Goal: Task Accomplishment & Management: Complete application form

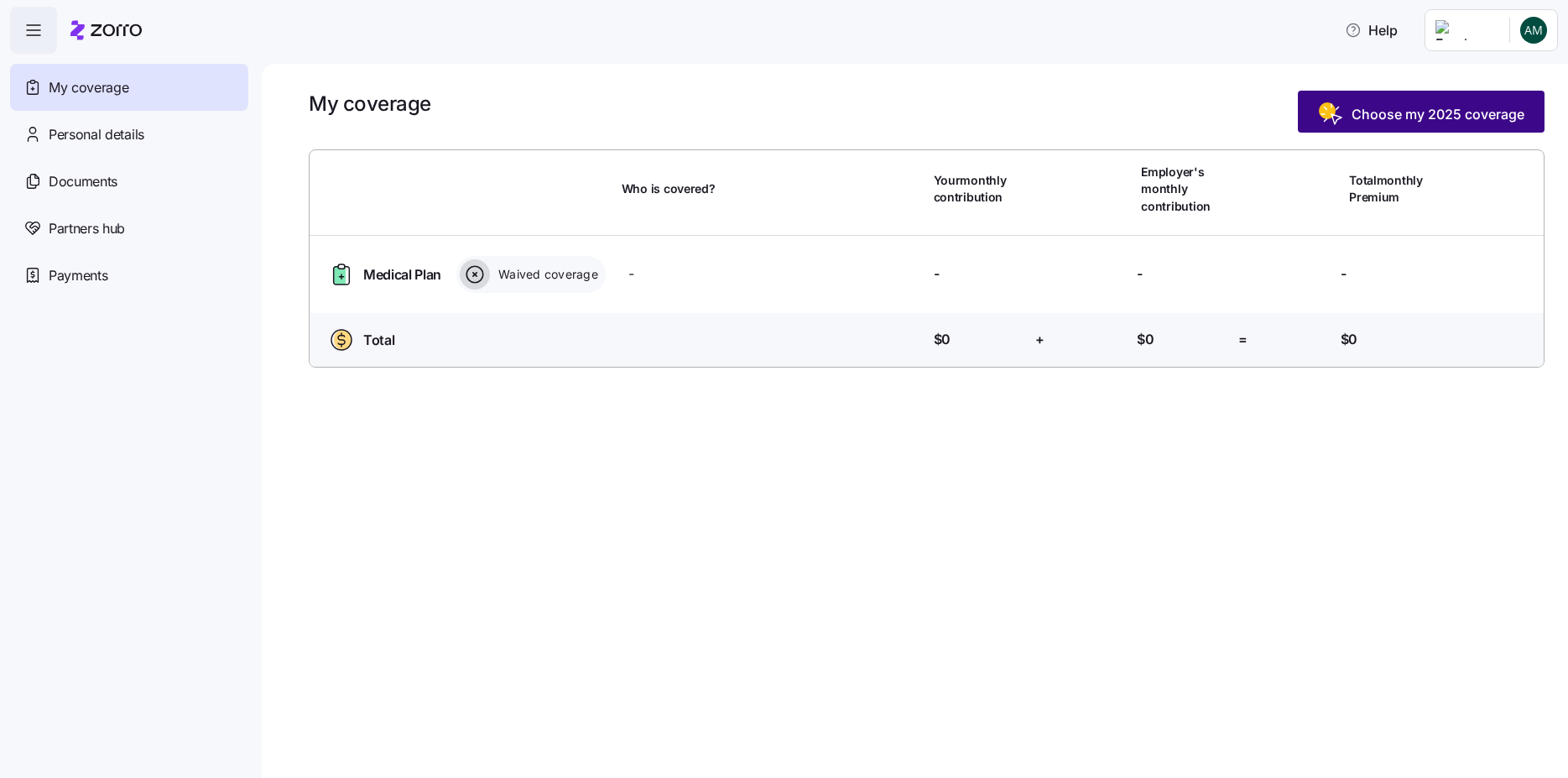
click at [1367, 123] on span "Choose my 2025 coverage" at bounding box center [1438, 114] width 172 height 20
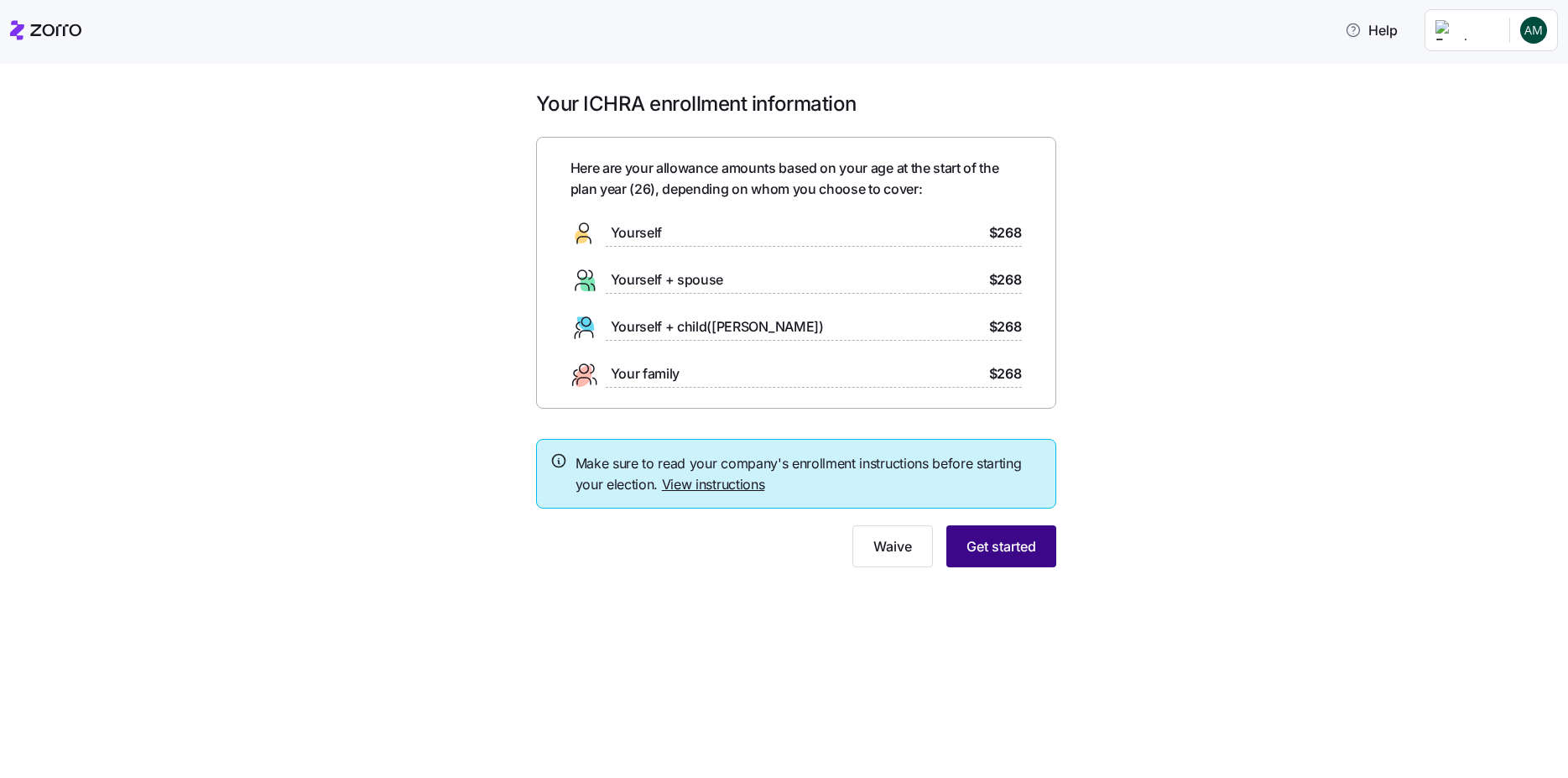
click at [1031, 559] on button "Get started" at bounding box center [1001, 546] width 110 height 42
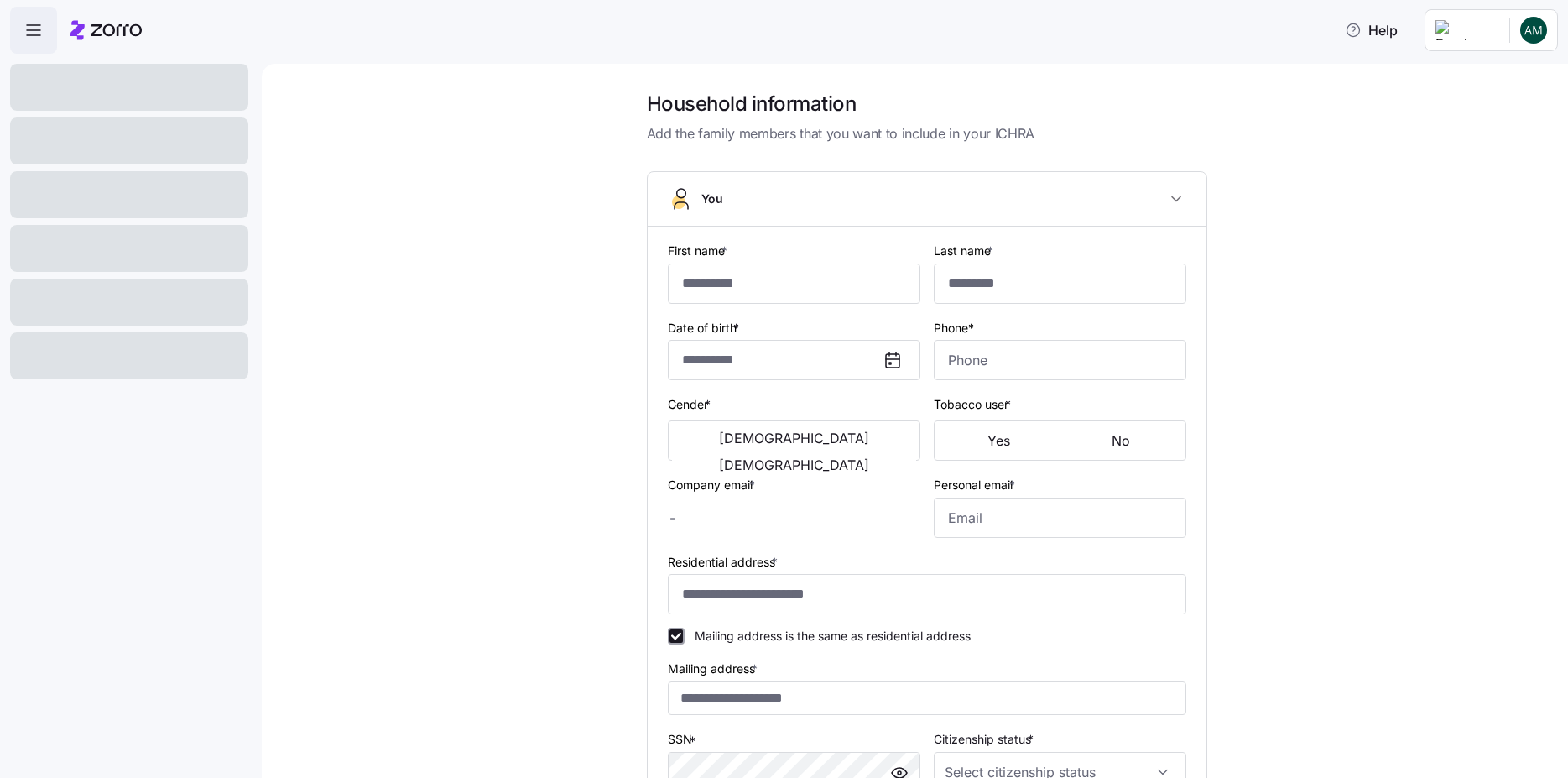
type input "******"
type input "***"
type input "[EMAIL_ADDRESS][DOMAIN_NAME]"
type input "**********"
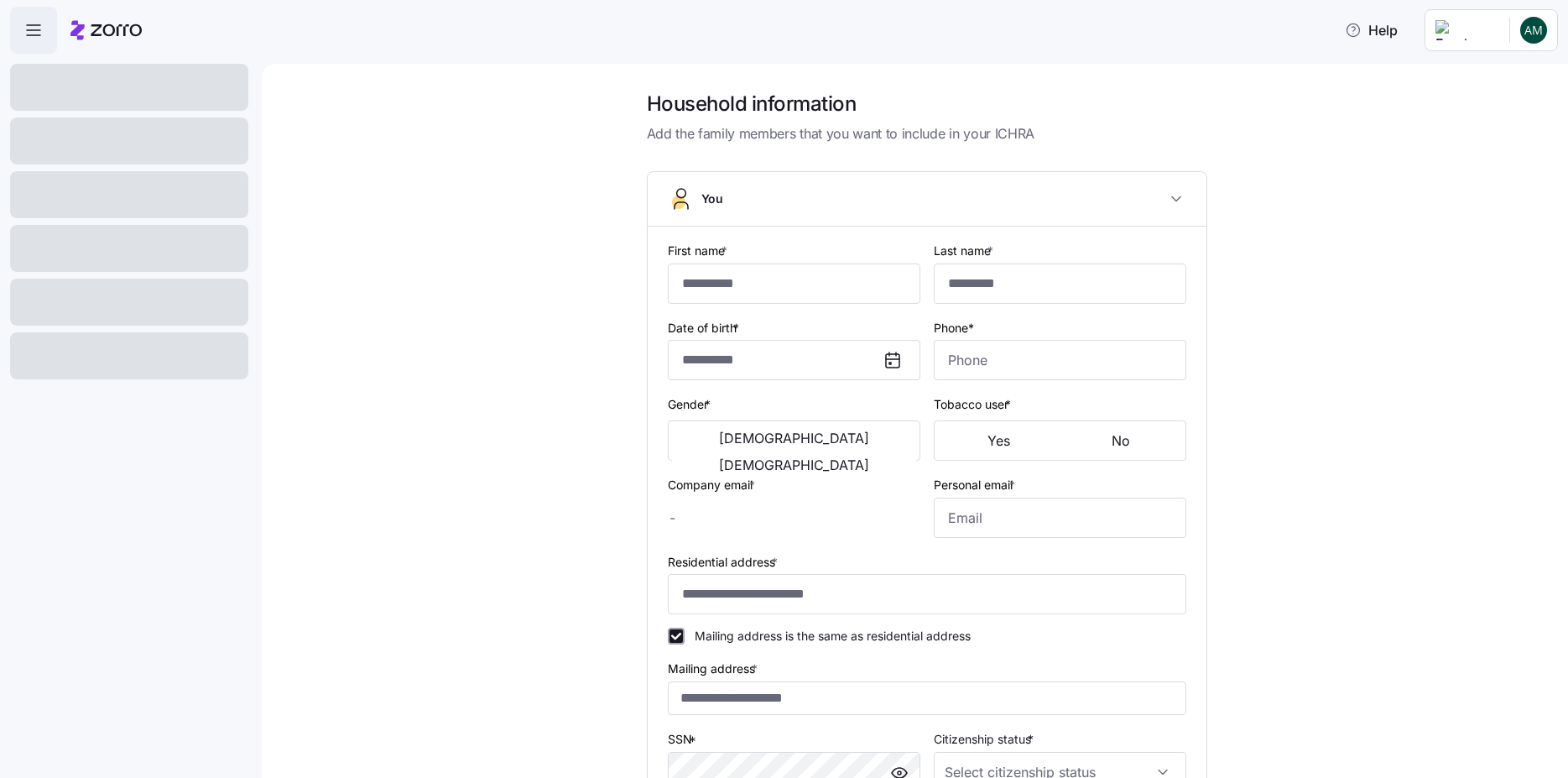
checkbox input "true"
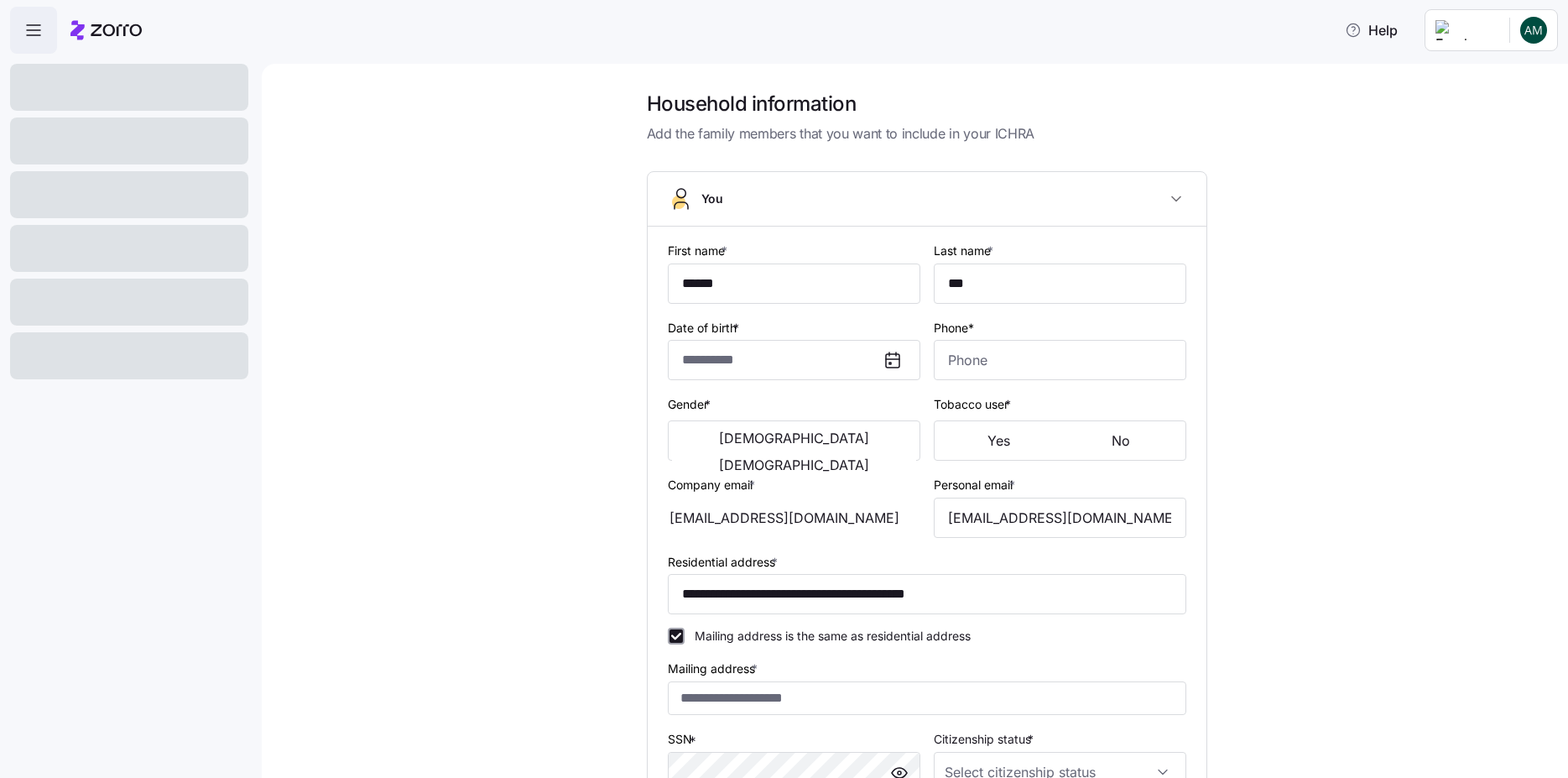
type input "**********"
type input "[PHONE_NUMBER]"
type input "[DEMOGRAPHIC_DATA] citizen"
type input "Married"
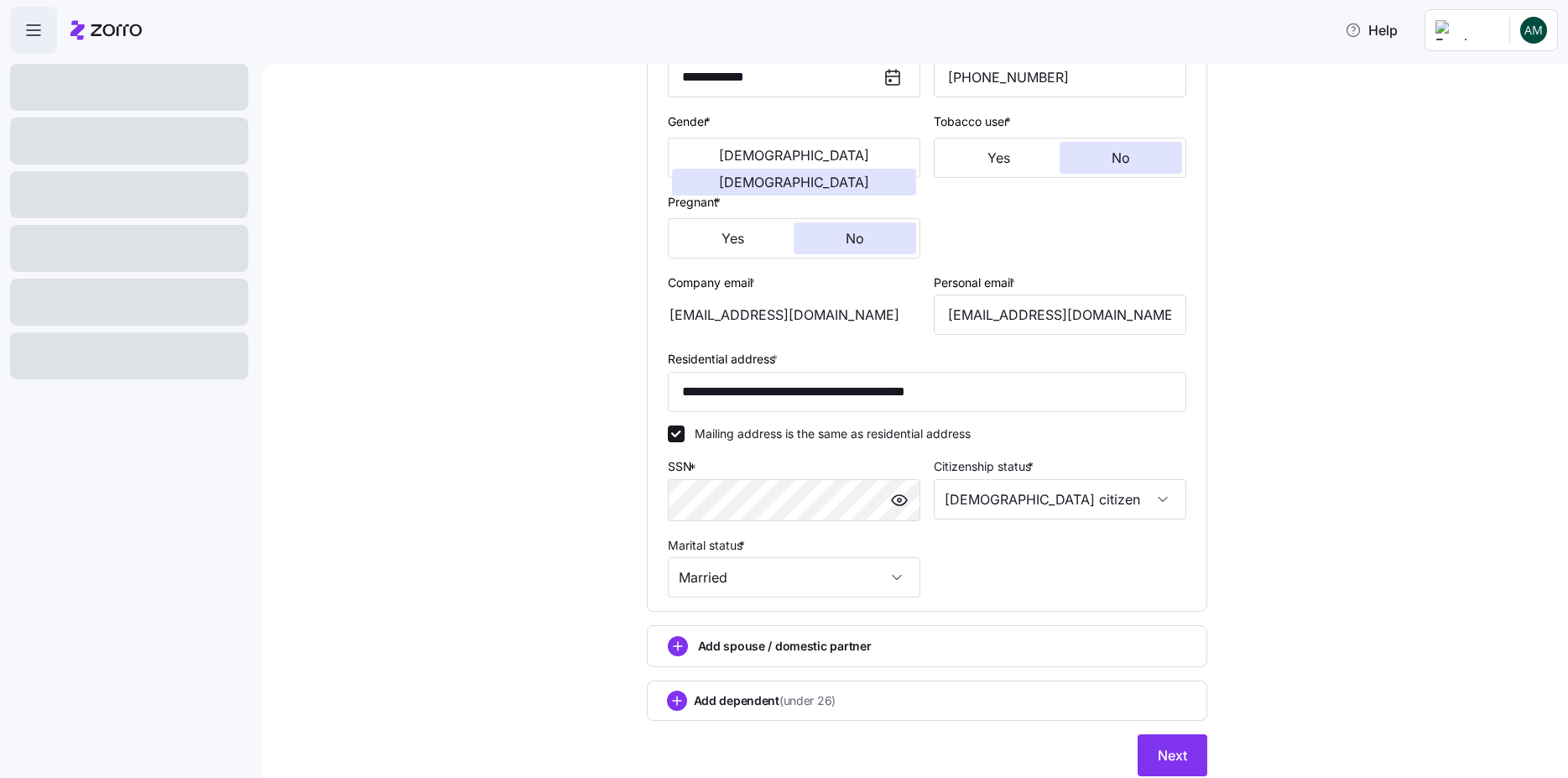
scroll to position [342, 0]
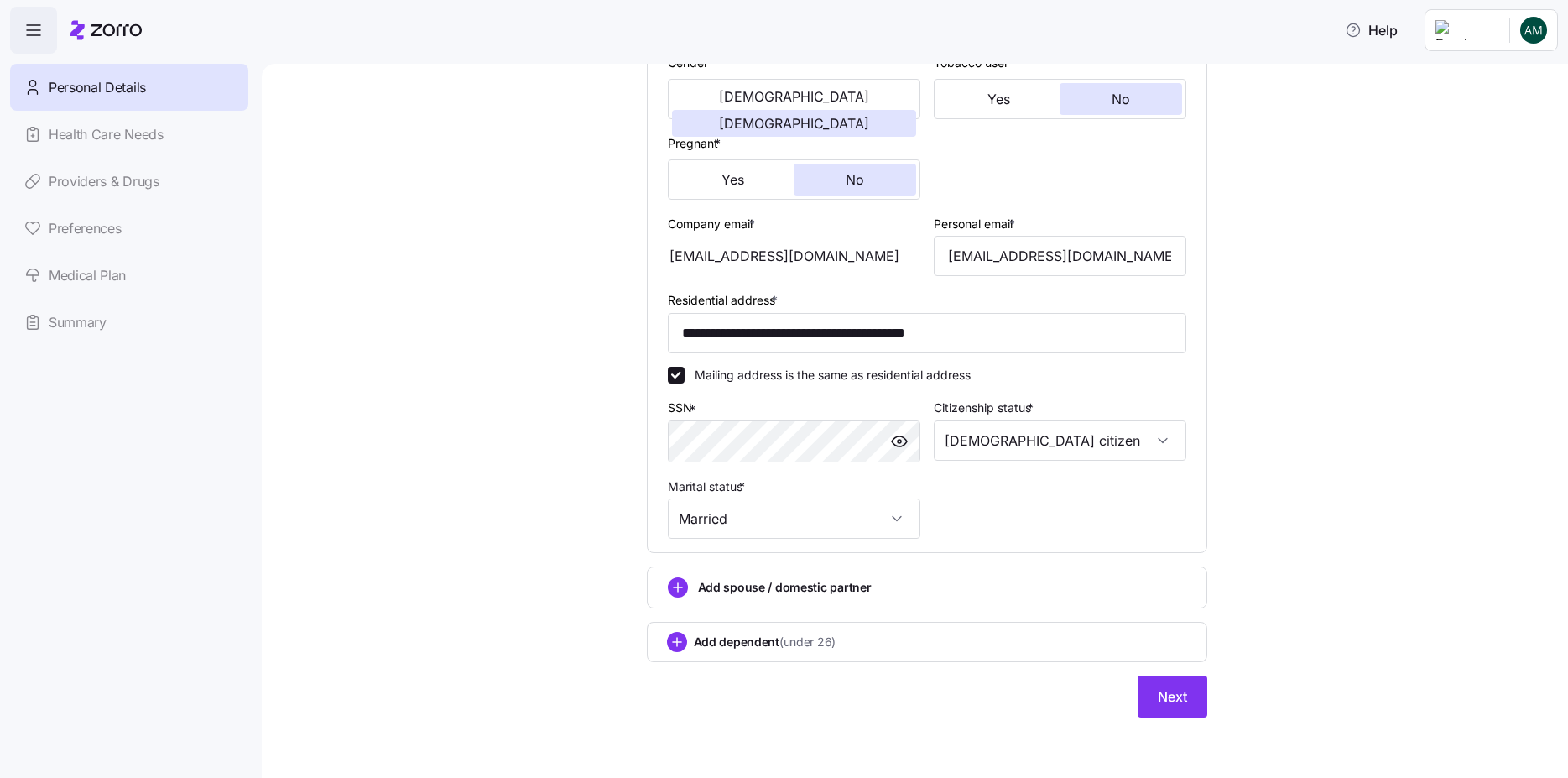
click at [51, 279] on div "Personal Details Health Care Needs Providers & Drugs Preferences Medical Plan S…" at bounding box center [129, 205] width 239 height 282
click at [1176, 684] on button "Next" at bounding box center [1172, 697] width 70 height 42
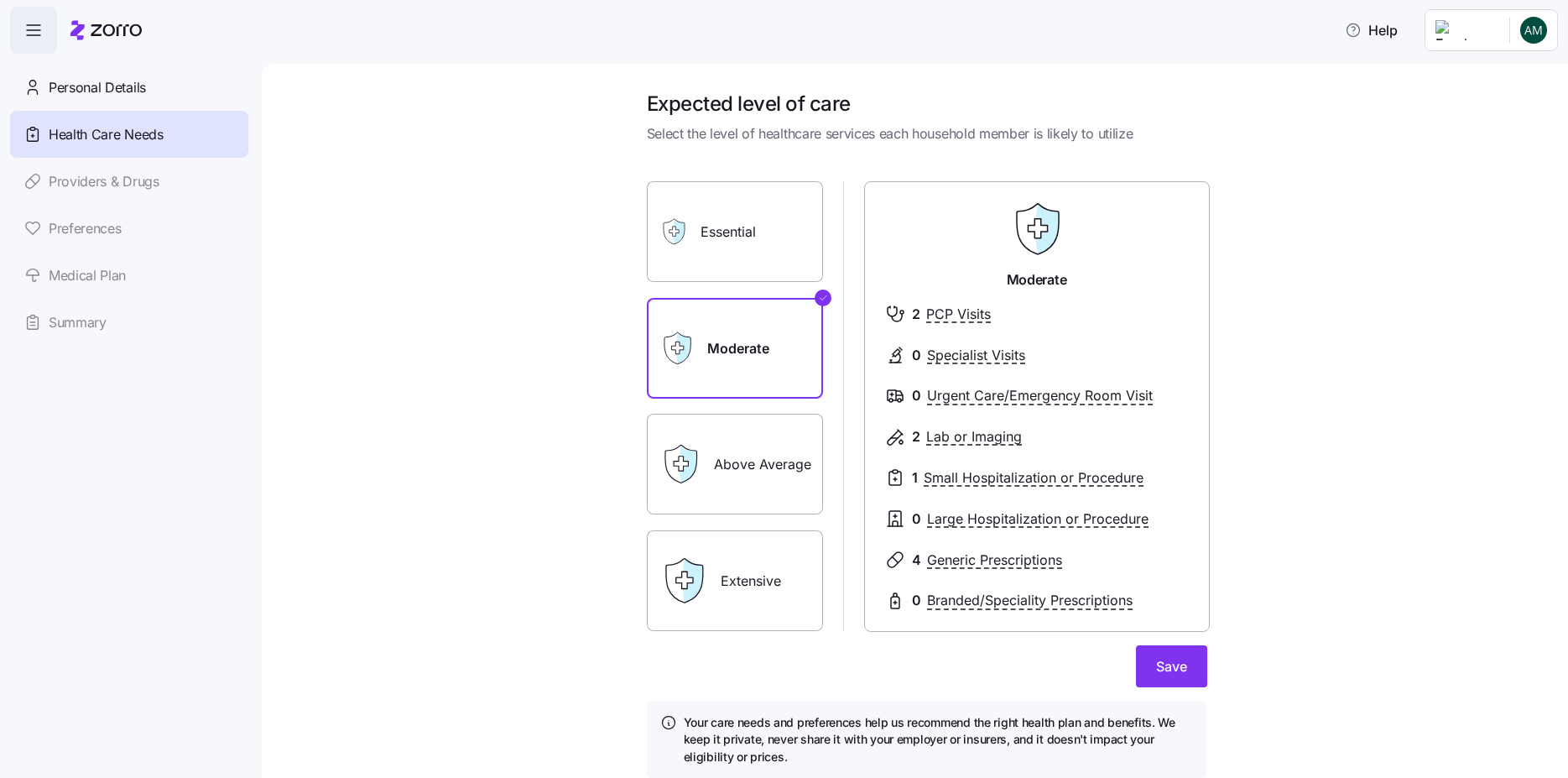
click at [747, 547] on label "Extensive" at bounding box center [735, 581] width 176 height 101
click at [0, 0] on input "Extensive" at bounding box center [0, 0] width 0 height 0
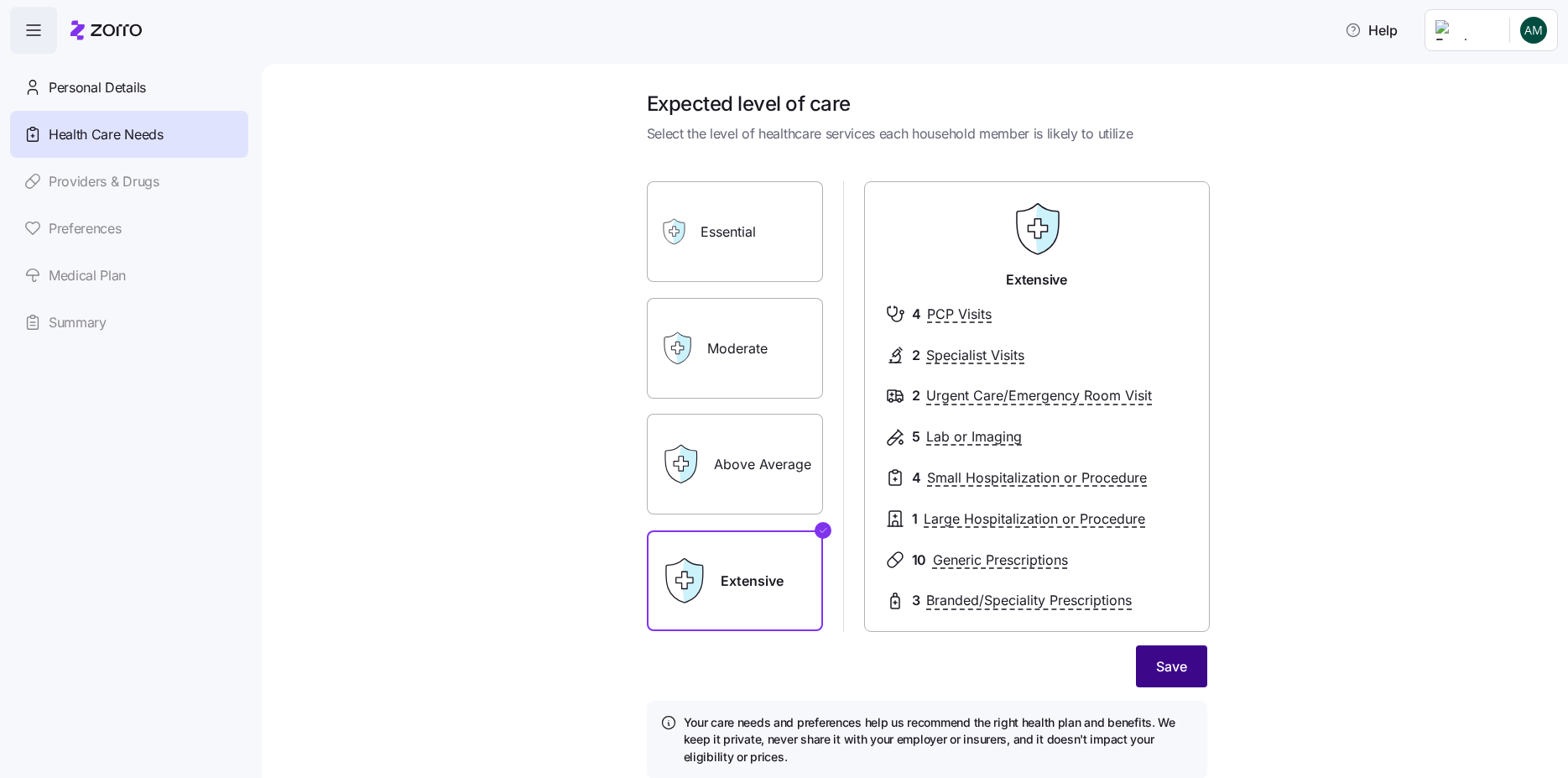
click at [1162, 662] on span "Save" at bounding box center [1171, 666] width 31 height 20
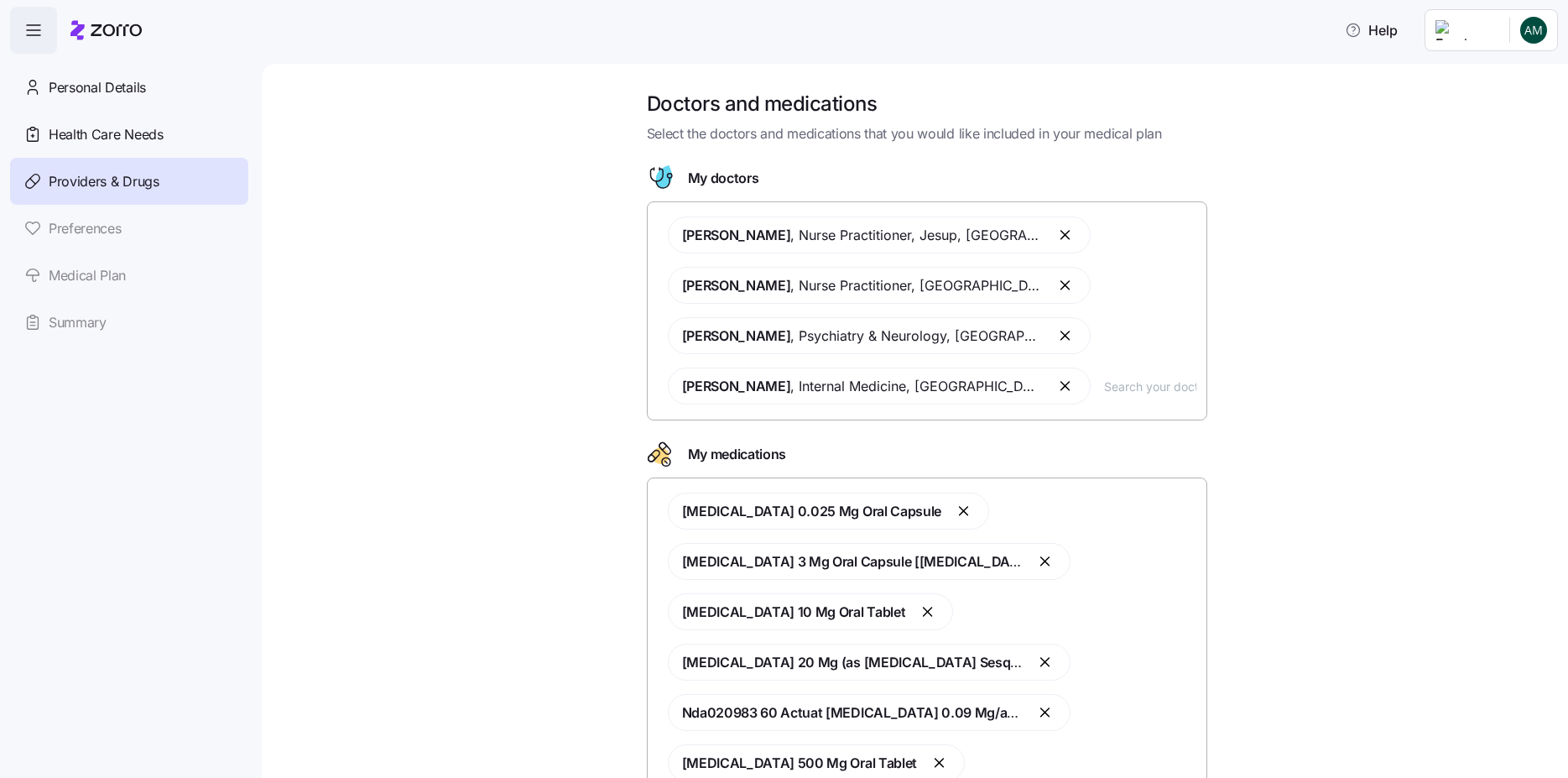
scroll to position [242, 0]
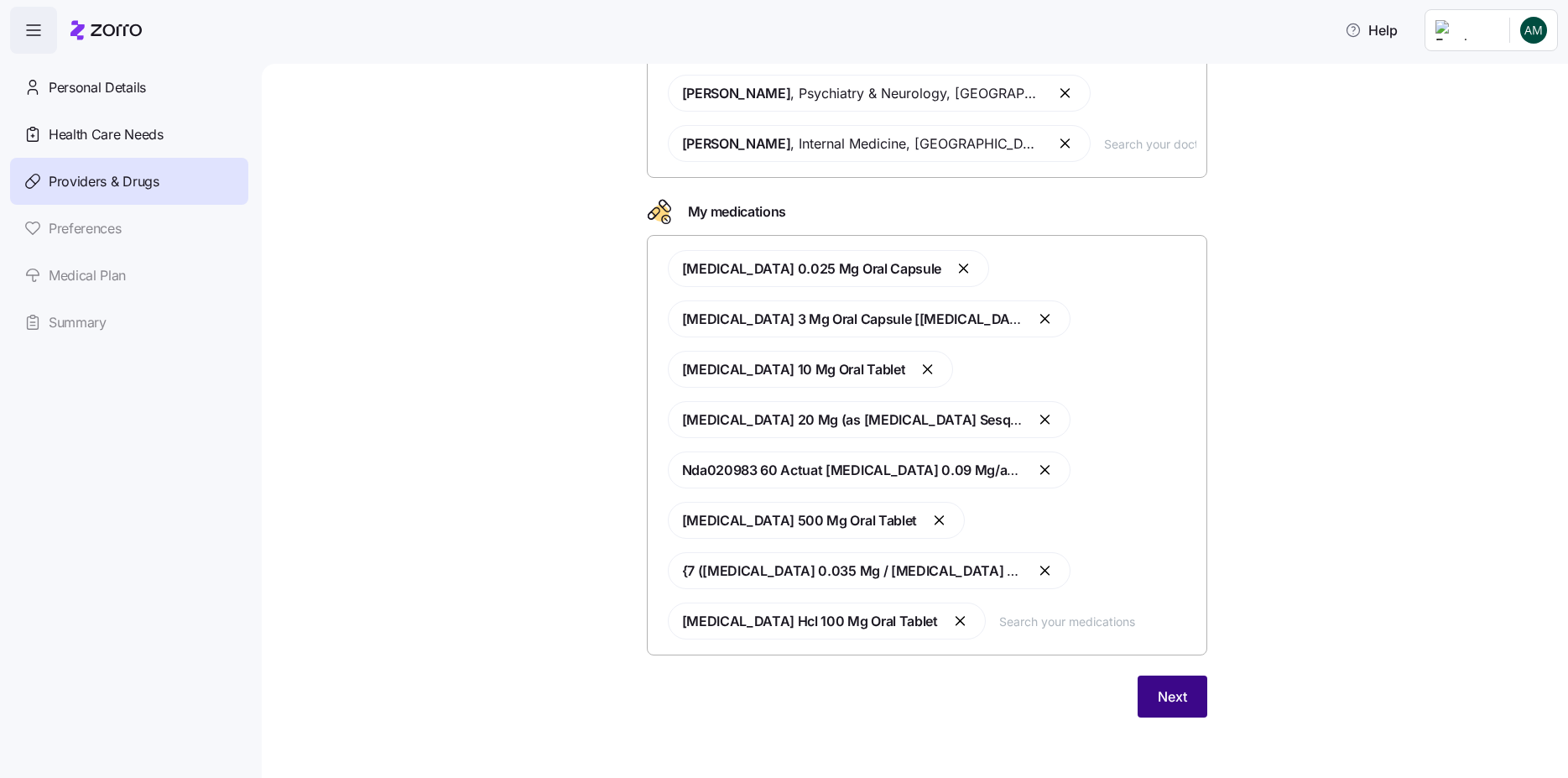
click at [1188, 697] on button "Next" at bounding box center [1172, 697] width 70 height 42
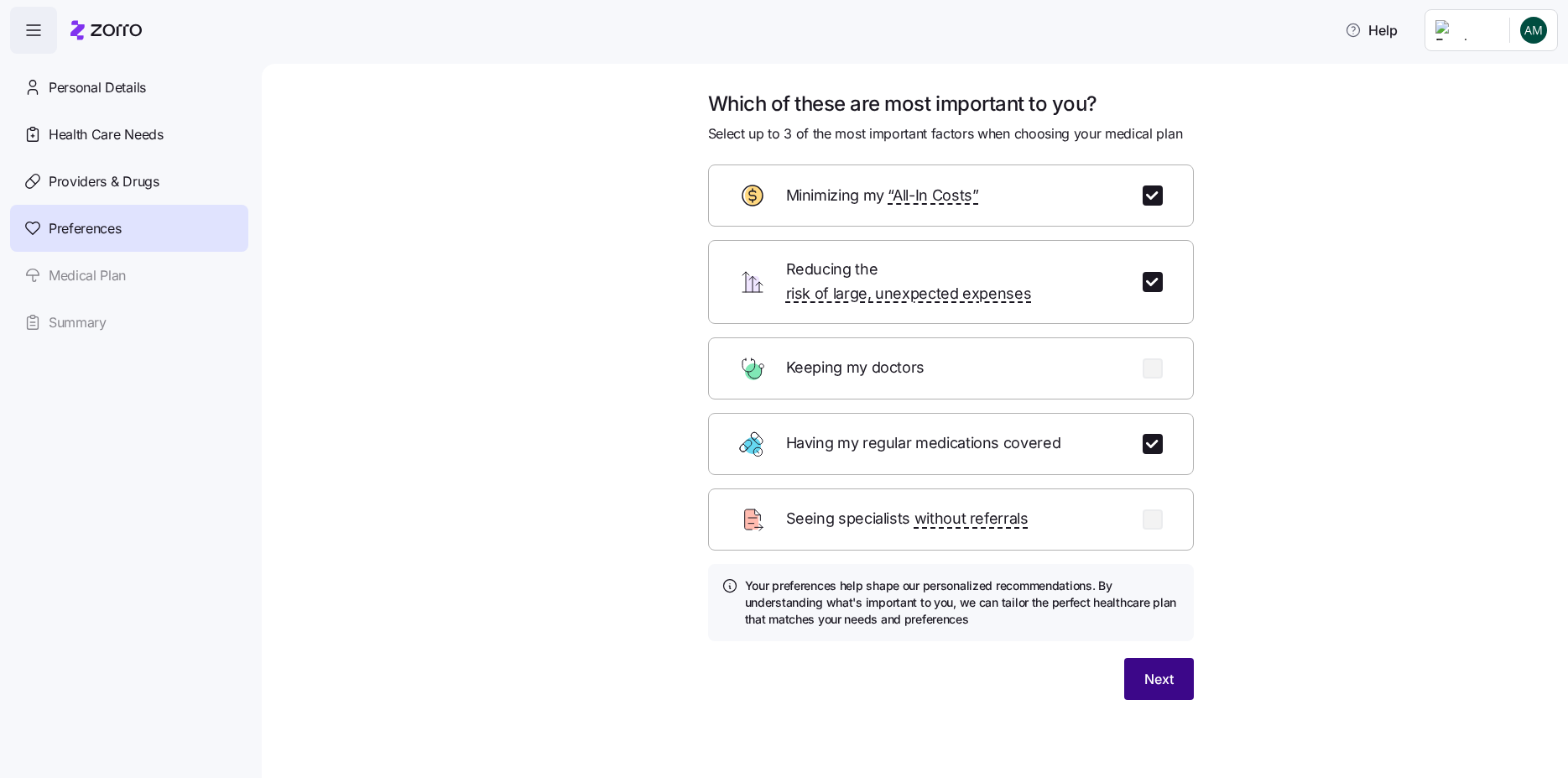
click at [1169, 669] on span "Next" at bounding box center [1159, 678] width 30 height 20
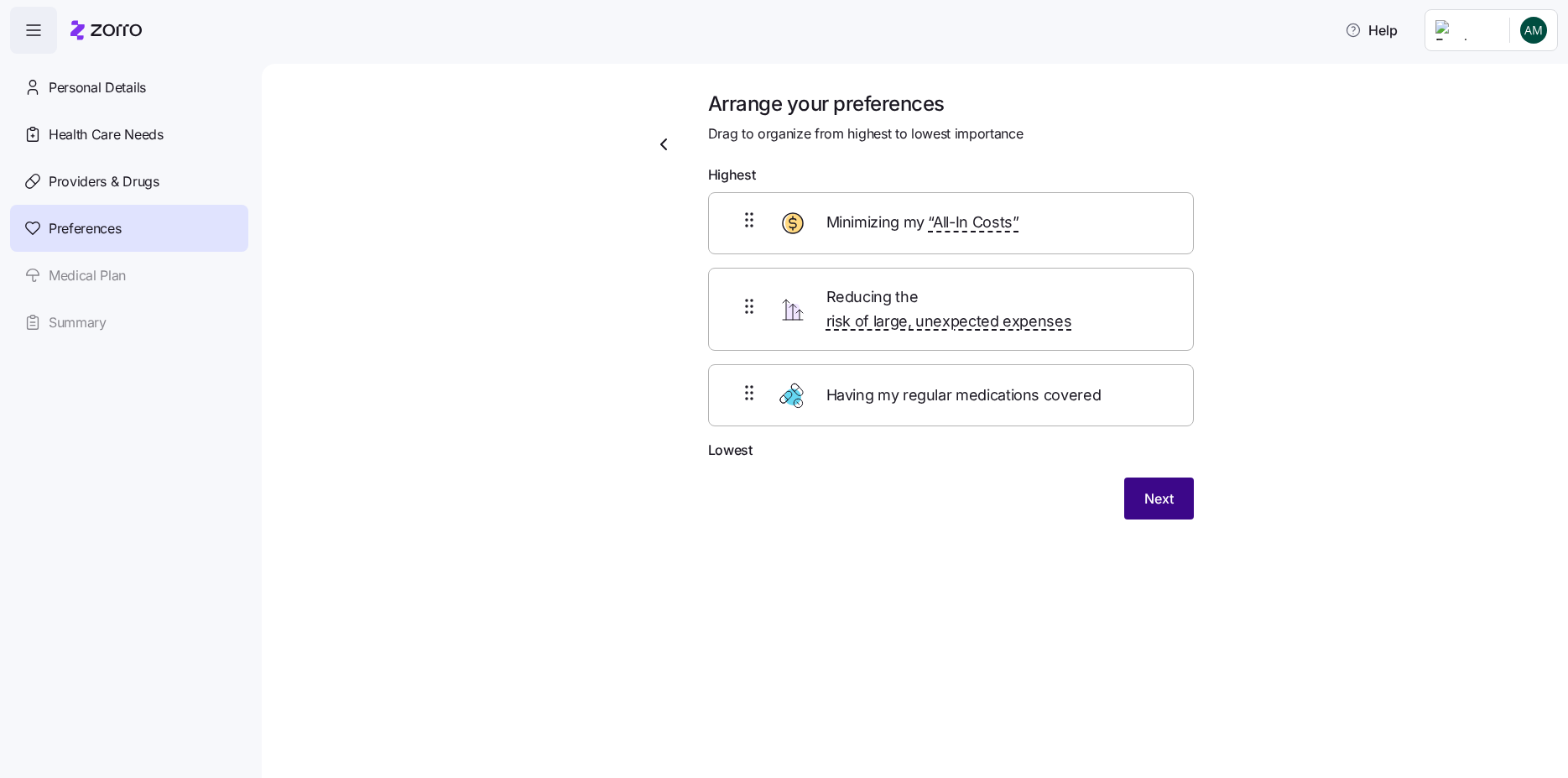
click at [1154, 489] on span "Next" at bounding box center [1159, 498] width 30 height 20
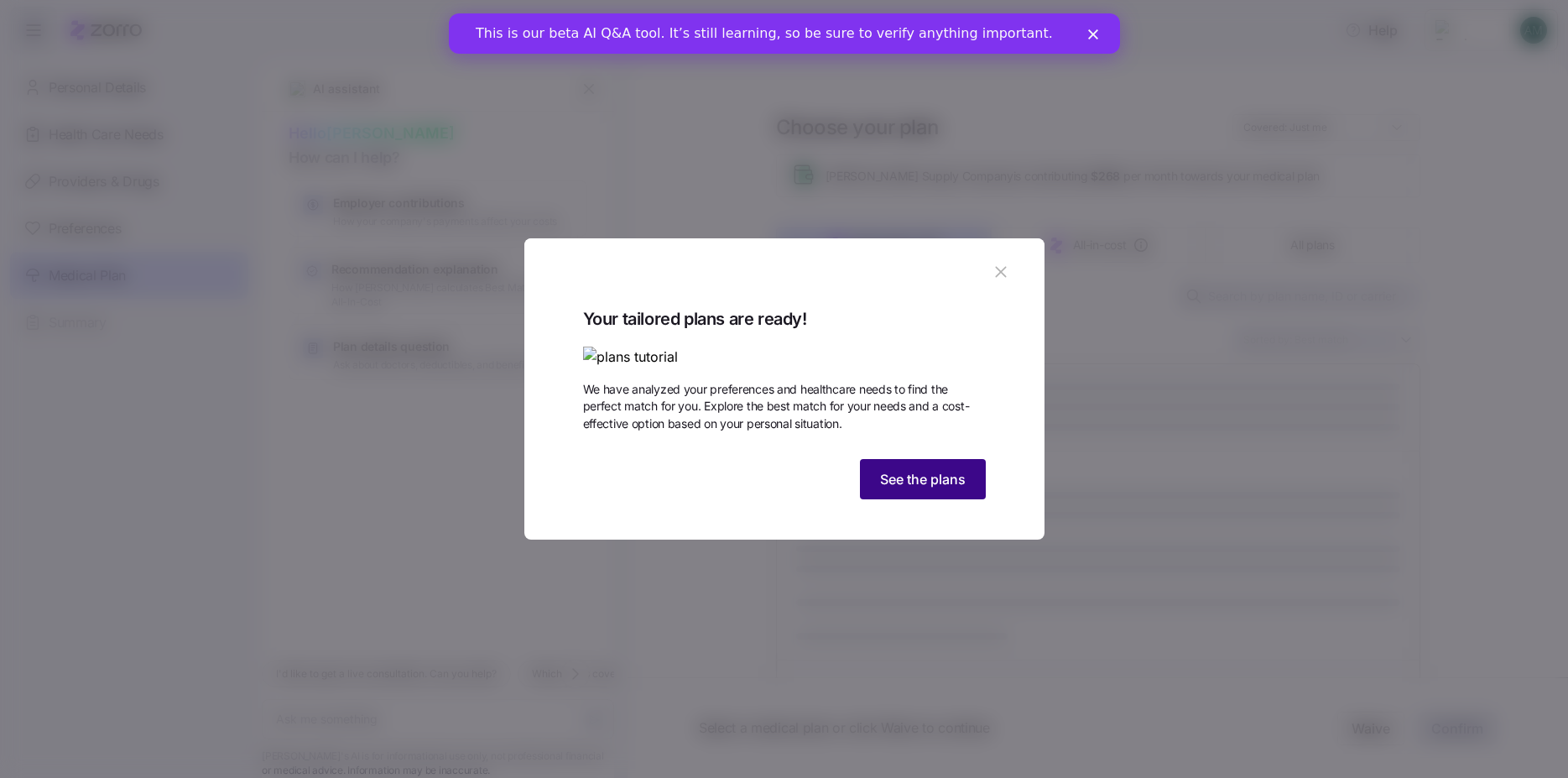
click at [905, 490] on span "See the plans" at bounding box center [922, 479] width 85 height 20
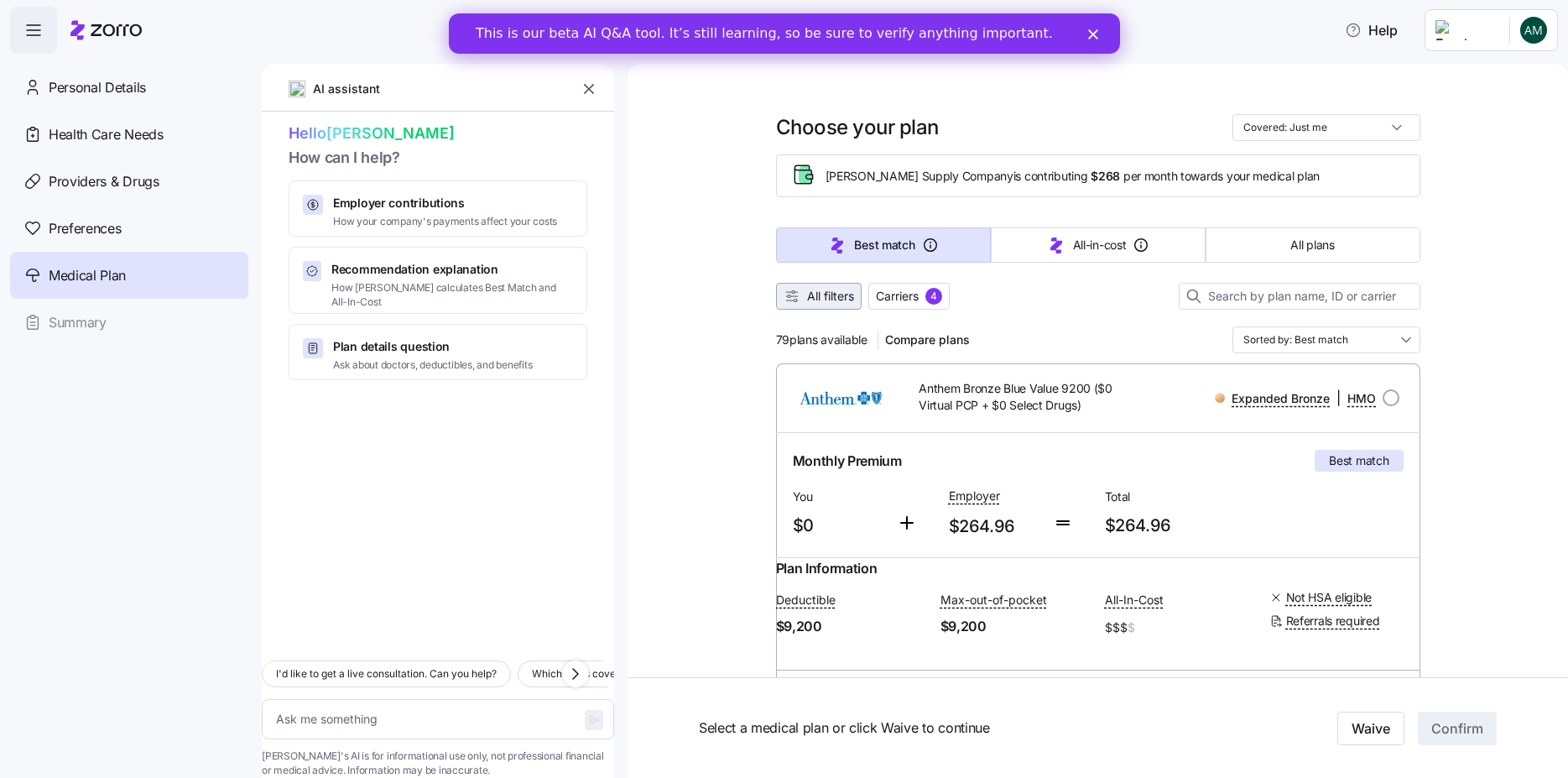
click at [841, 297] on span "All filters" at bounding box center [830, 297] width 47 height 17
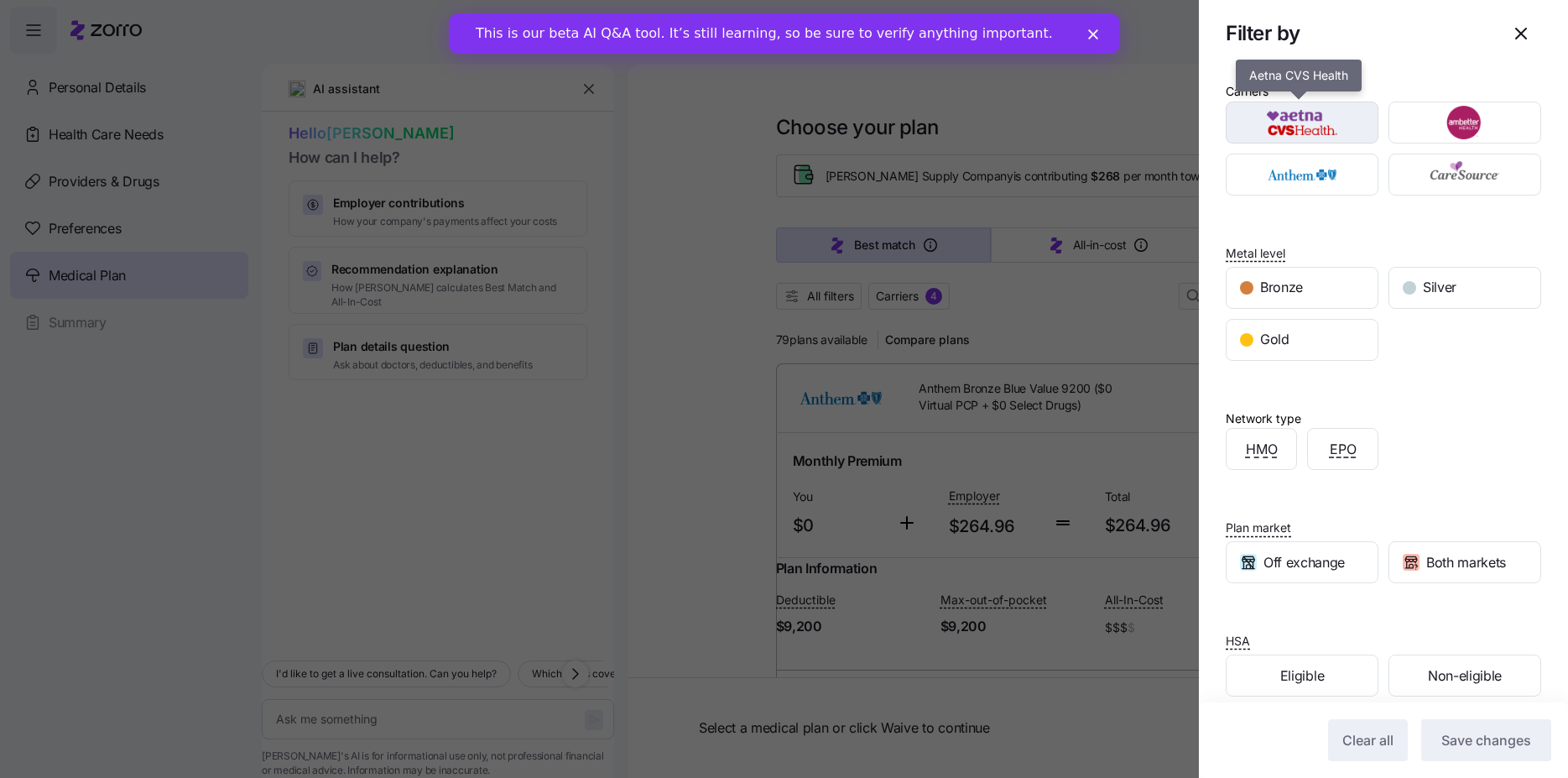
click at [1328, 128] on img "button" at bounding box center [1303, 122] width 124 height 34
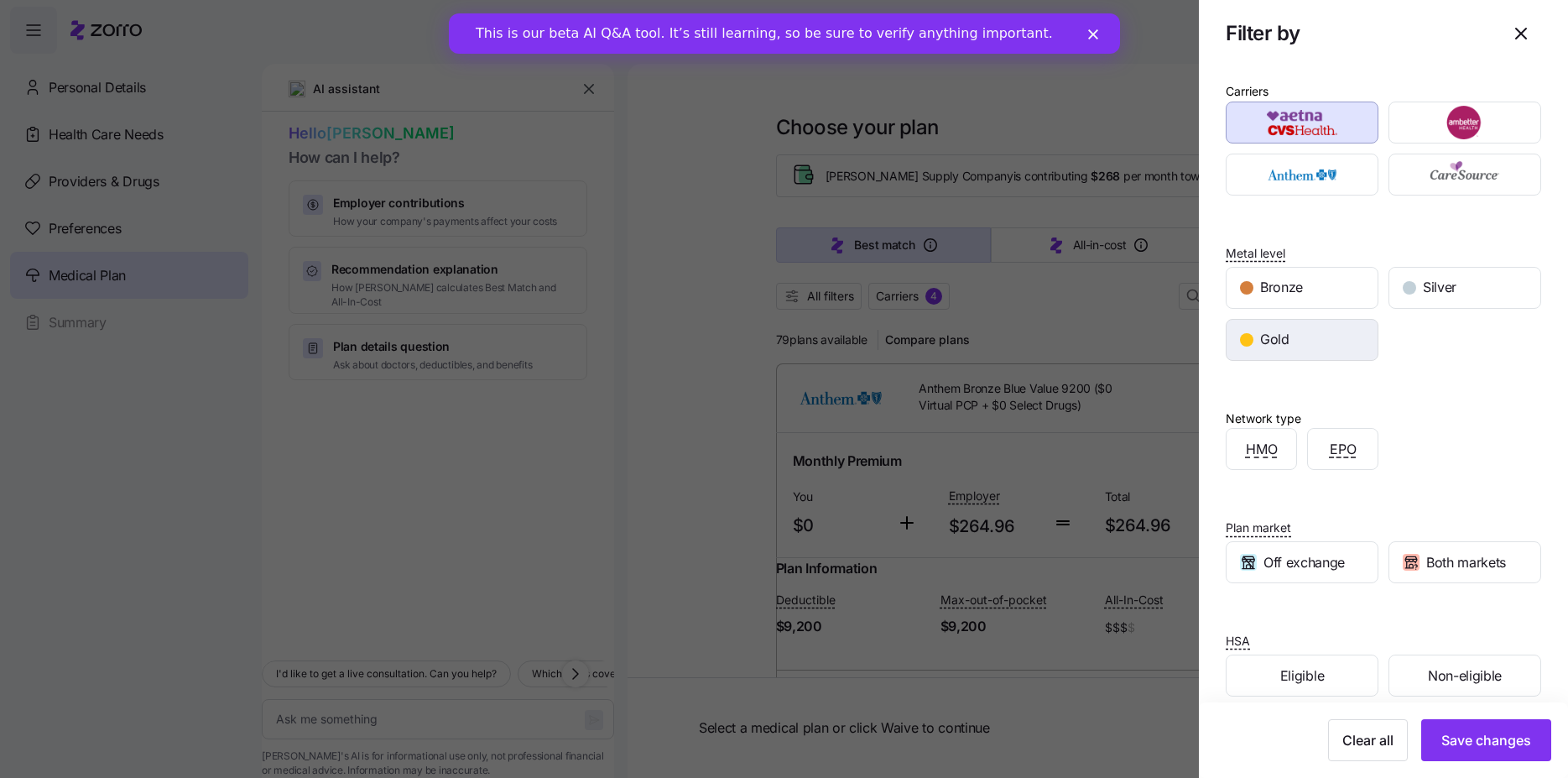
click at [1301, 346] on div "Gold" at bounding box center [1303, 340] width 151 height 40
click at [1430, 291] on span "Silver" at bounding box center [1440, 287] width 34 height 21
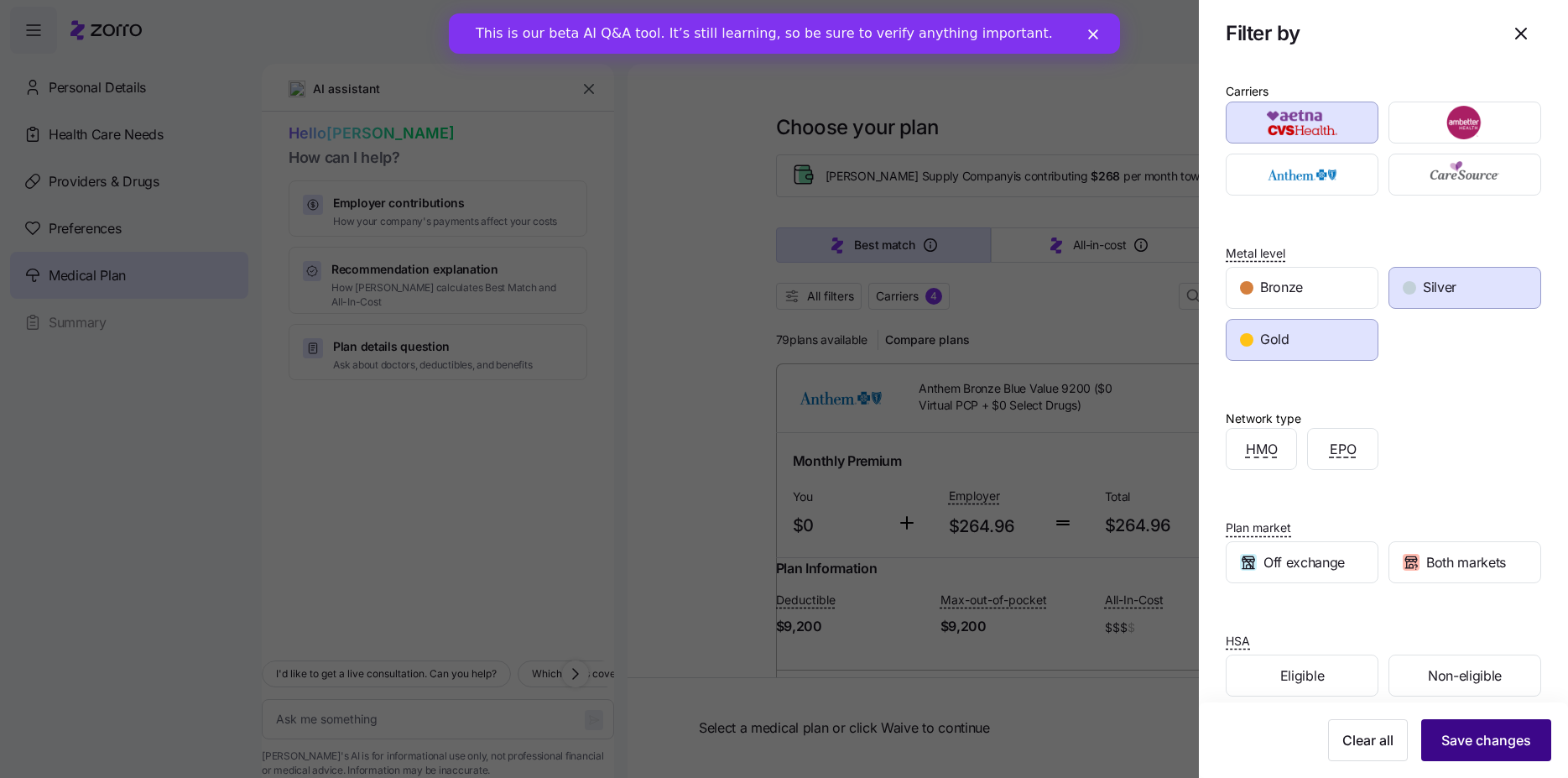
click at [1453, 735] on span "Save changes" at bounding box center [1487, 740] width 90 height 20
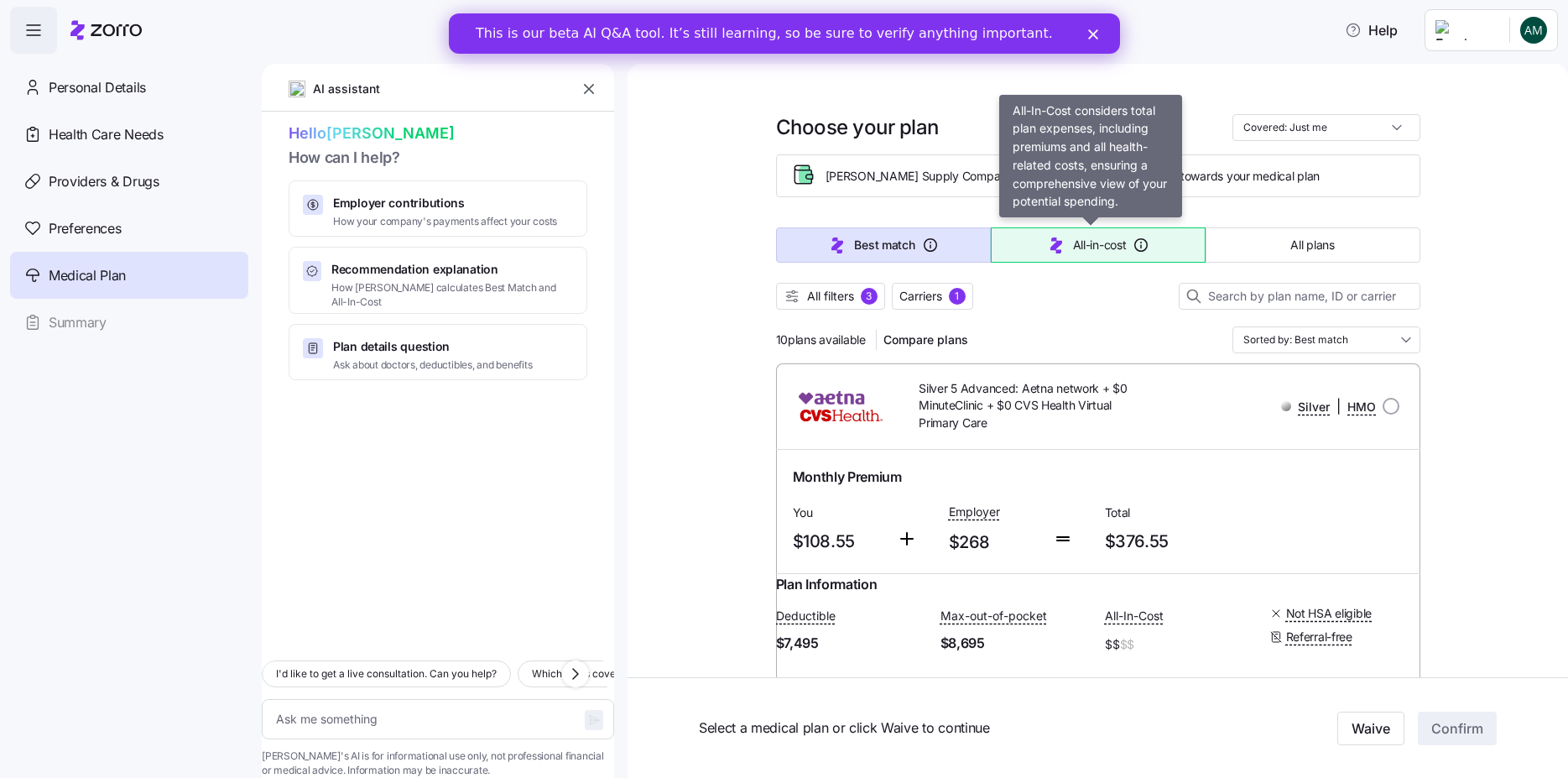
click at [1074, 243] on span "All-in-cost" at bounding box center [1101, 245] width 54 height 17
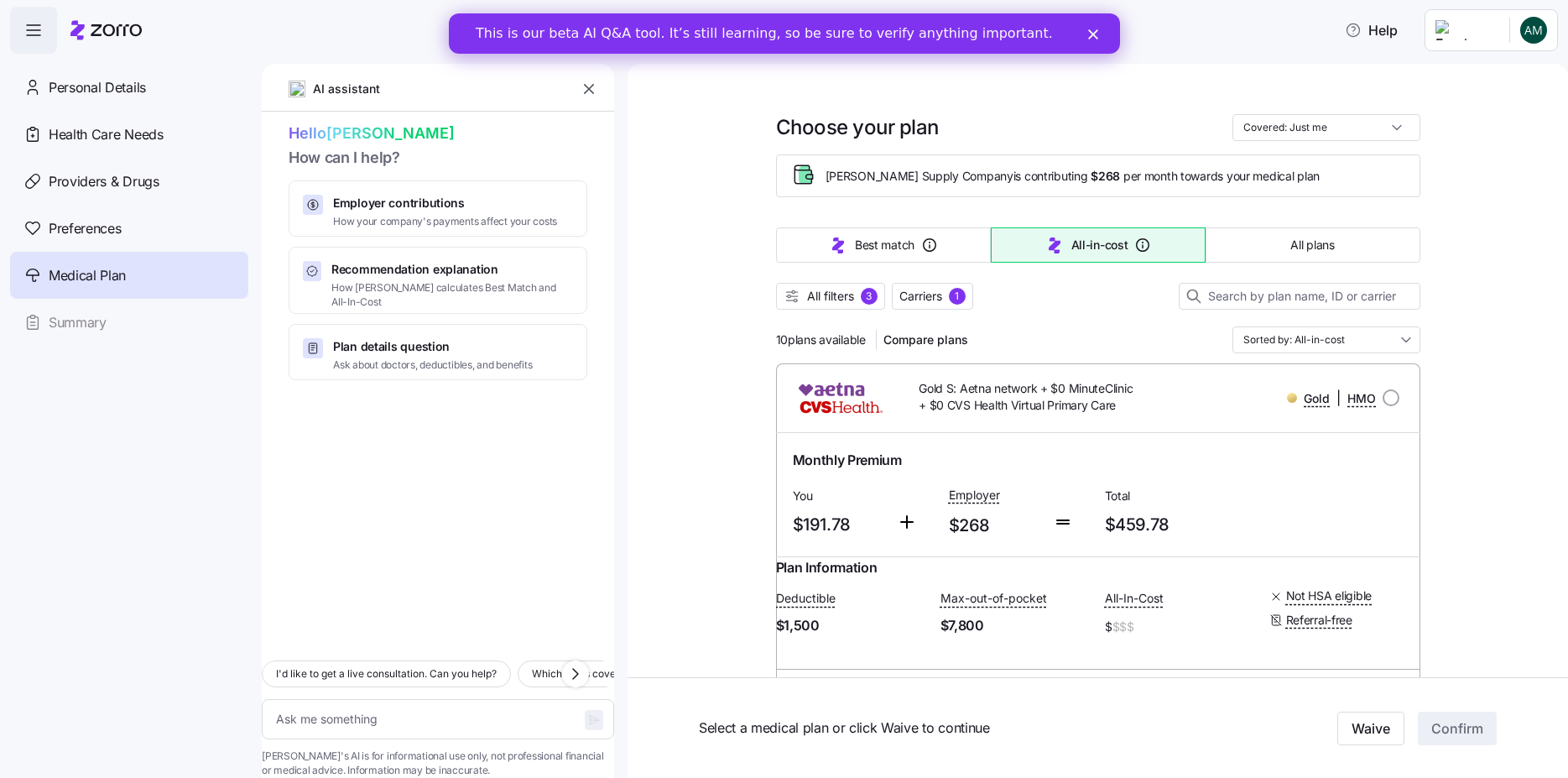
type textarea "x"
type input "Sorted by: All-in-cost"
click at [1270, 246] on button "All plans" at bounding box center [1313, 244] width 215 height 35
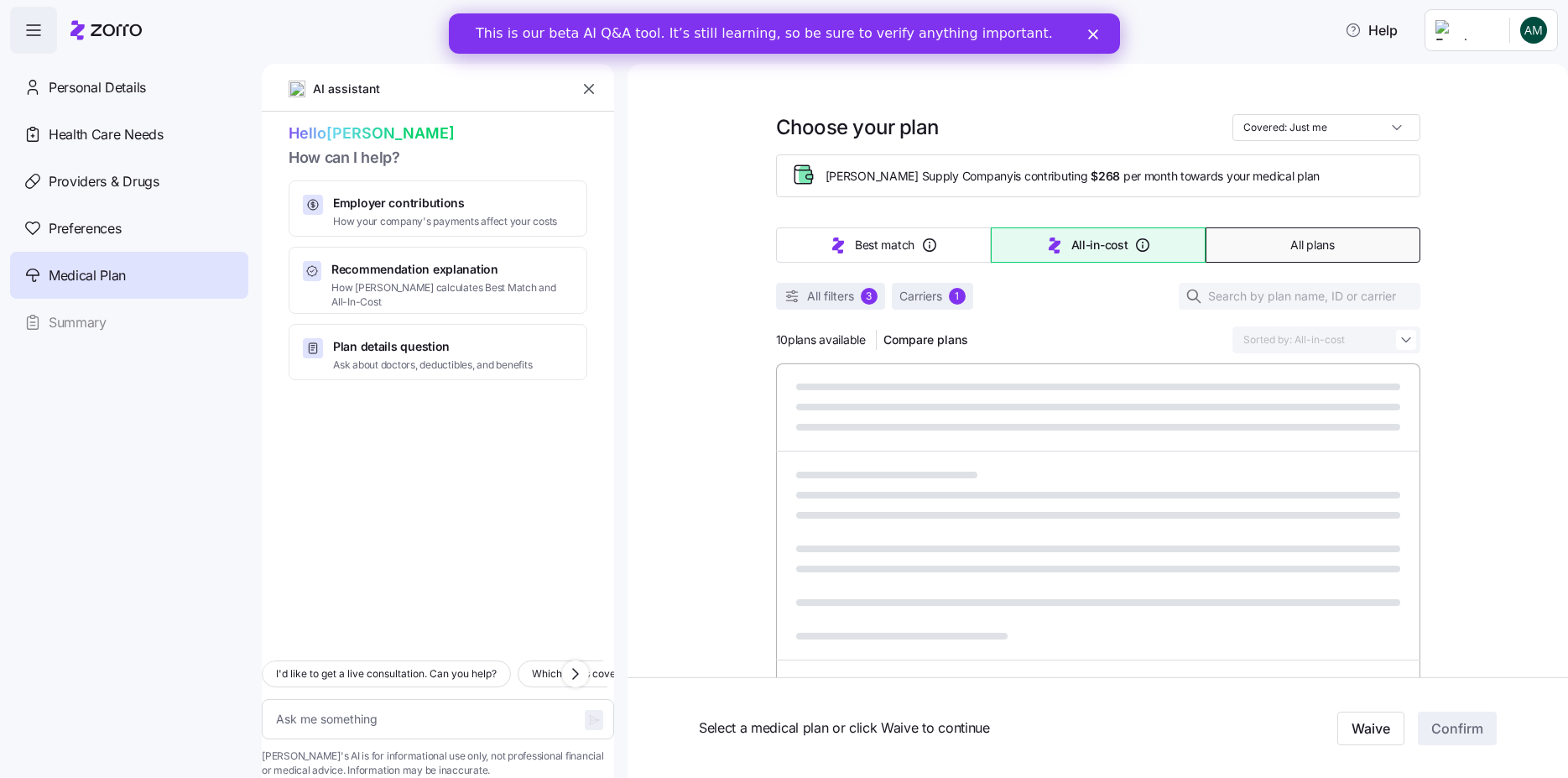
type textarea "x"
type input "Sorted by: Premium"
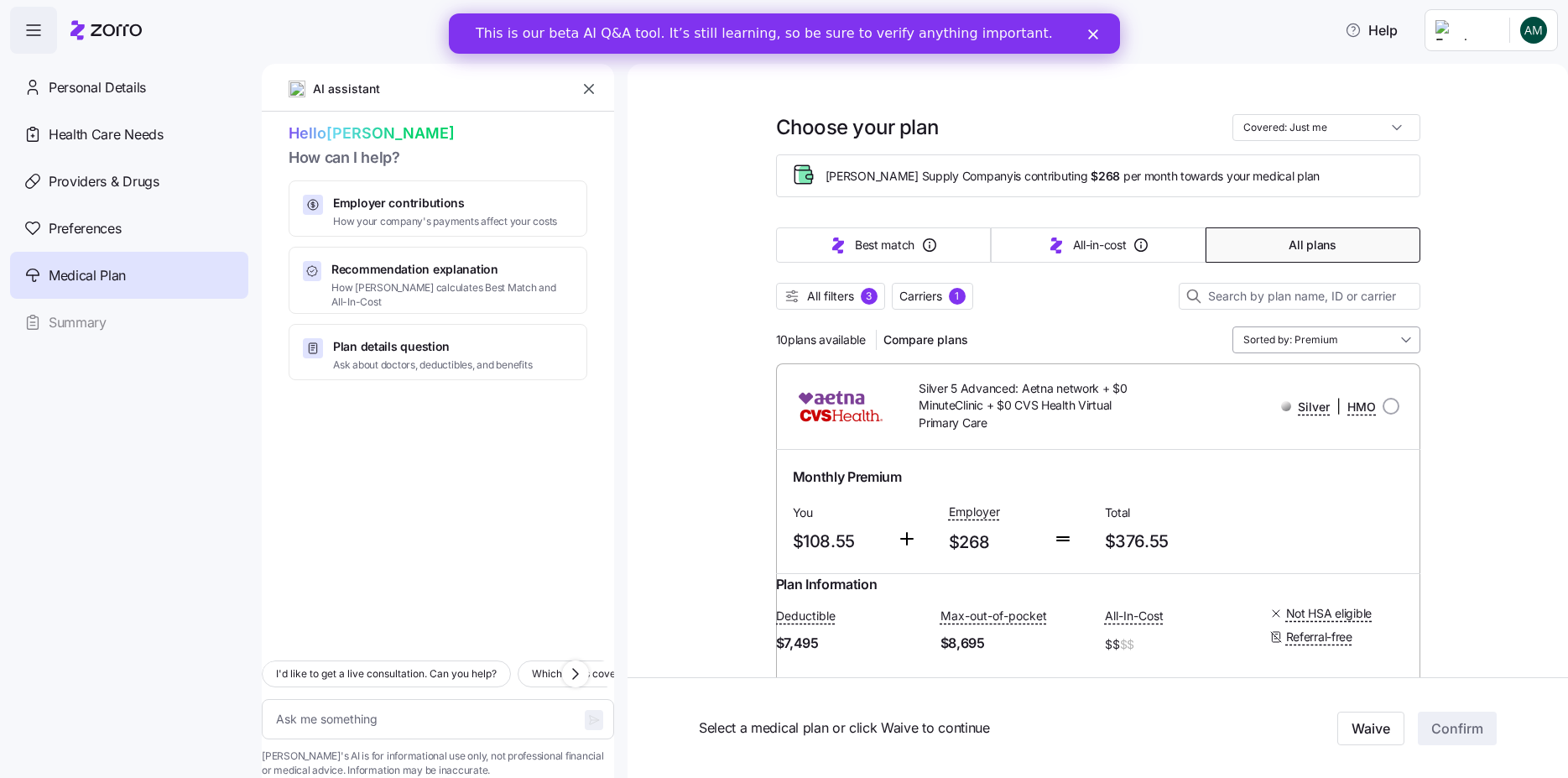
click at [1407, 335] on input "Sorted by: Premium" at bounding box center [1327, 340] width 188 height 27
click at [1271, 437] on div "Premium" at bounding box center [1319, 438] width 174 height 29
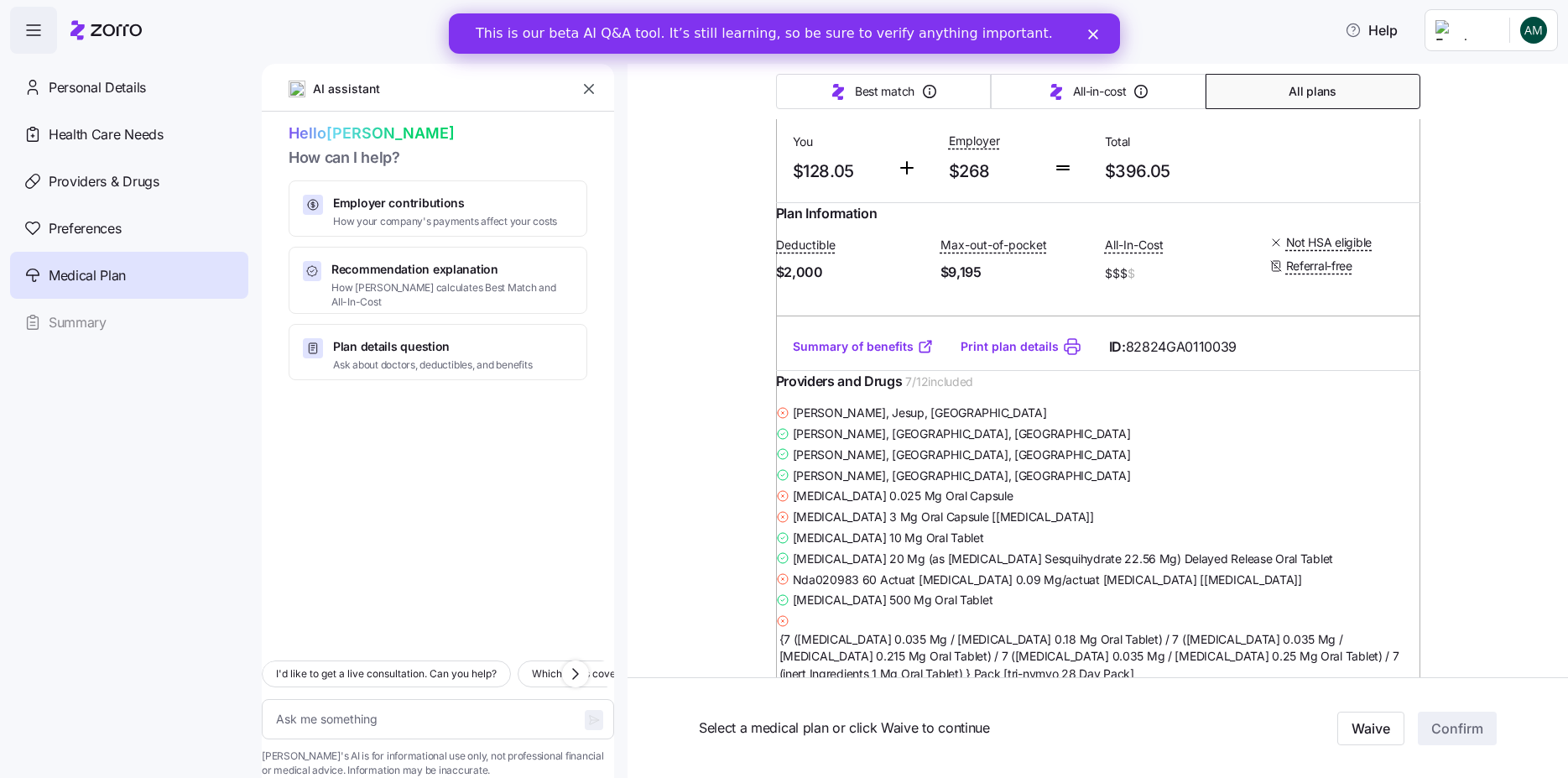
scroll to position [2720, 0]
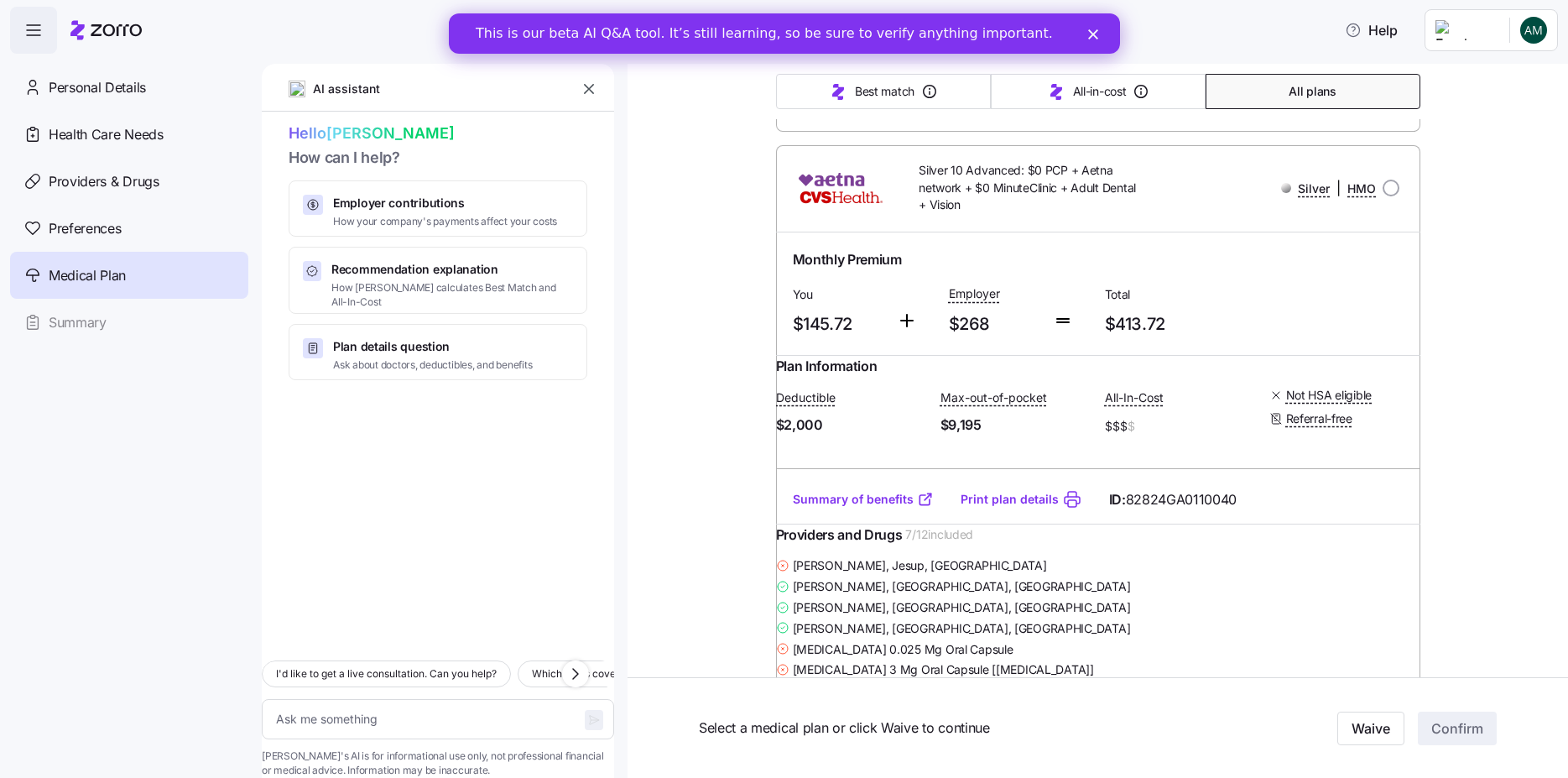
type textarea "x"
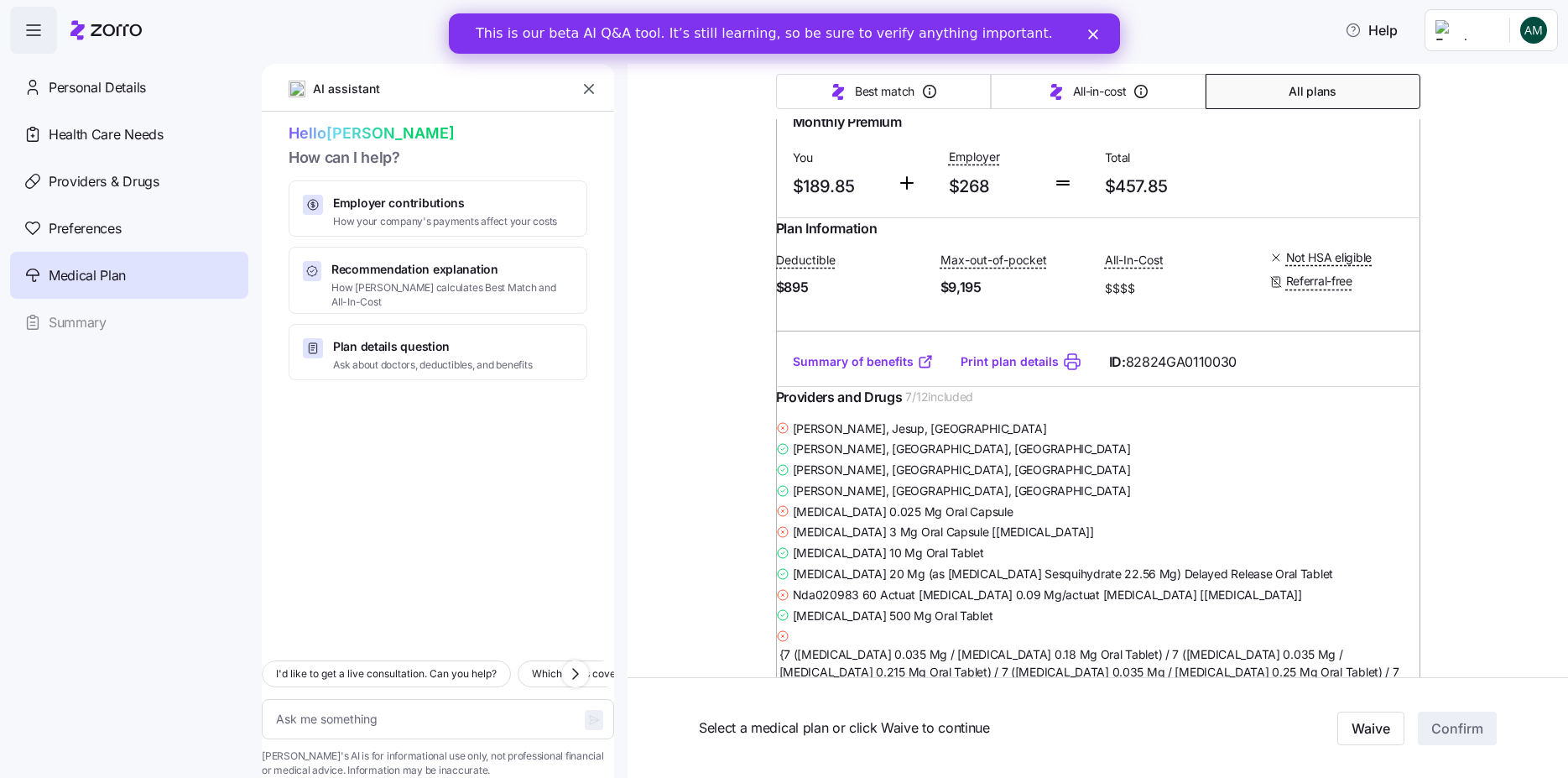
scroll to position [4332, 0]
click at [1384, 63] on input "radio" at bounding box center [1392, 55] width 17 height 17
radio input "true"
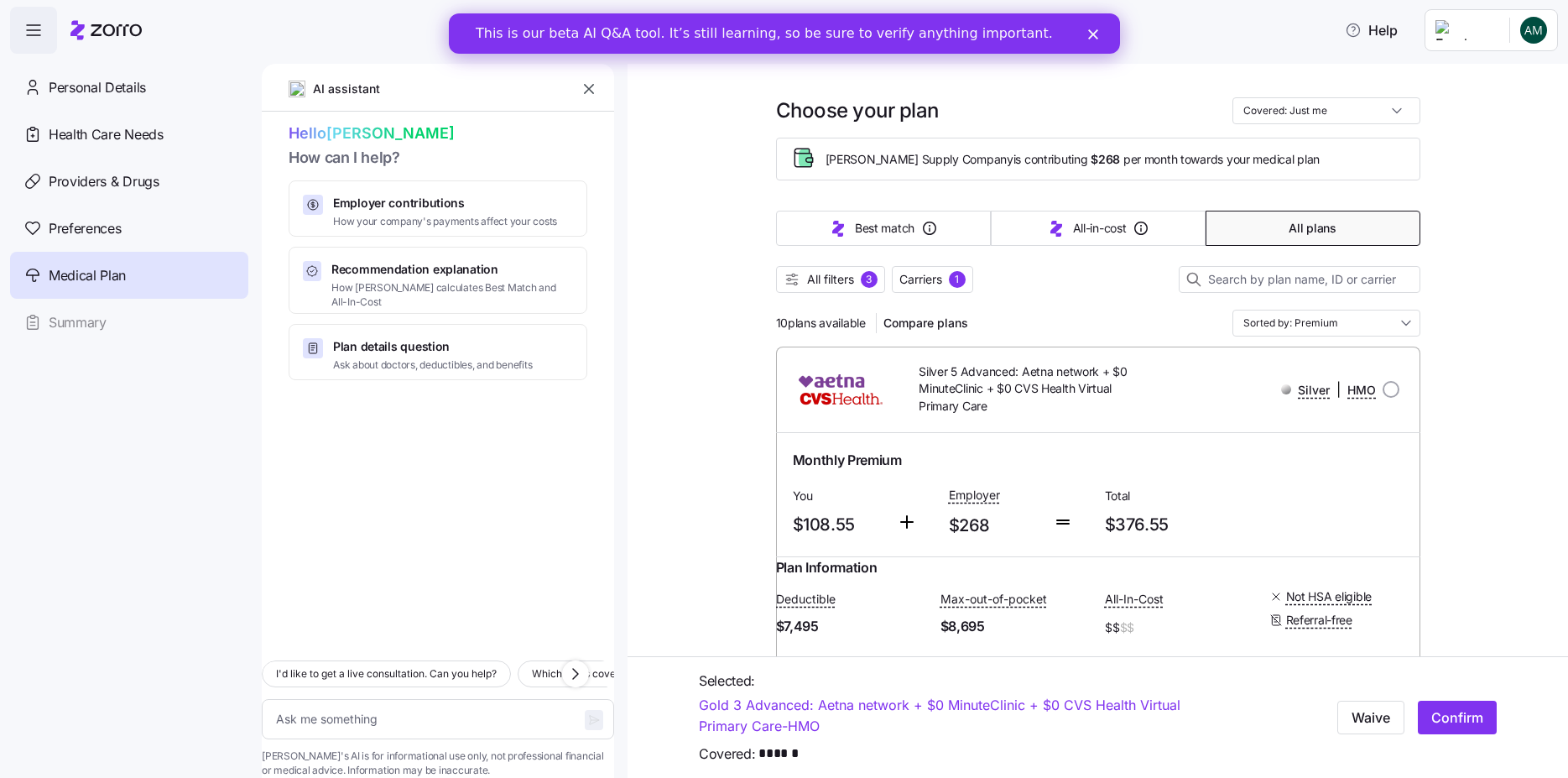
scroll to position [0, 0]
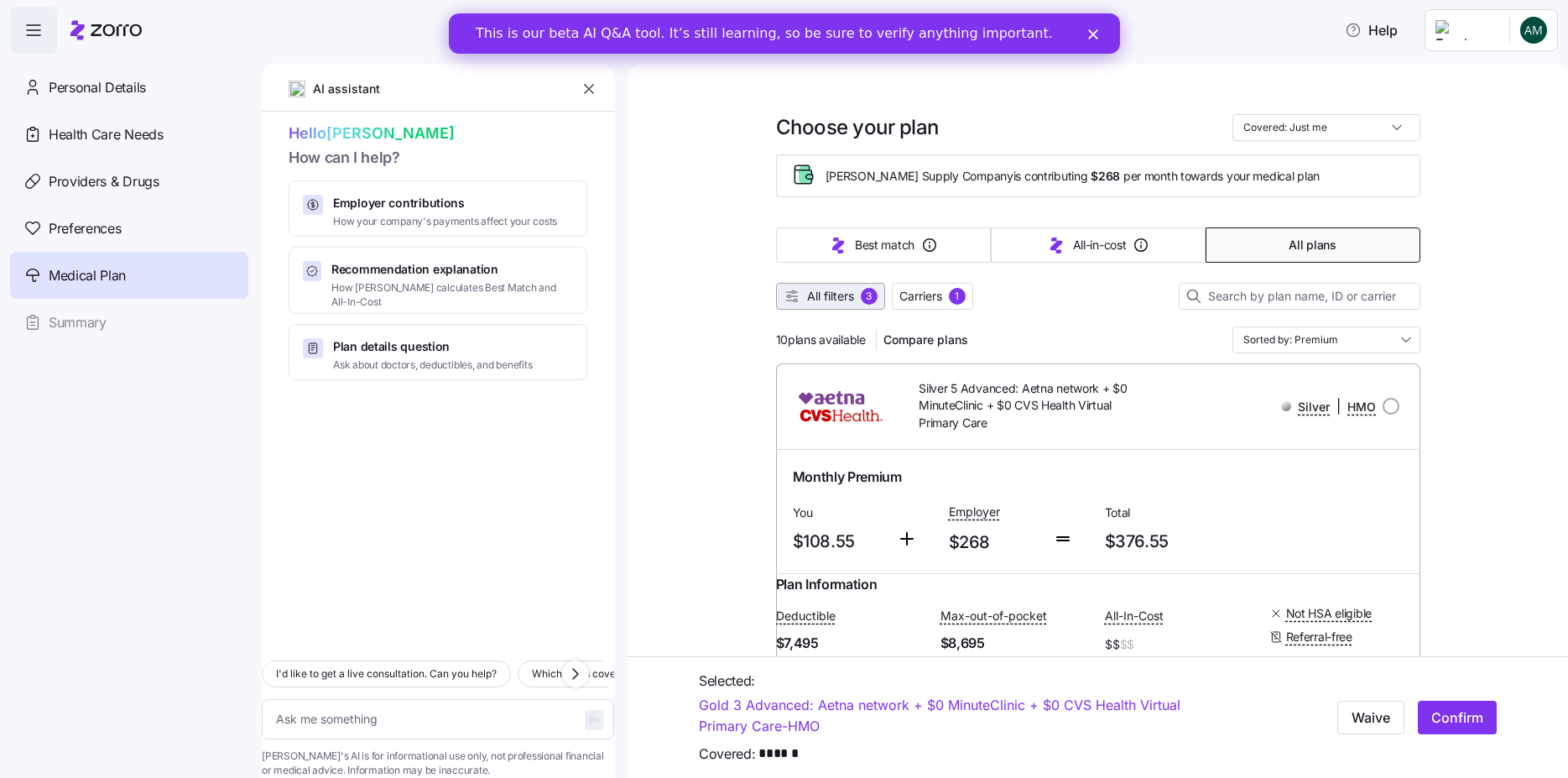
click at [851, 294] on span "All filters 3" at bounding box center [830, 297] width 94 height 17
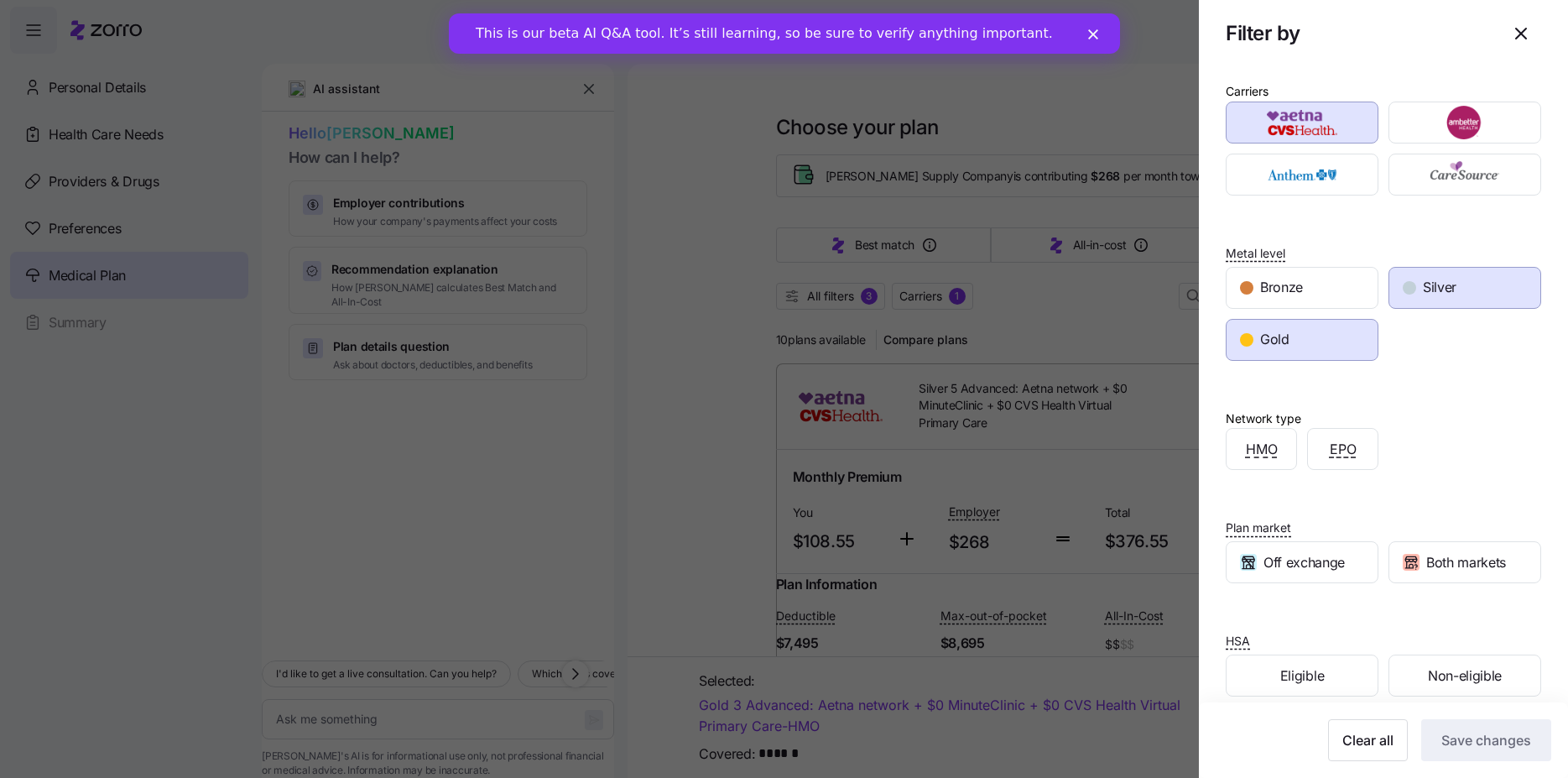
click at [1474, 287] on div "Silver" at bounding box center [1466, 287] width 151 height 40
click at [1436, 728] on button "Save changes" at bounding box center [1487, 741] width 130 height 42
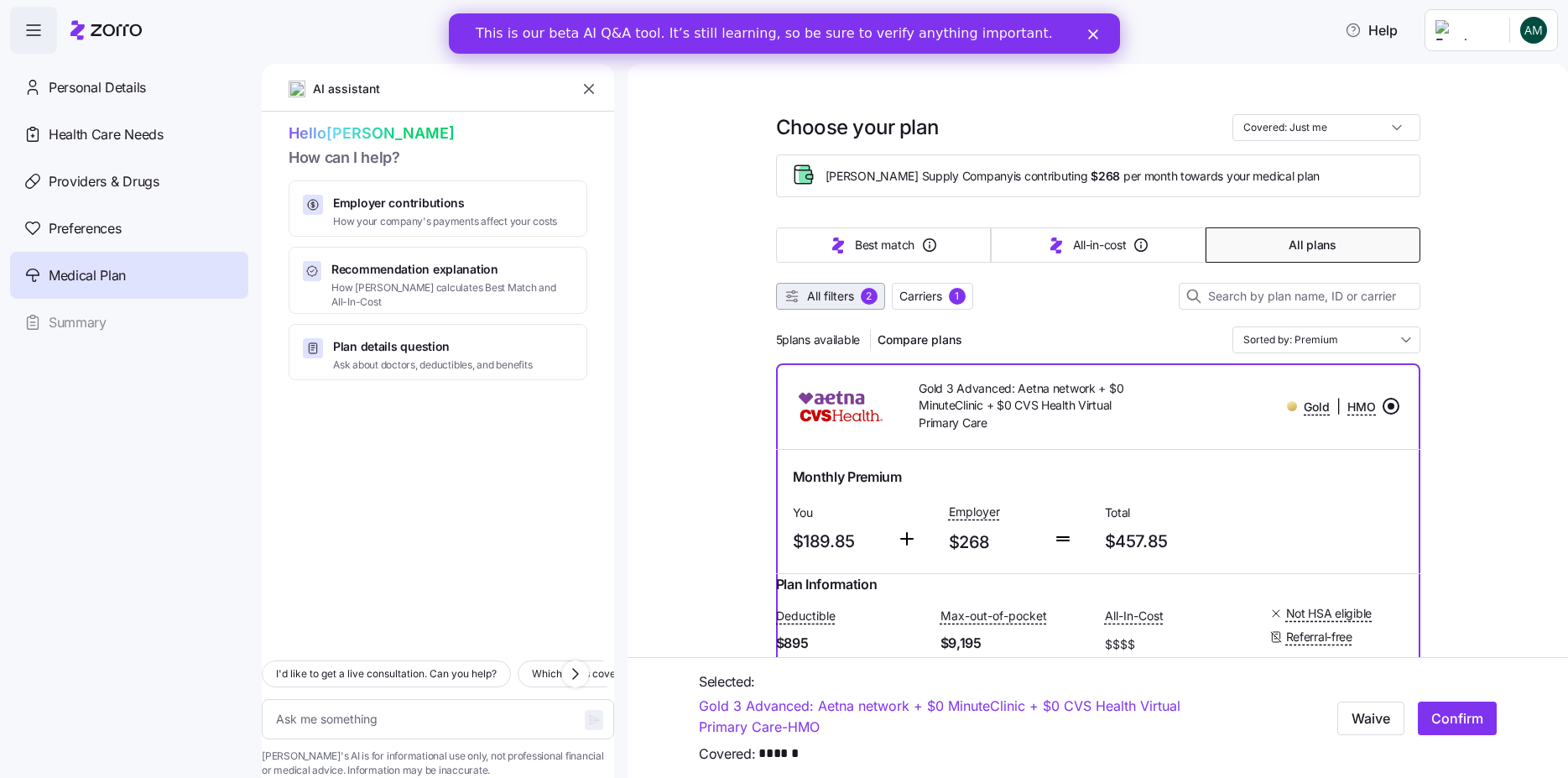
click at [861, 295] on div "2" at bounding box center [870, 297] width 17 height 17
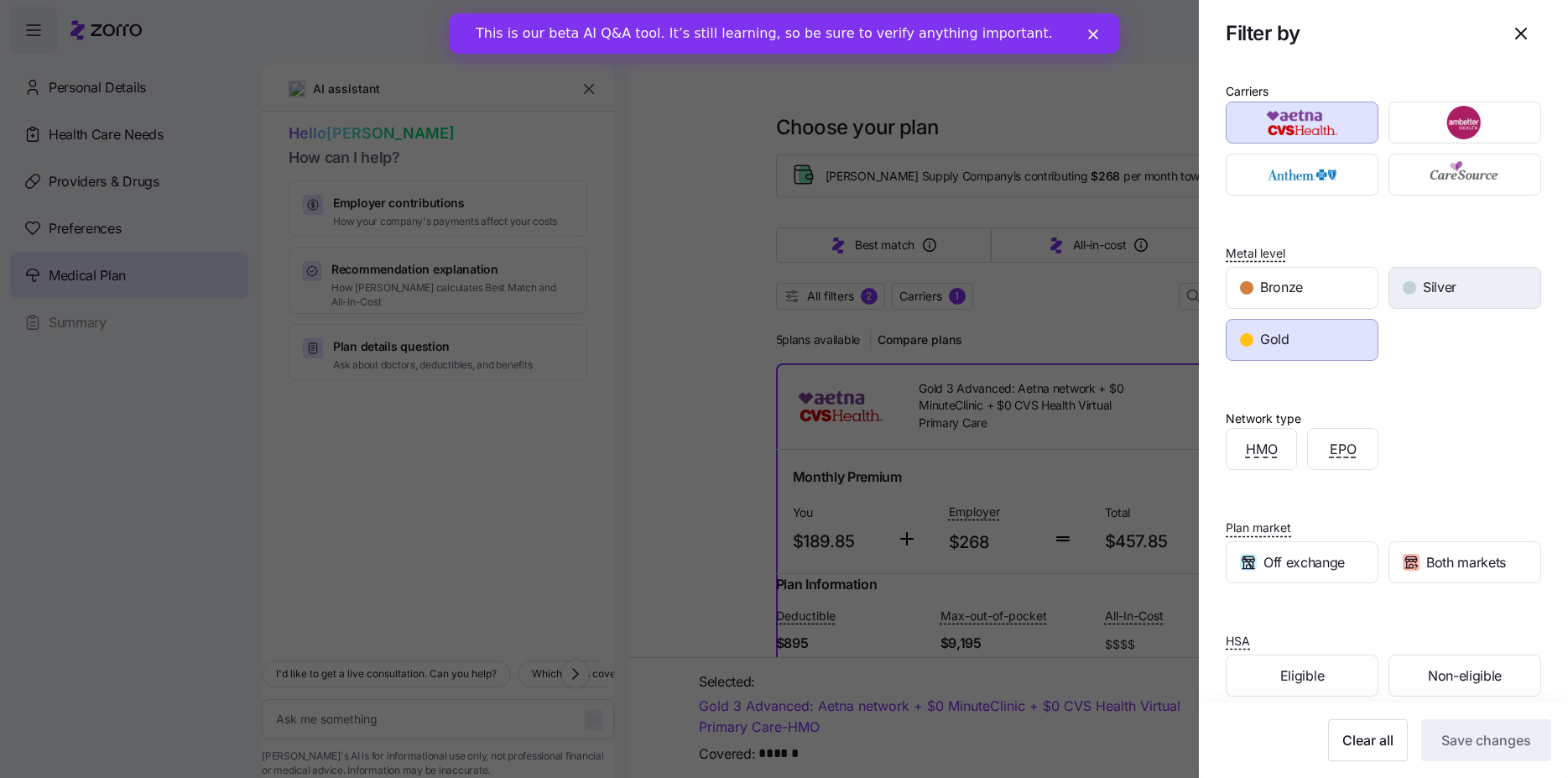
click at [1427, 302] on div "Silver" at bounding box center [1466, 287] width 151 height 40
click at [1295, 333] on div "Gold" at bounding box center [1303, 340] width 151 height 40
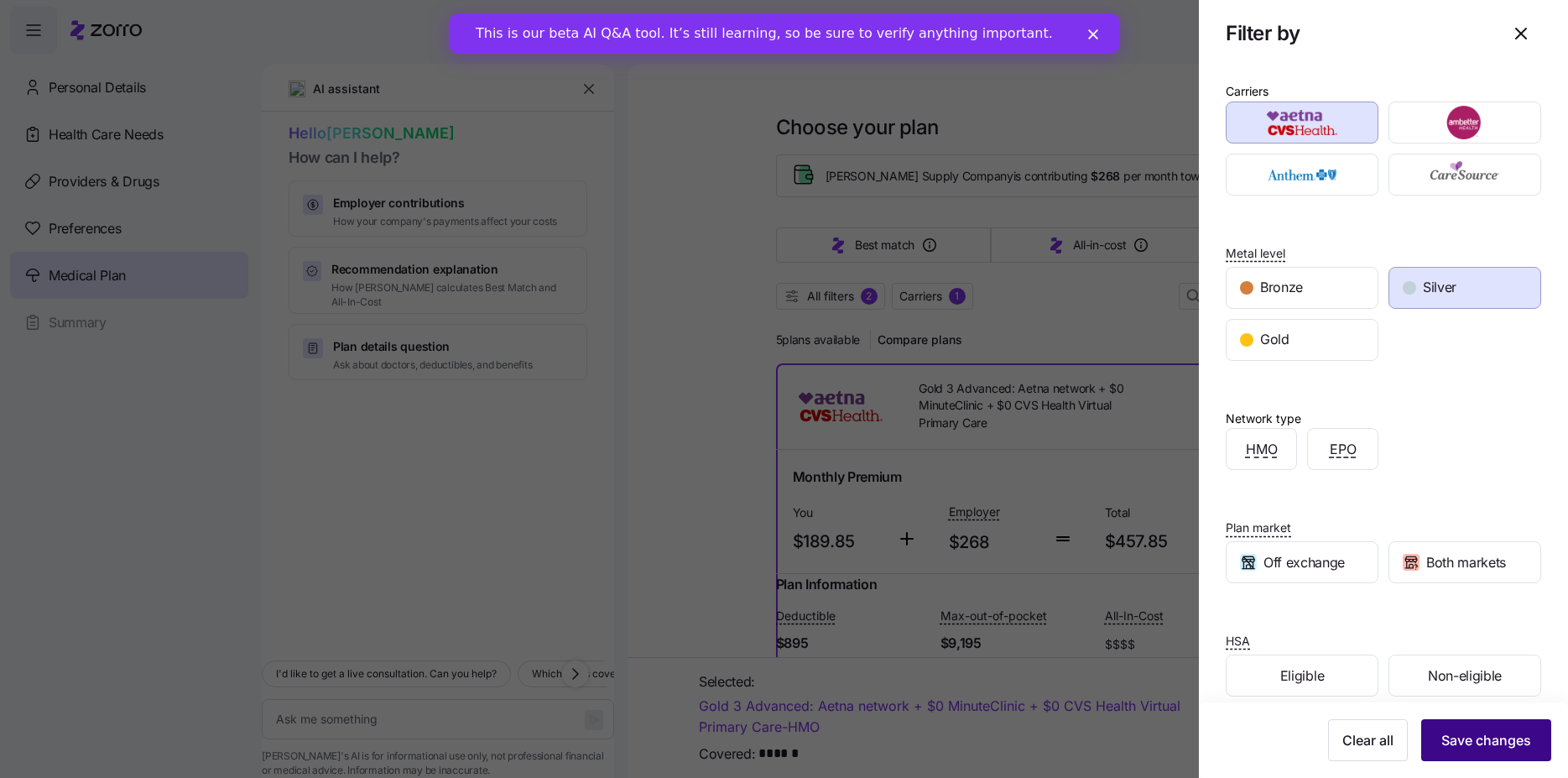
click at [1484, 744] on span "Save changes" at bounding box center [1487, 740] width 90 height 20
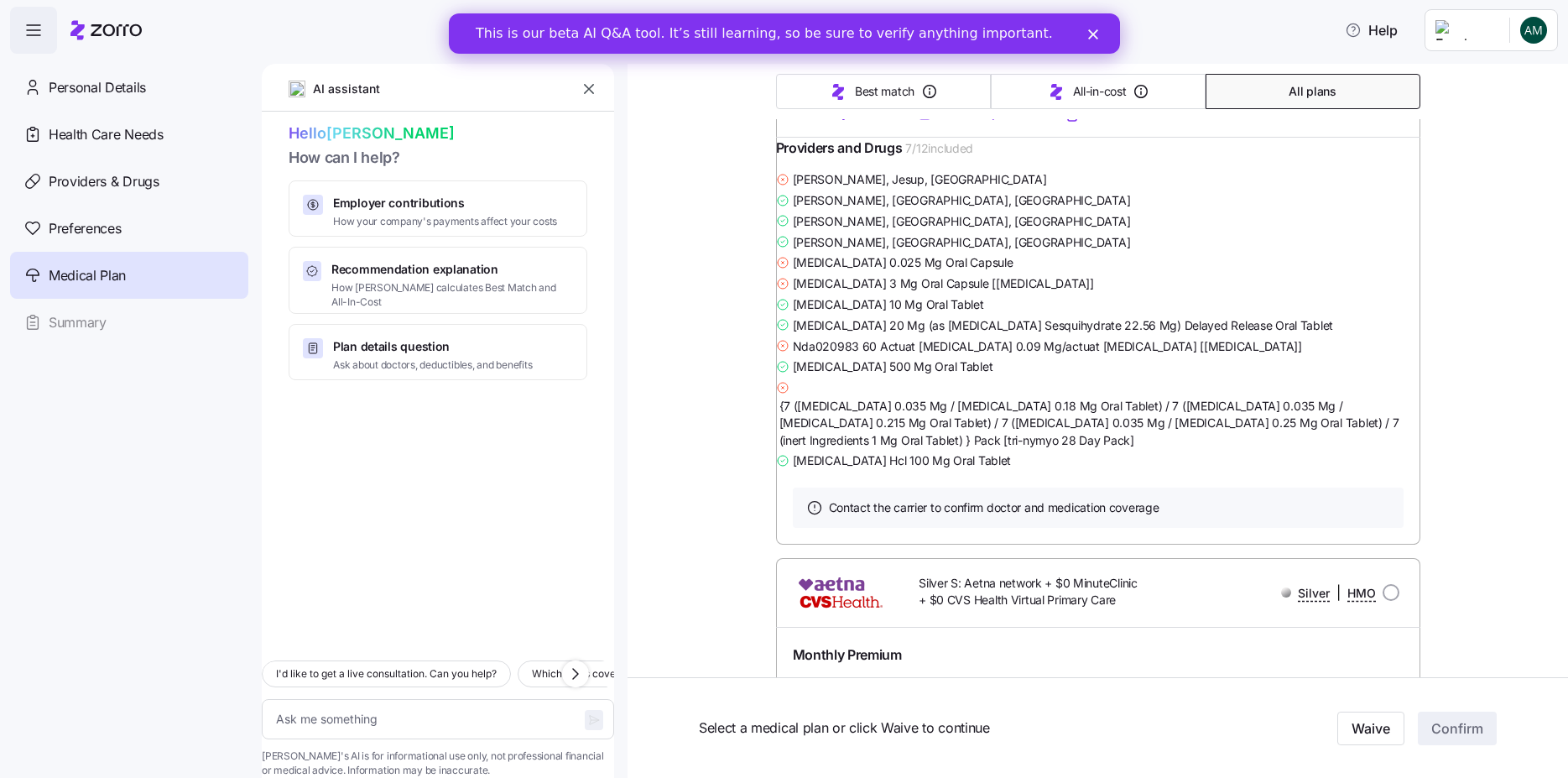
scroll to position [101, 0]
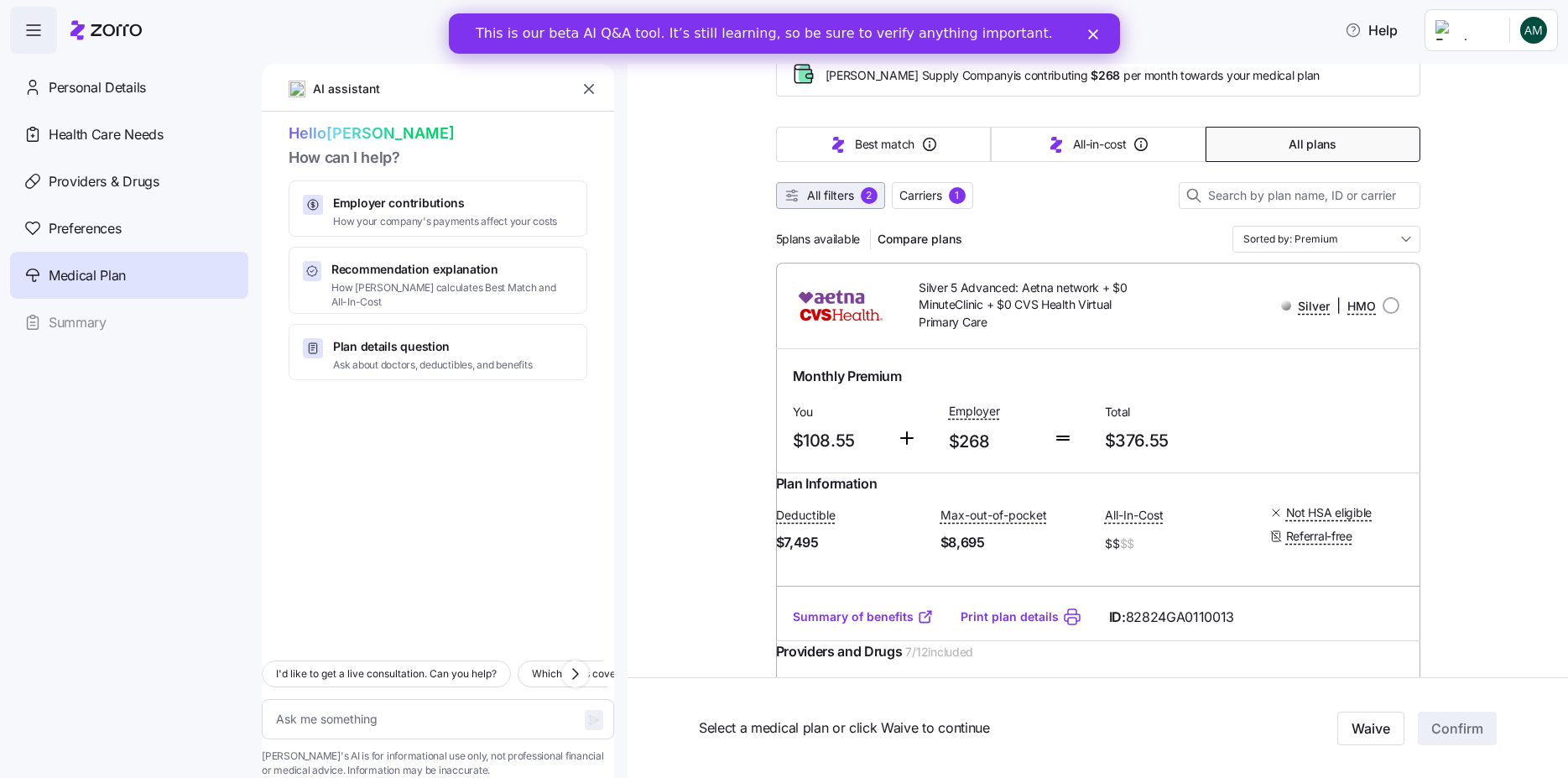
click at [852, 188] on span "All filters 2" at bounding box center [830, 195] width 94 height 17
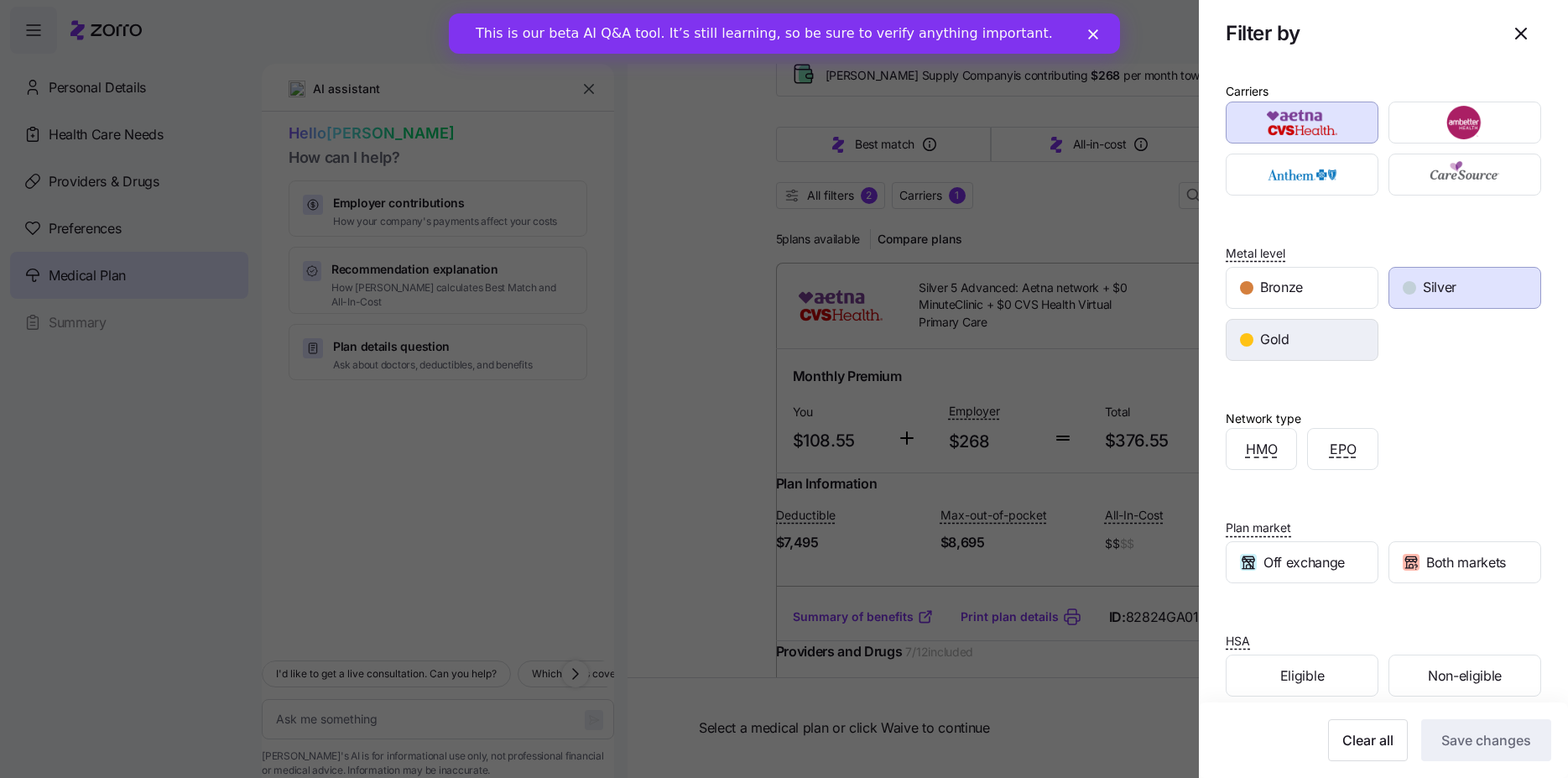
click at [1280, 323] on div "Gold" at bounding box center [1303, 340] width 151 height 40
click at [1448, 289] on span "Silver" at bounding box center [1440, 287] width 34 height 21
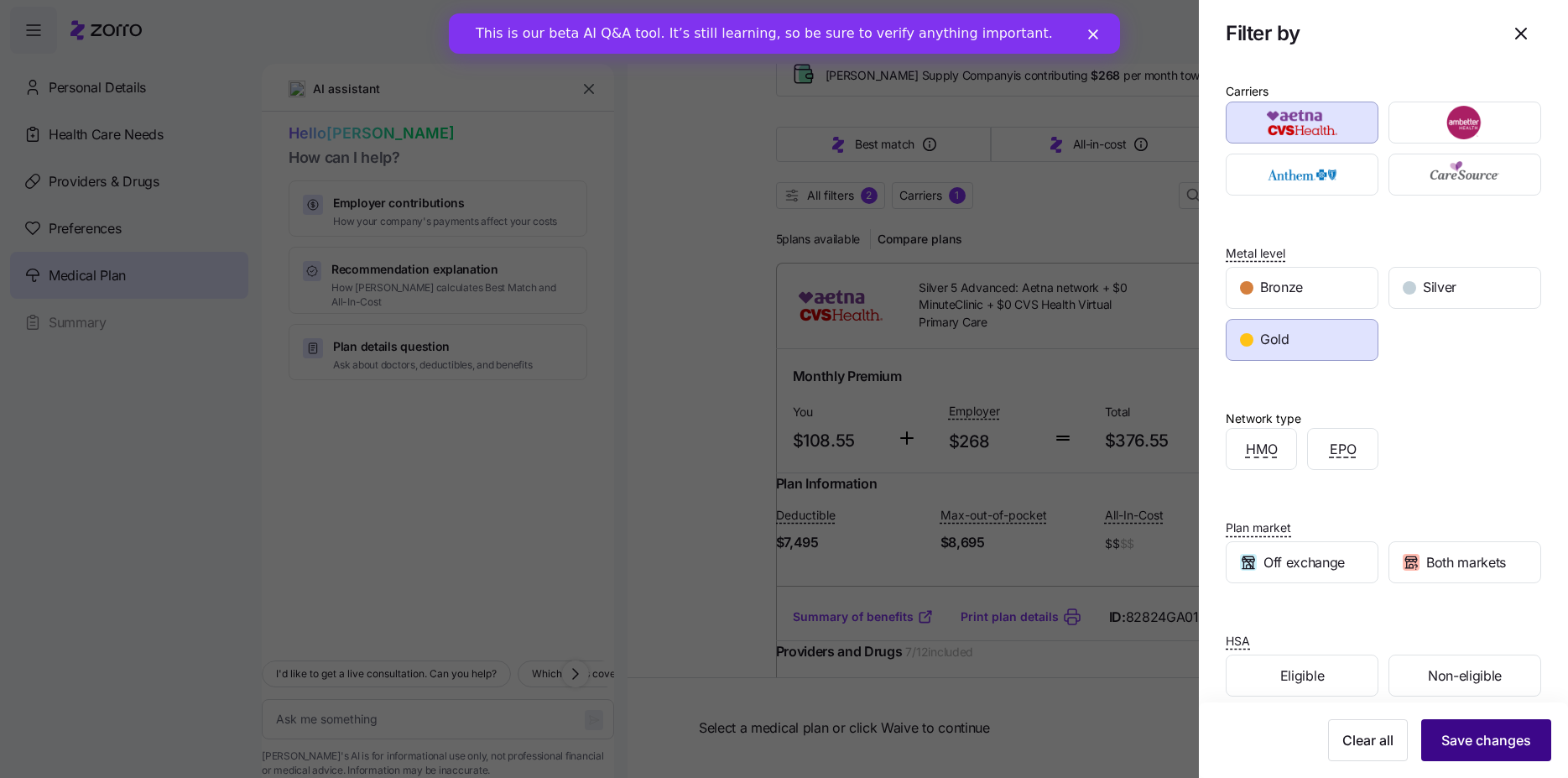
click at [1508, 744] on span "Save changes" at bounding box center [1487, 740] width 90 height 20
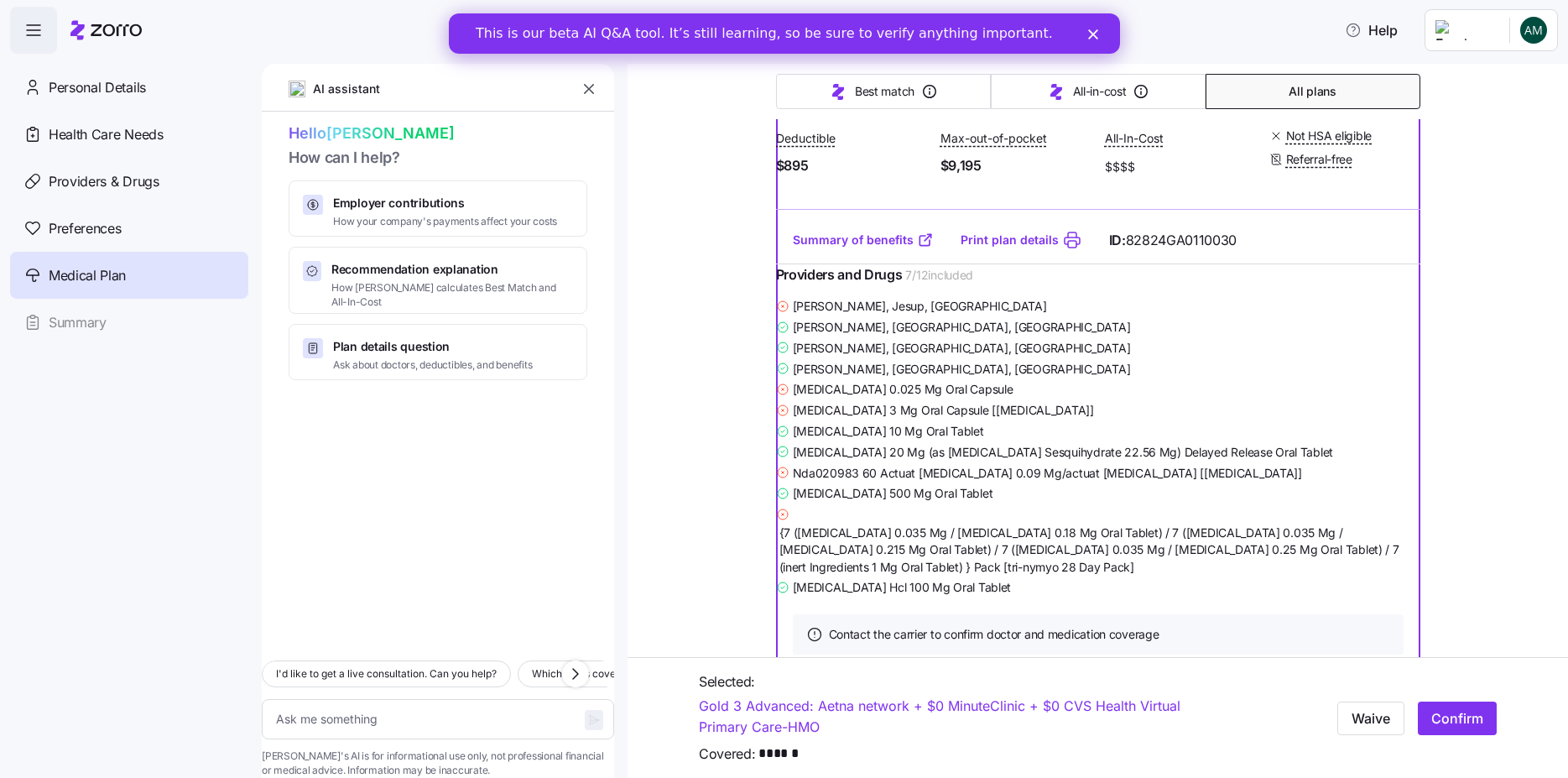
scroll to position [75, 0]
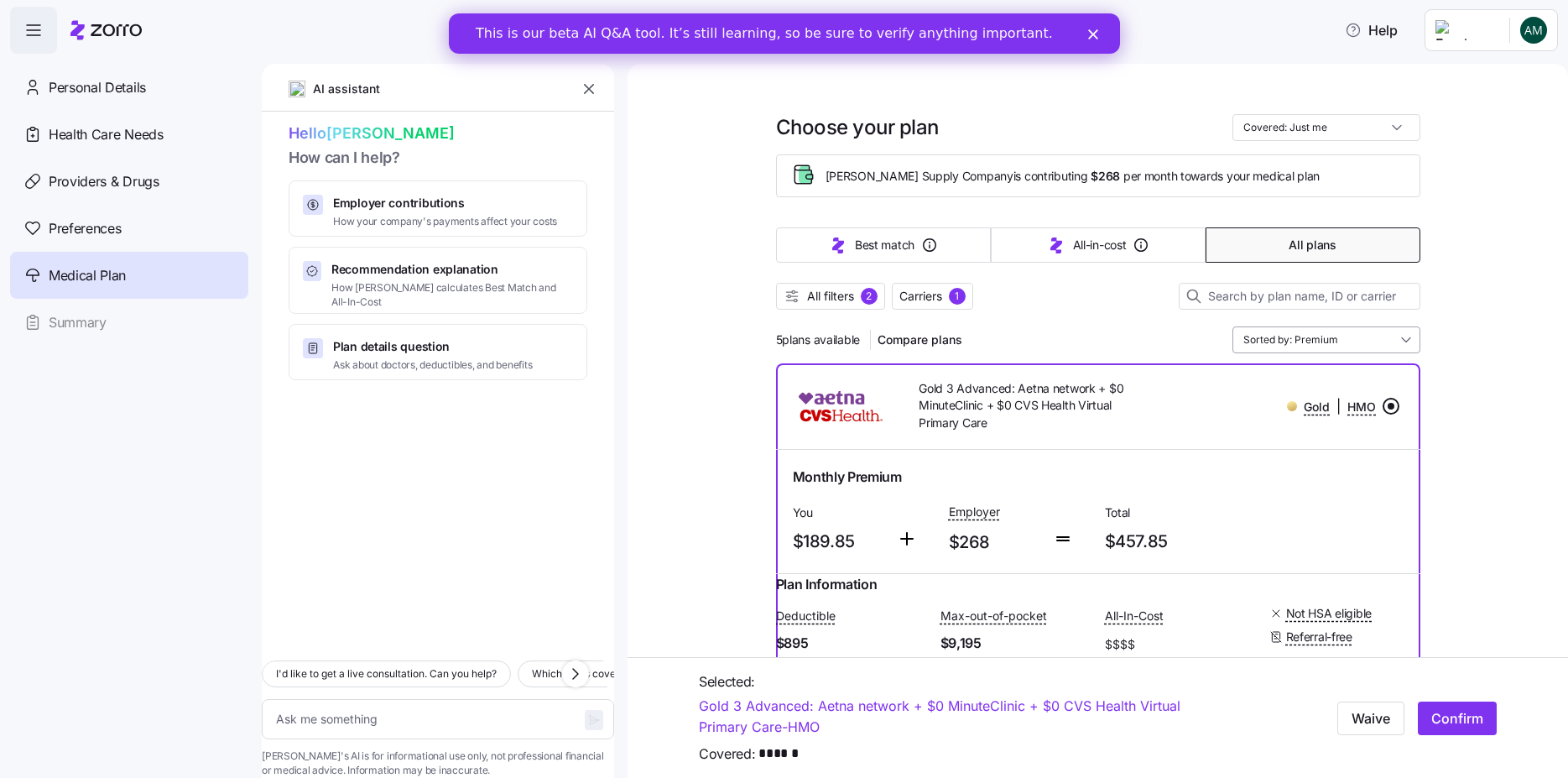
click at [1386, 349] on input "Sorted by: Premium" at bounding box center [1327, 340] width 188 height 27
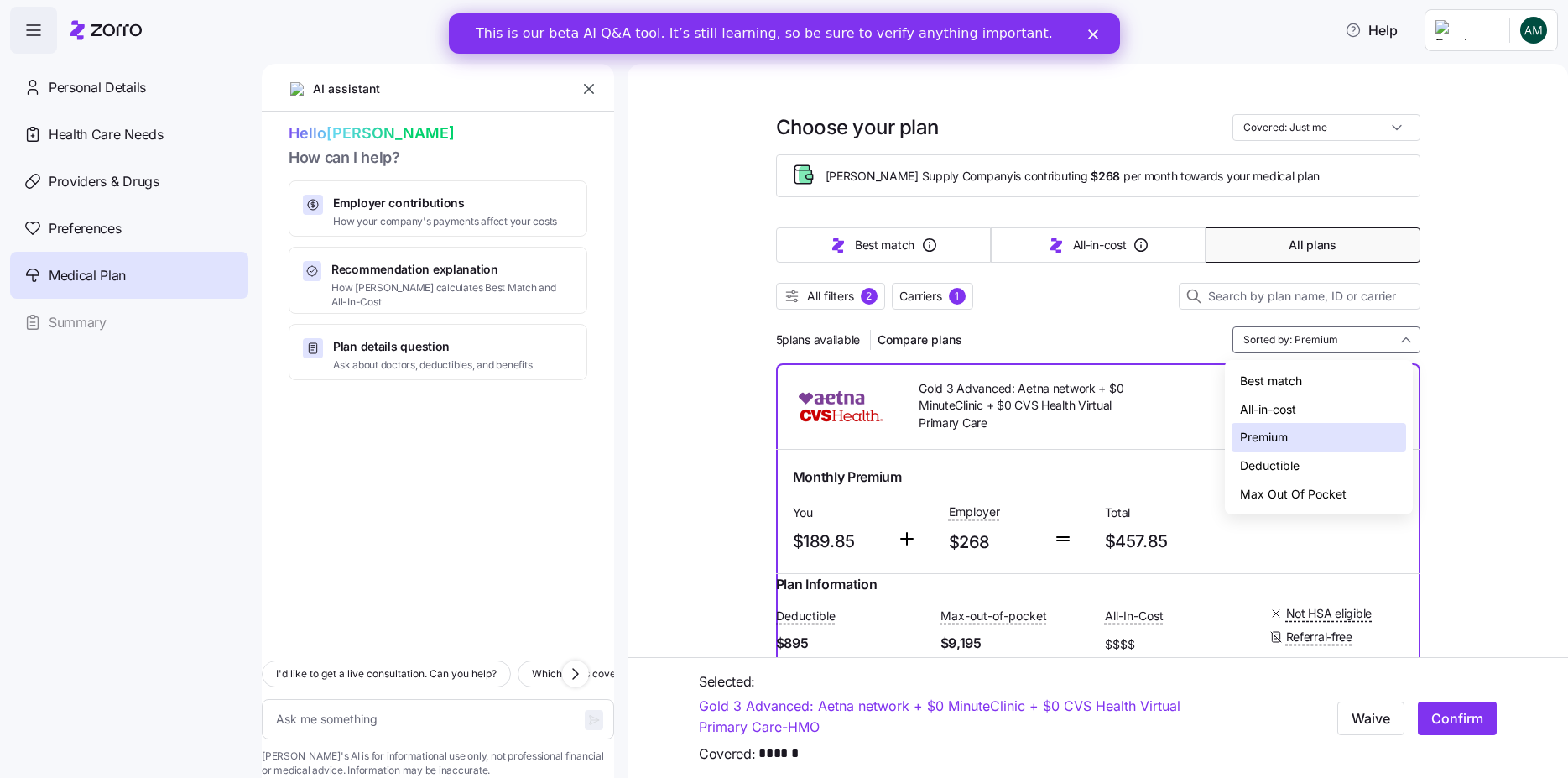
click at [1275, 410] on div "All-in-cost" at bounding box center [1319, 410] width 174 height 29
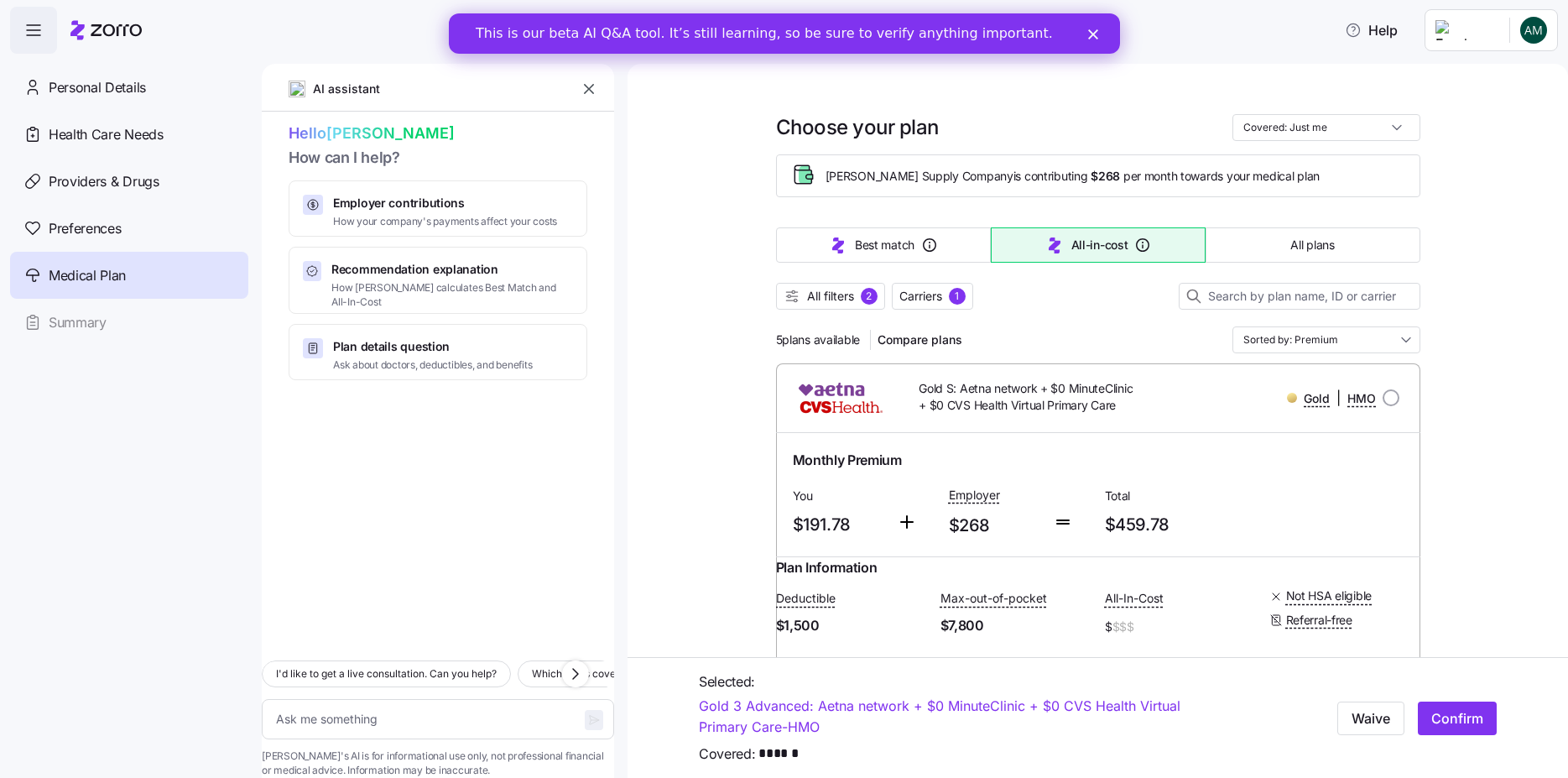
type textarea "x"
type input "Sorted by: All-in-cost"
click at [844, 300] on span "All filters" at bounding box center [830, 297] width 47 height 17
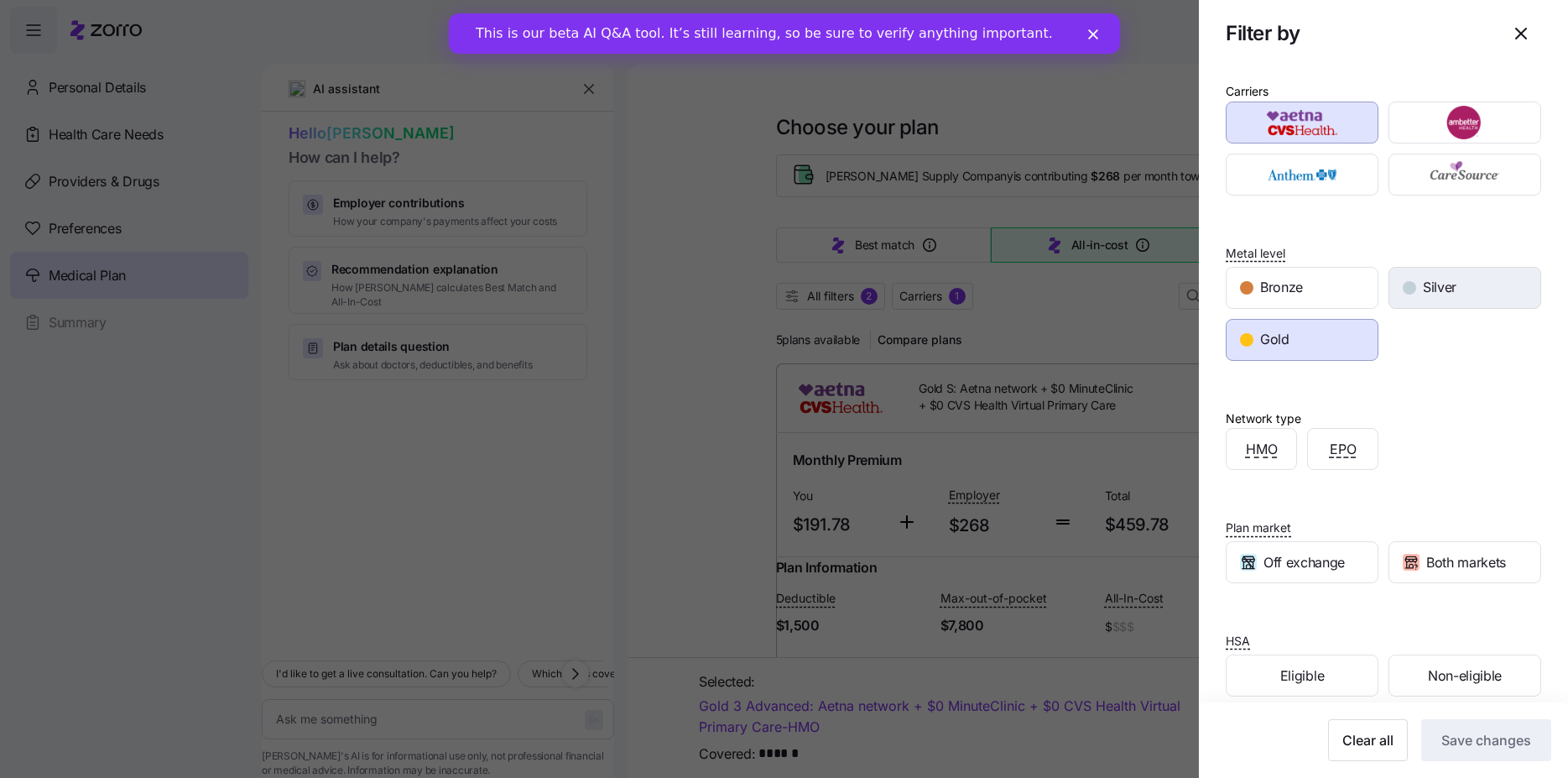
click at [1403, 290] on div "button" at bounding box center [1410, 287] width 13 height 13
click at [1465, 721] on button "Save changes" at bounding box center [1487, 741] width 130 height 42
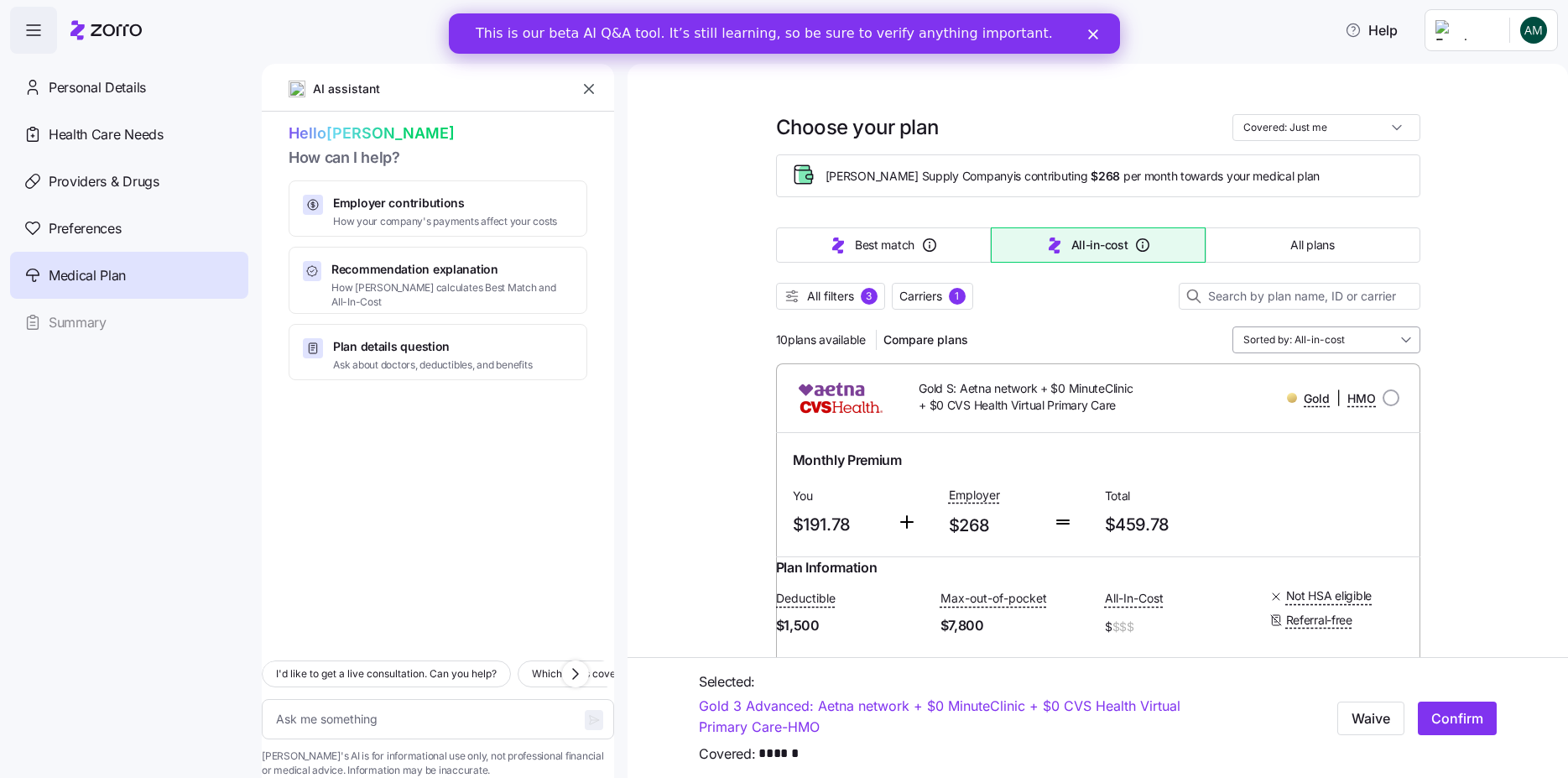
click at [1318, 332] on input "Sorted by: All-in-cost" at bounding box center [1327, 340] width 188 height 27
click at [1268, 437] on div "Premium" at bounding box center [1319, 438] width 174 height 29
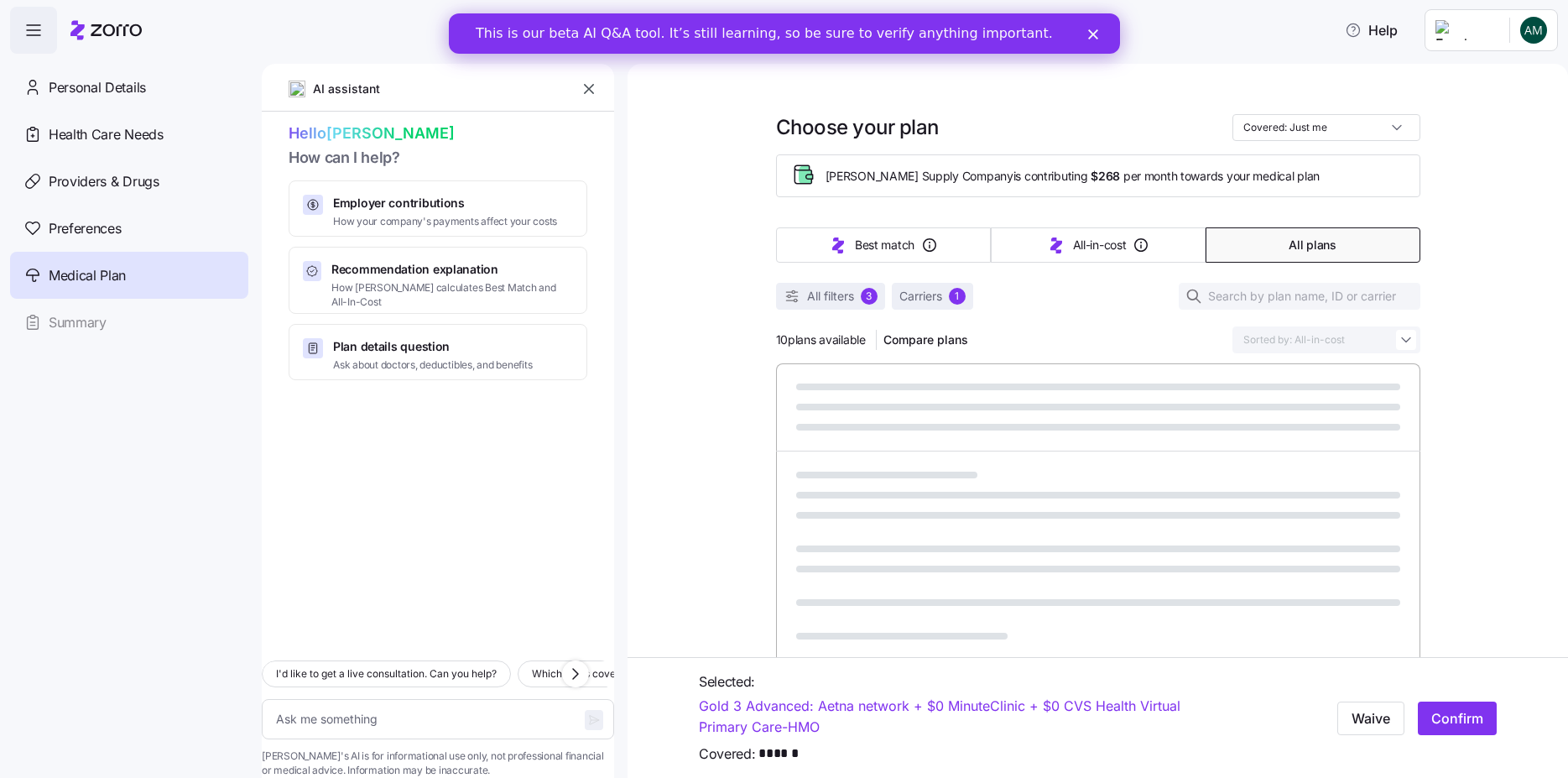
type textarea "x"
type input "Sorted by: Premium"
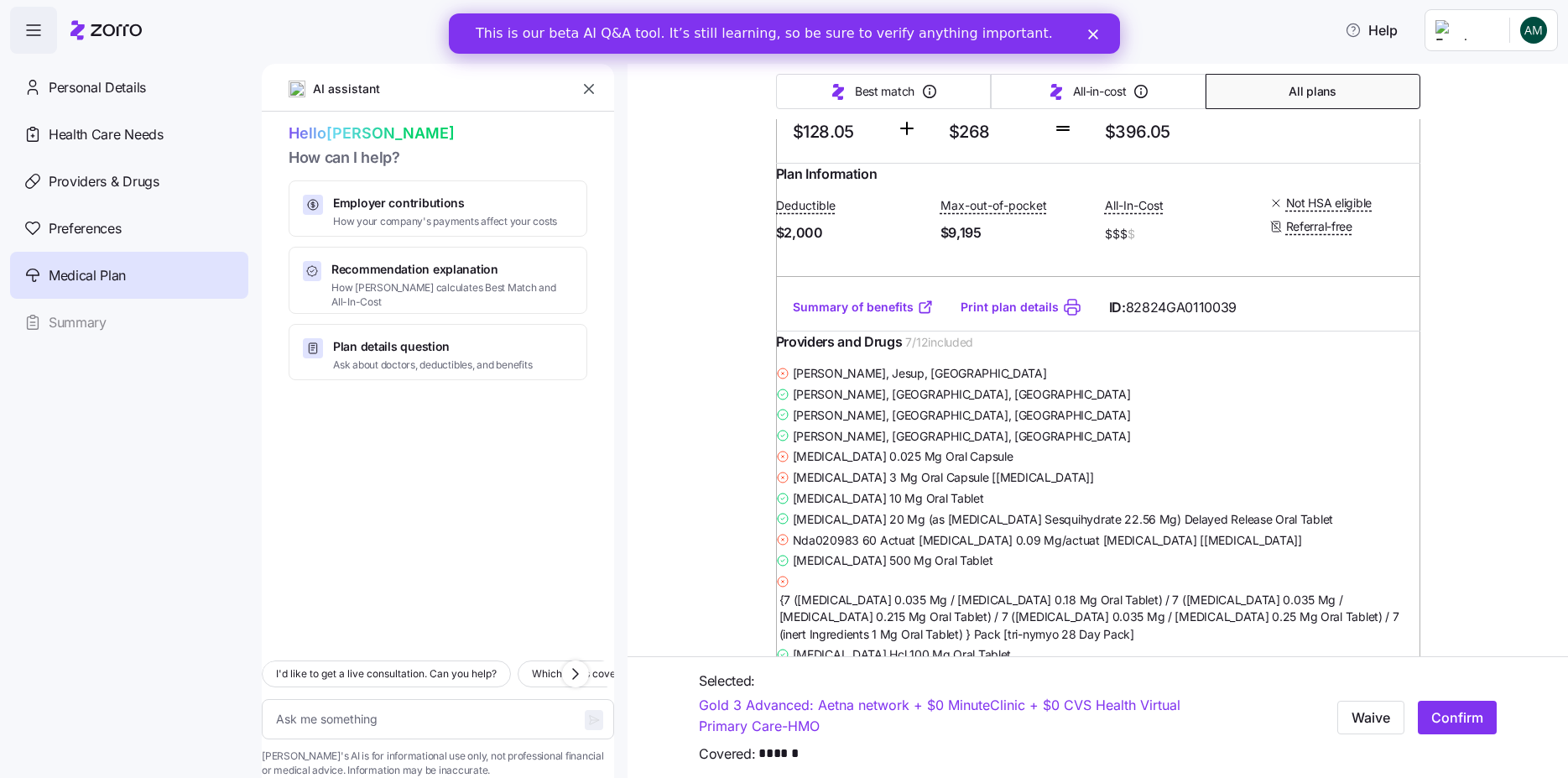
scroll to position [2619, 0]
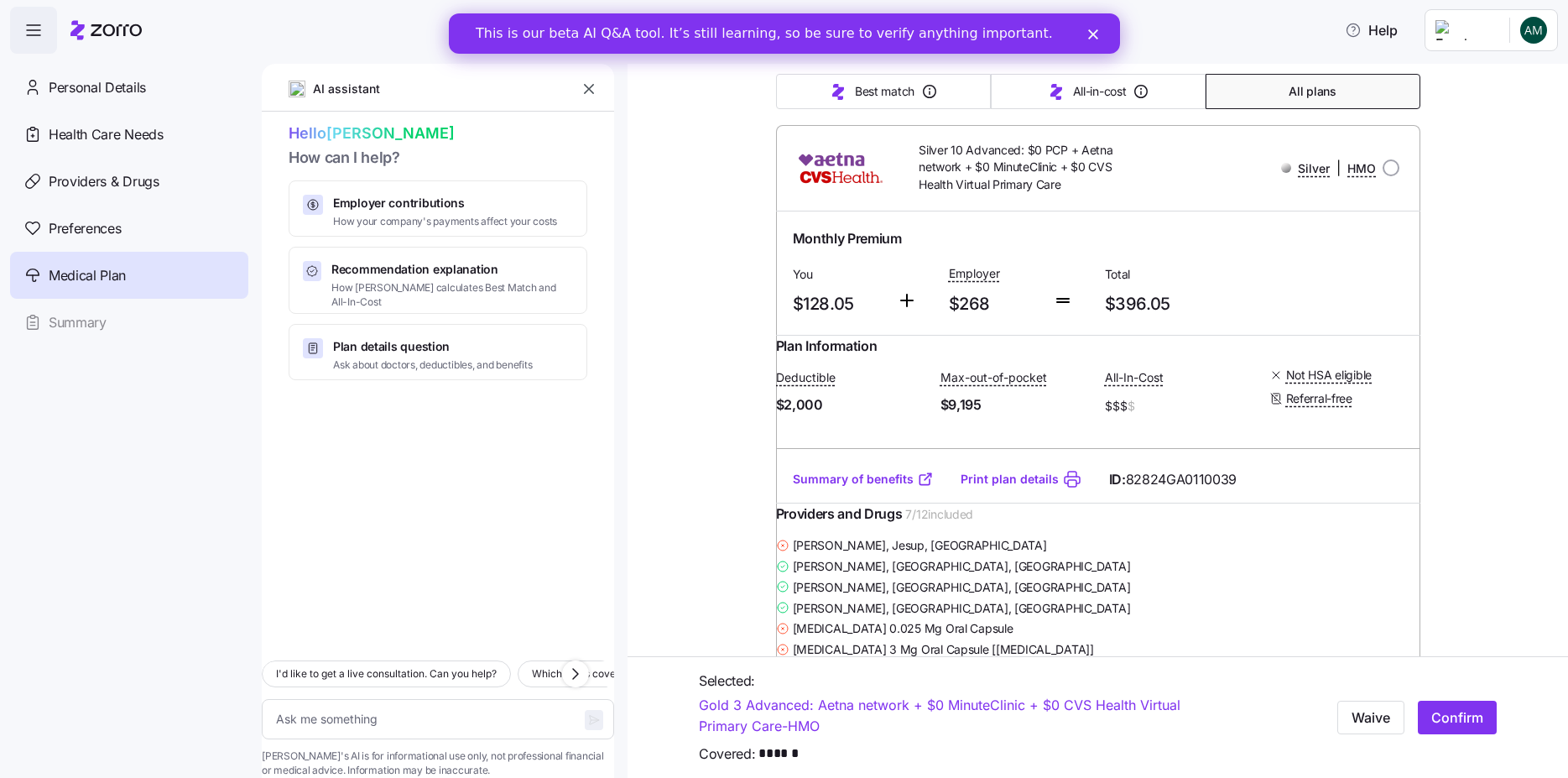
click at [888, 488] on link "Summary of benefits" at bounding box center [863, 479] width 141 height 17
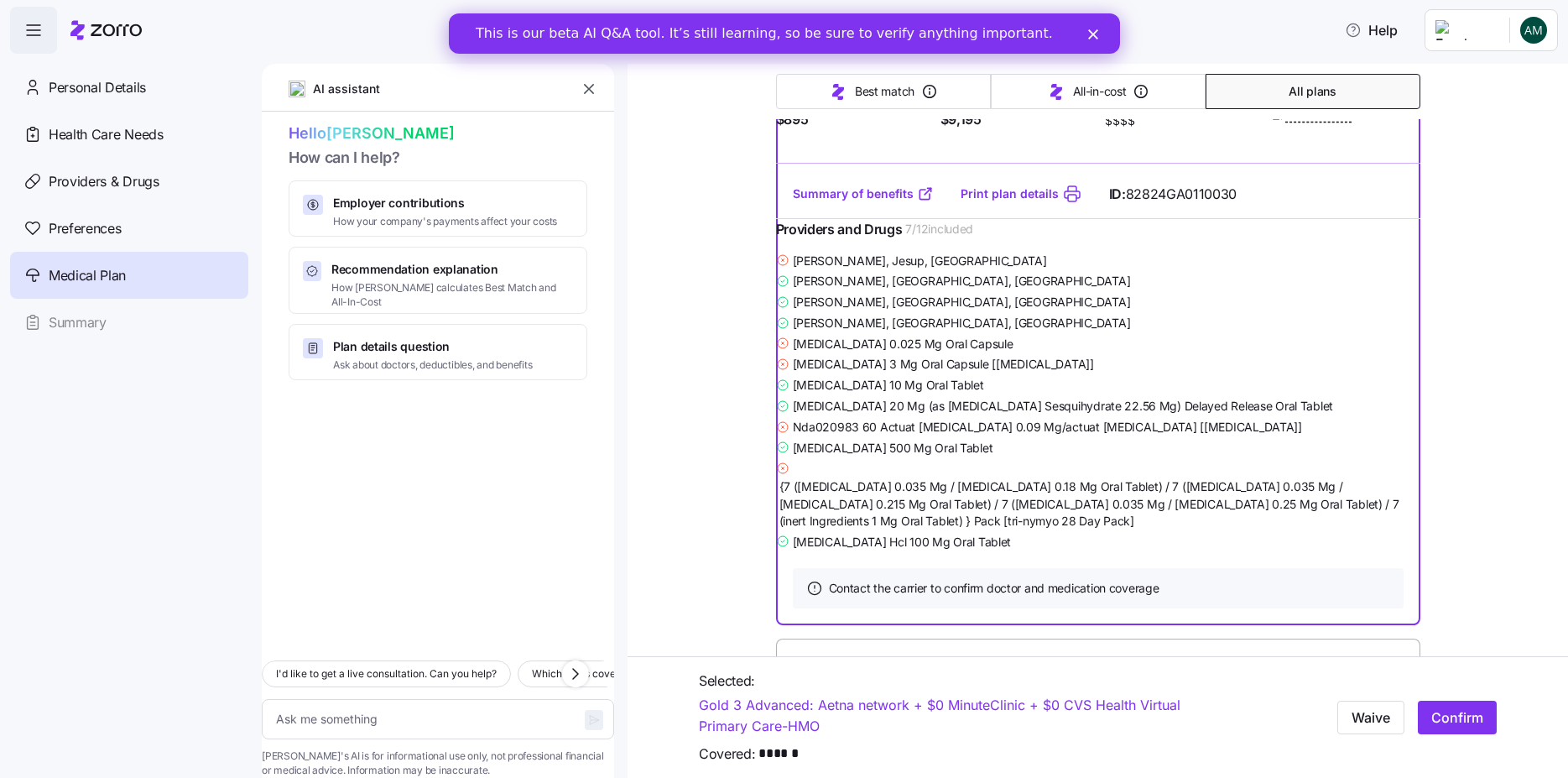
scroll to position [4397, 0]
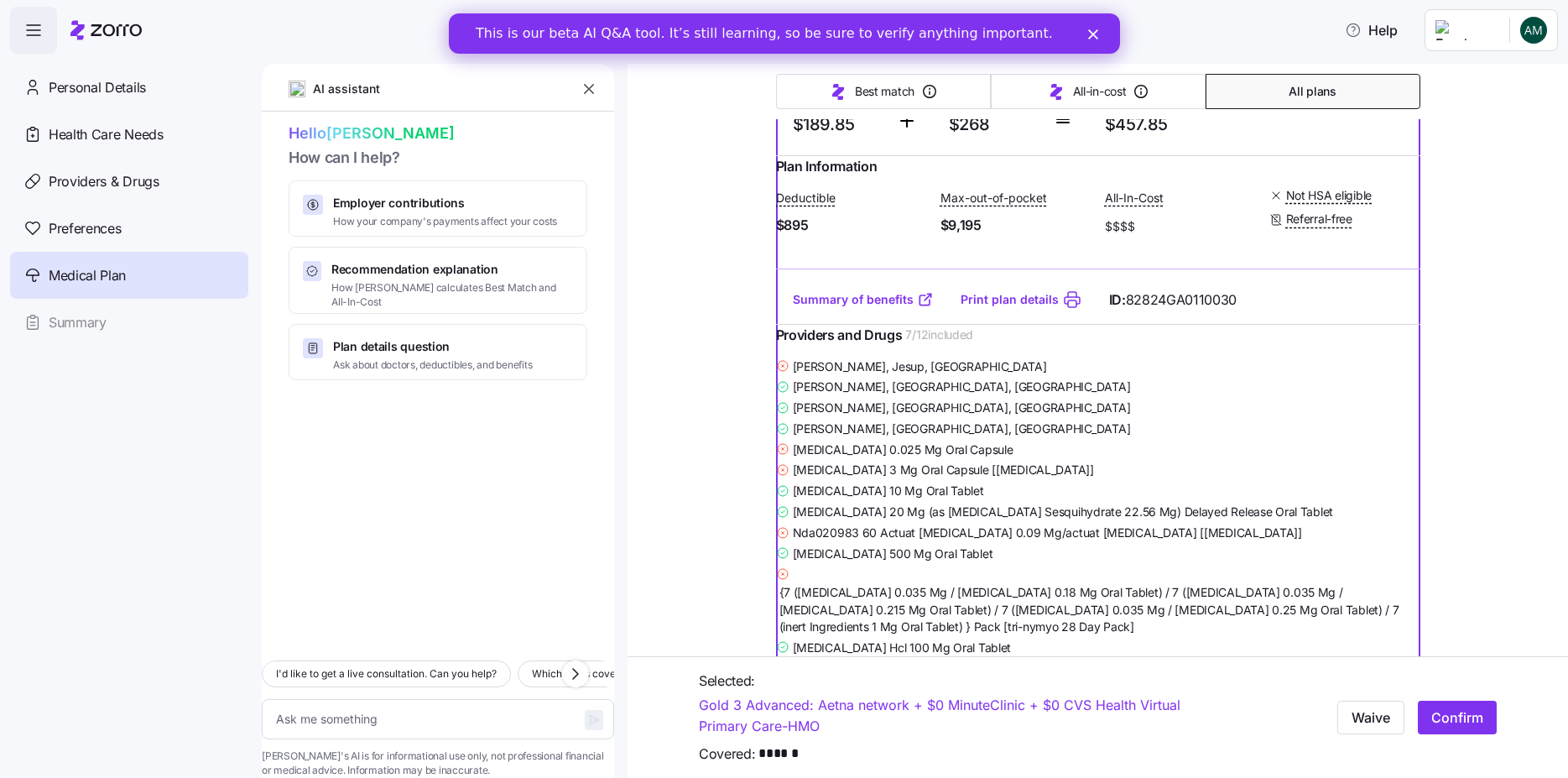
click at [898, 309] on link "Summary of benefits" at bounding box center [863, 300] width 141 height 17
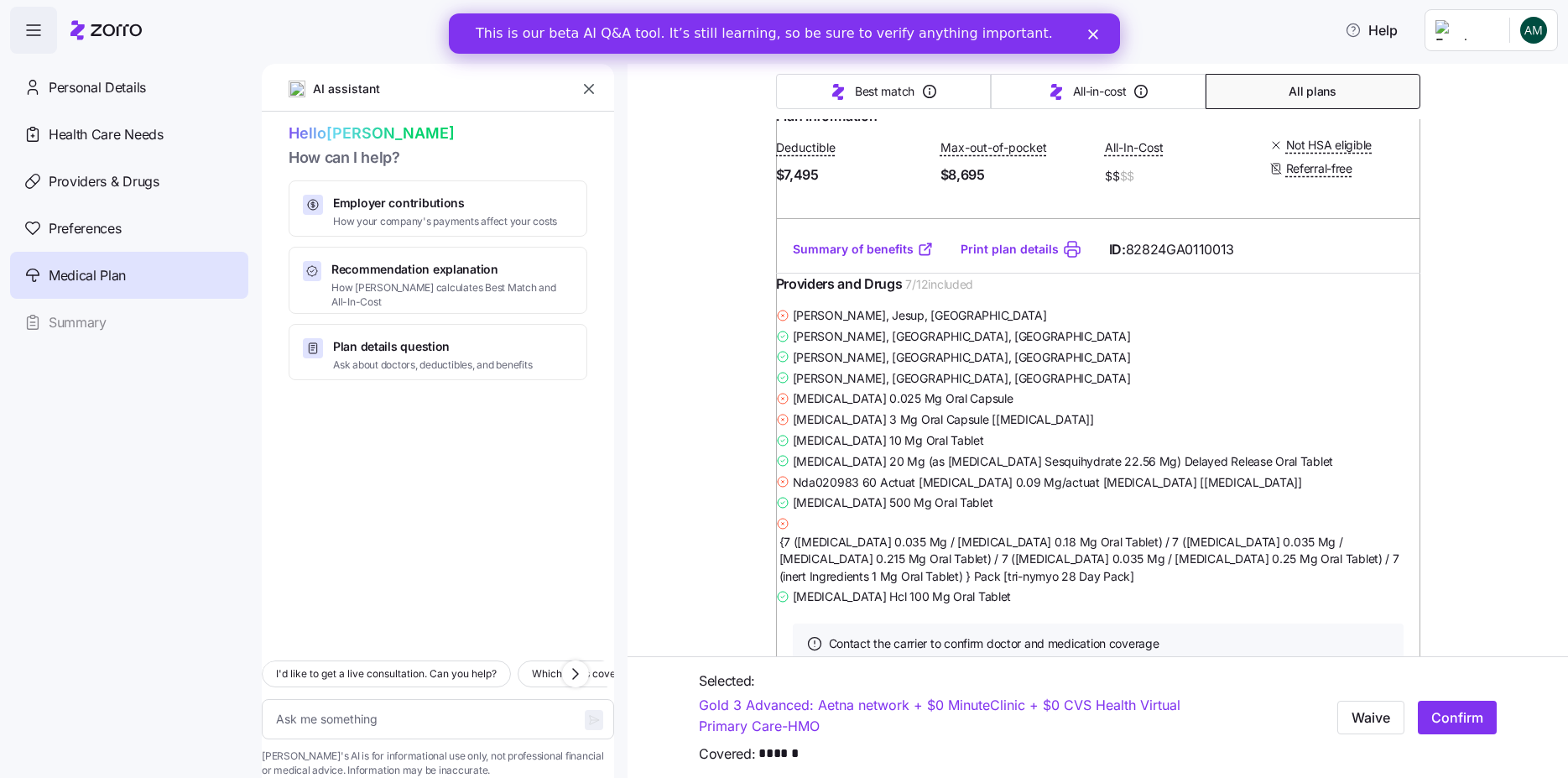
scroll to position [0, 0]
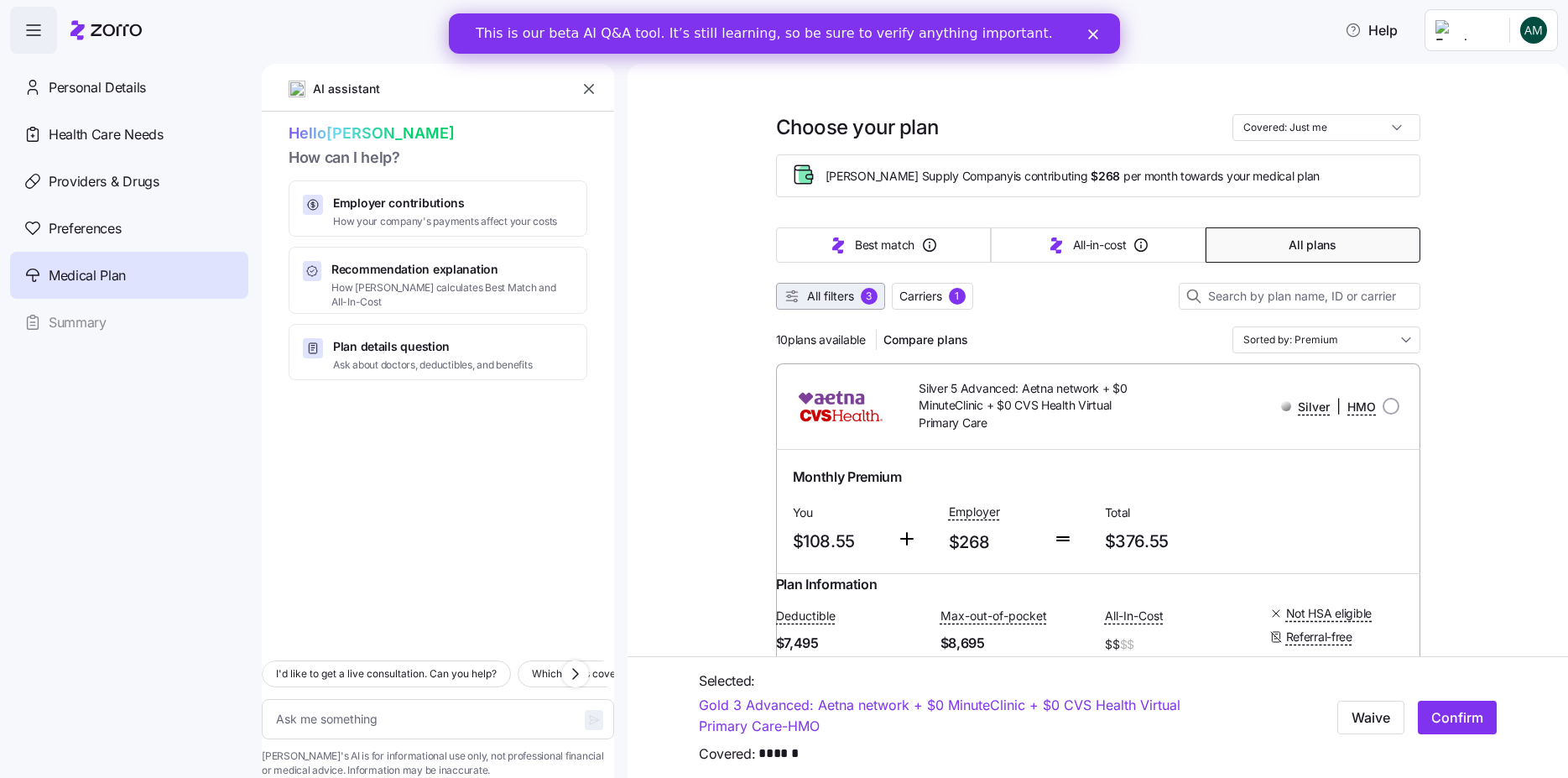
click at [861, 298] on div "3" at bounding box center [870, 297] width 17 height 17
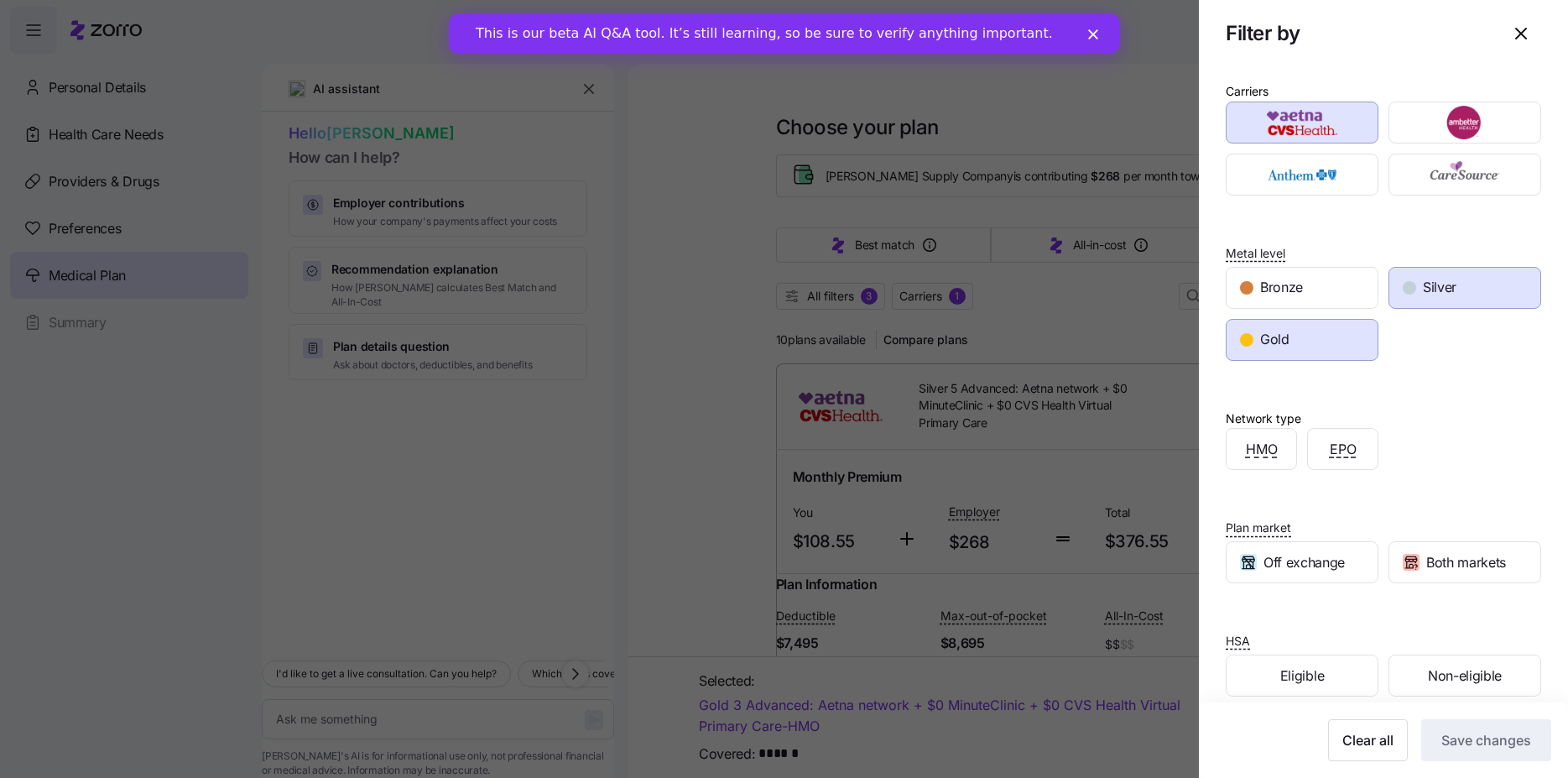
click at [1459, 288] on div "Silver" at bounding box center [1466, 287] width 151 height 40
click at [1462, 745] on span "Save changes" at bounding box center [1487, 740] width 90 height 20
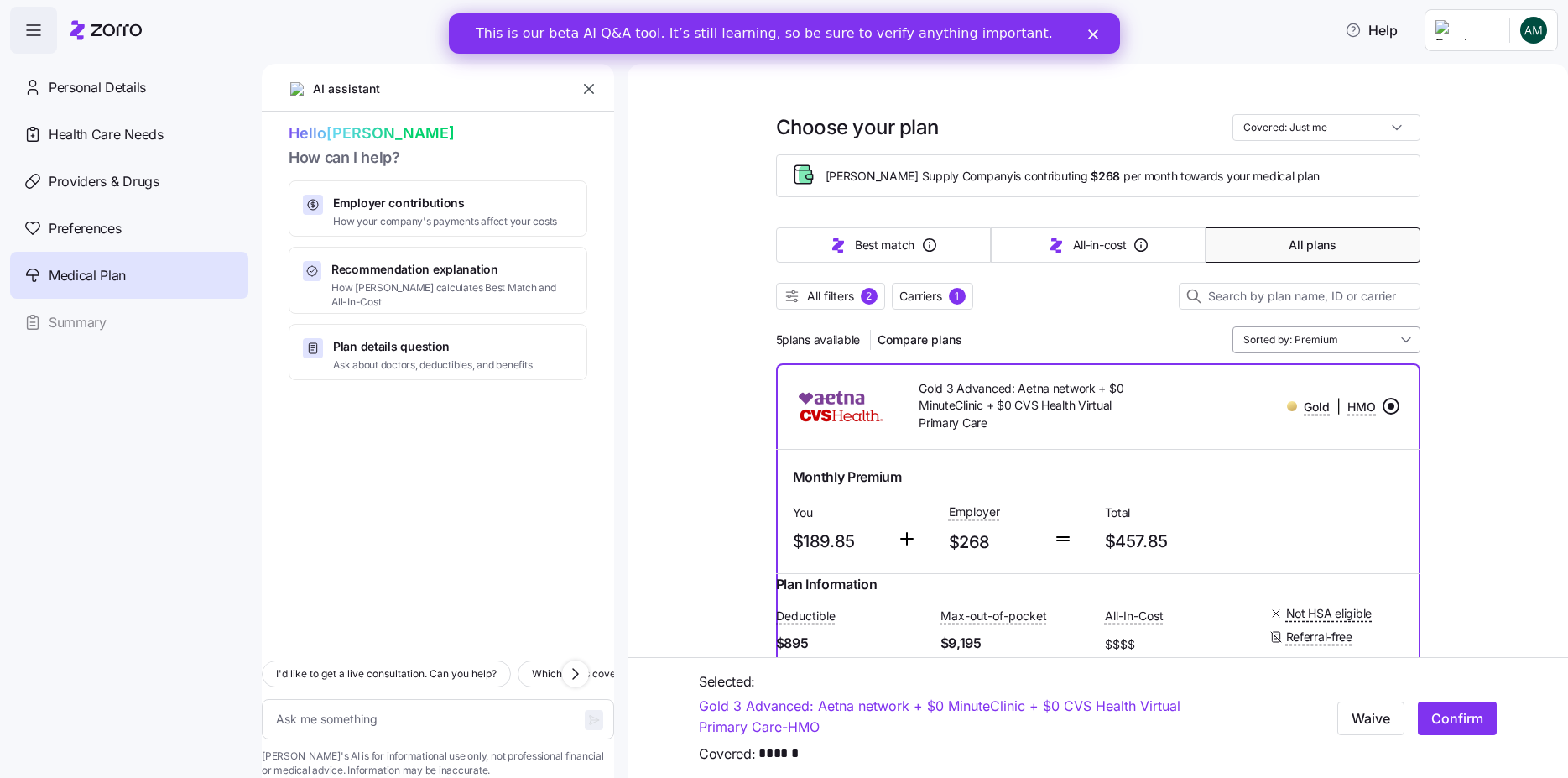
click at [1323, 343] on input "Sorted by: Premium" at bounding box center [1327, 340] width 188 height 27
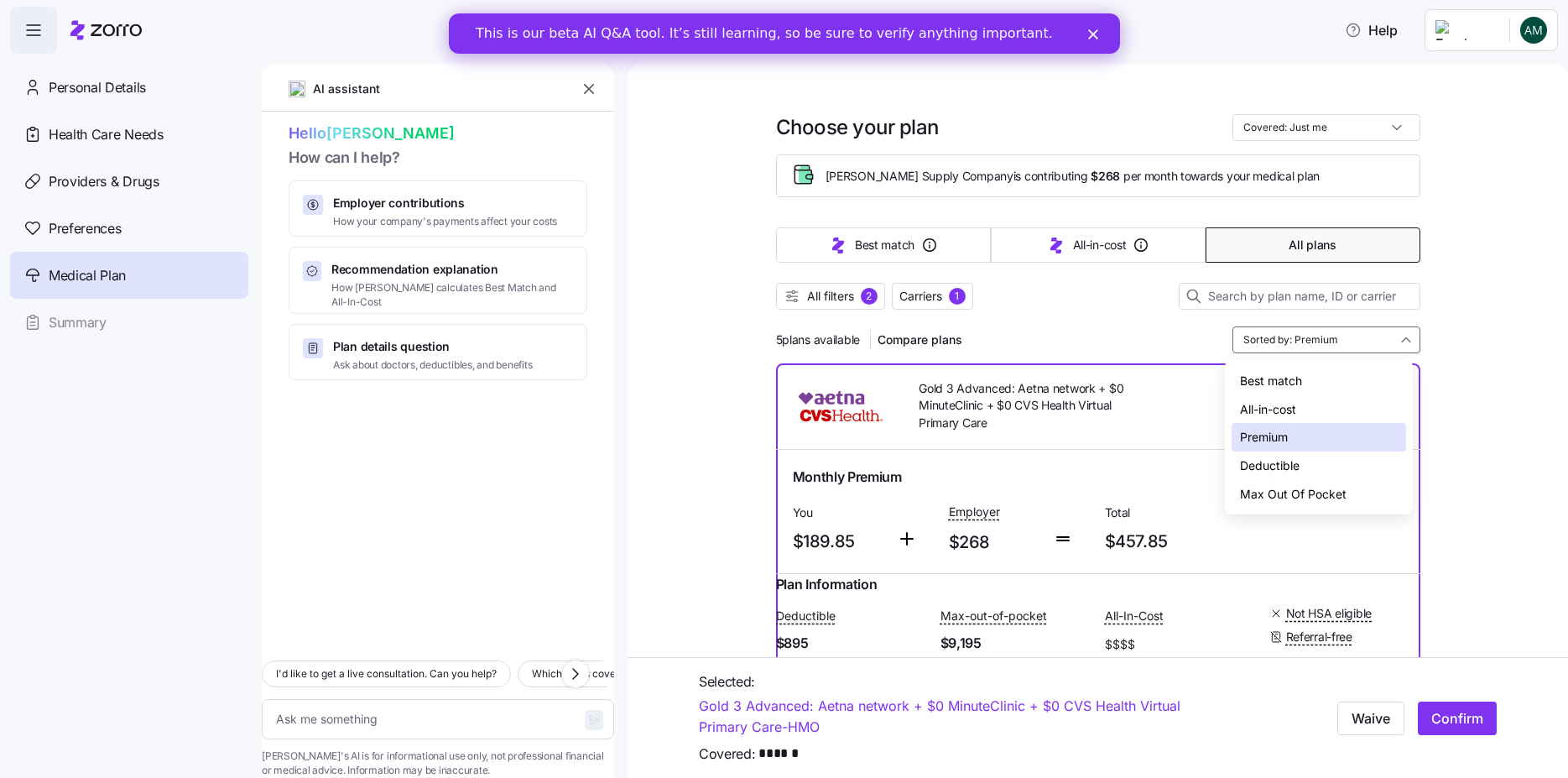
click at [1272, 441] on div "Premium" at bounding box center [1319, 438] width 174 height 29
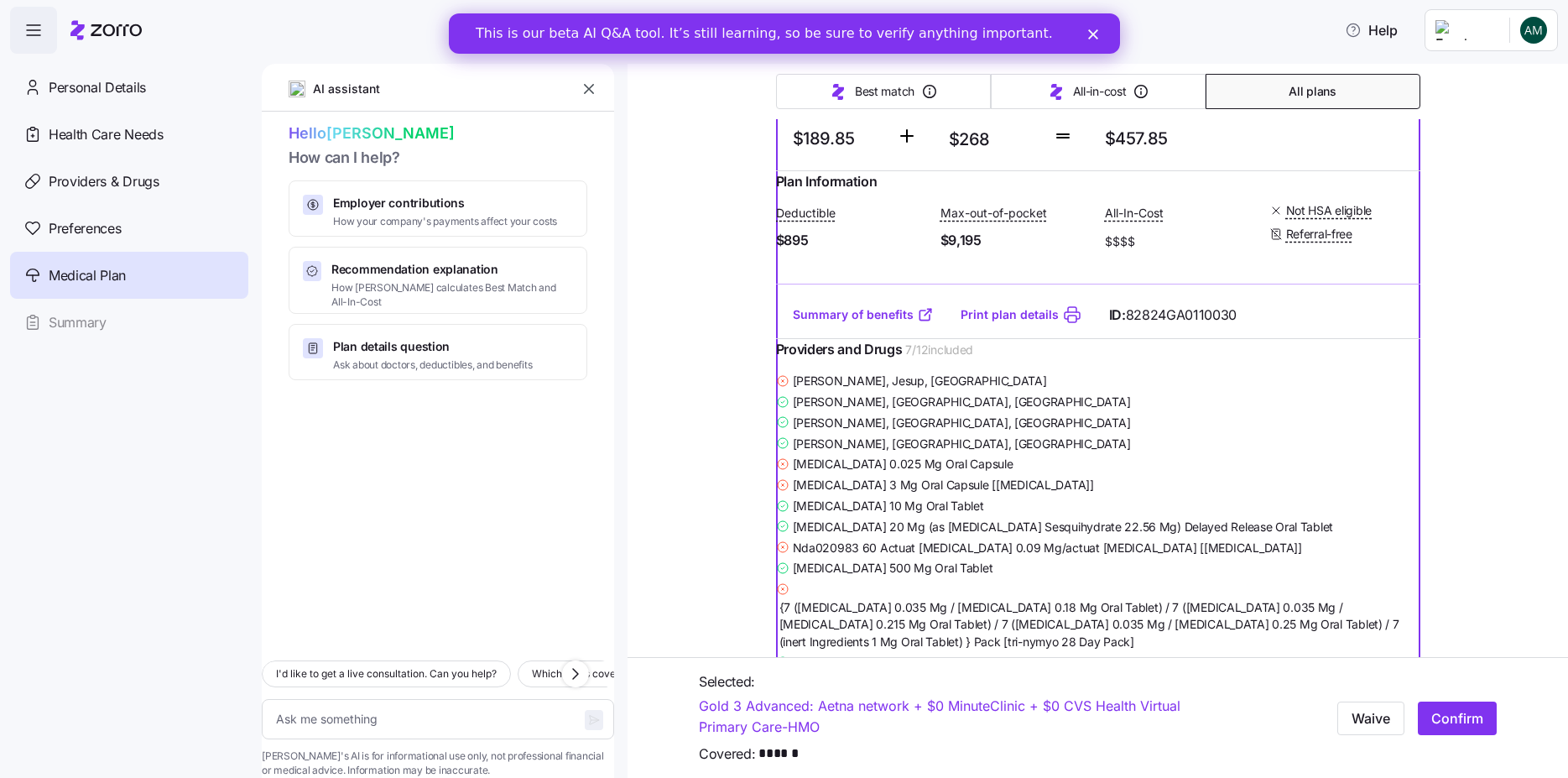
scroll to position [504, 0]
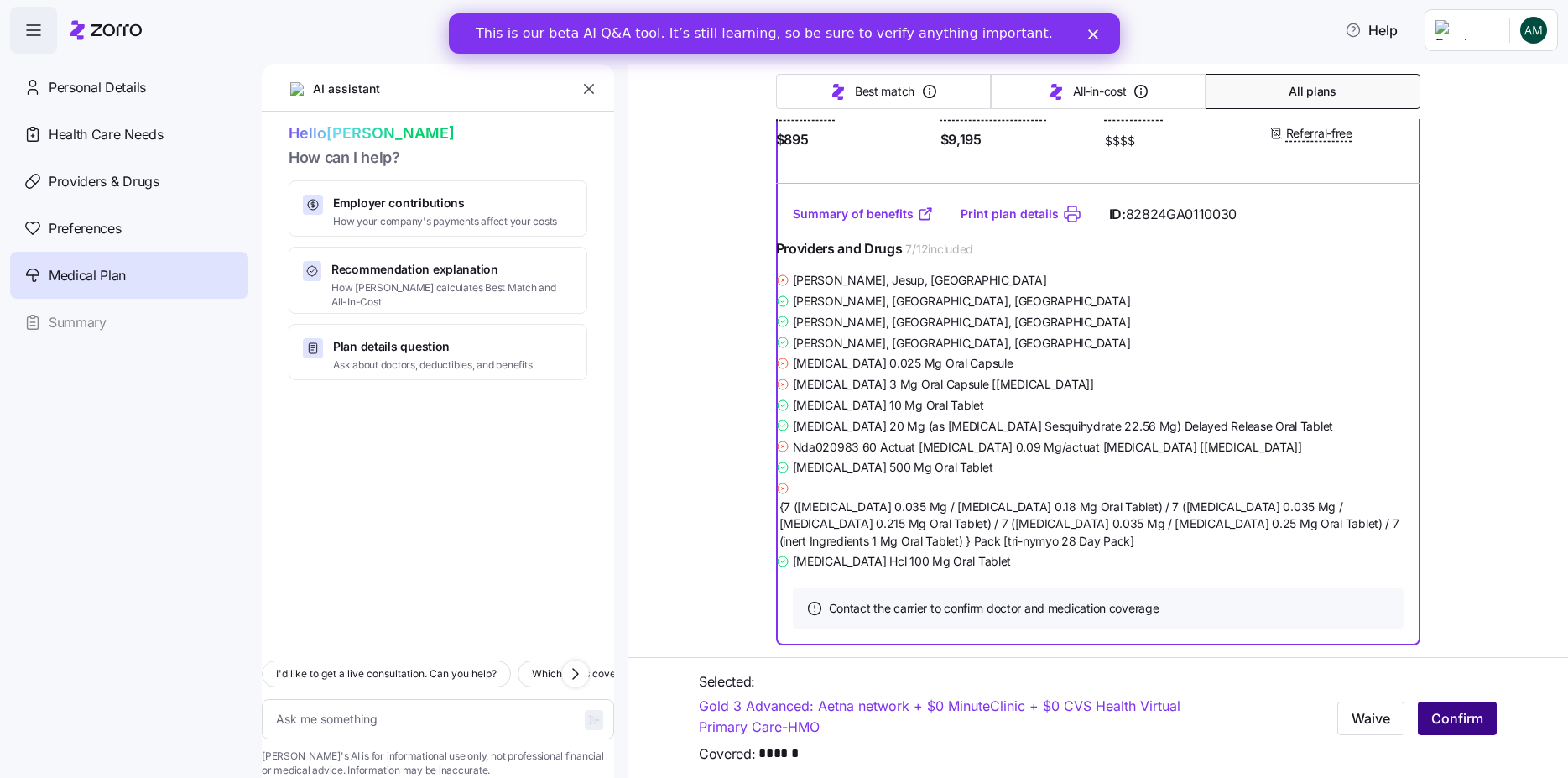
click at [1432, 721] on span "Confirm" at bounding box center [1458, 718] width 52 height 20
type textarea "x"
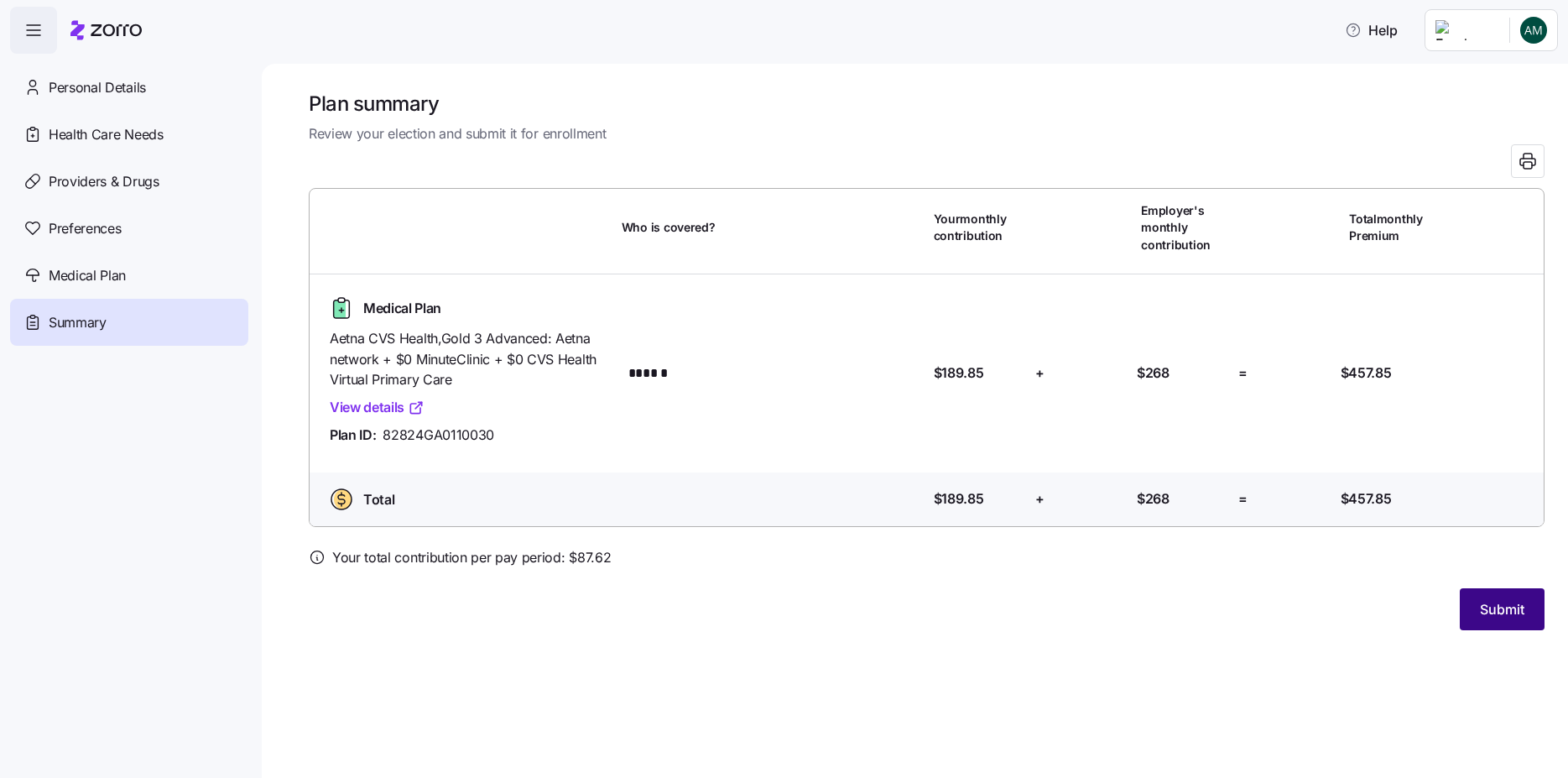
click at [1496, 615] on span "Submit" at bounding box center [1502, 609] width 44 height 20
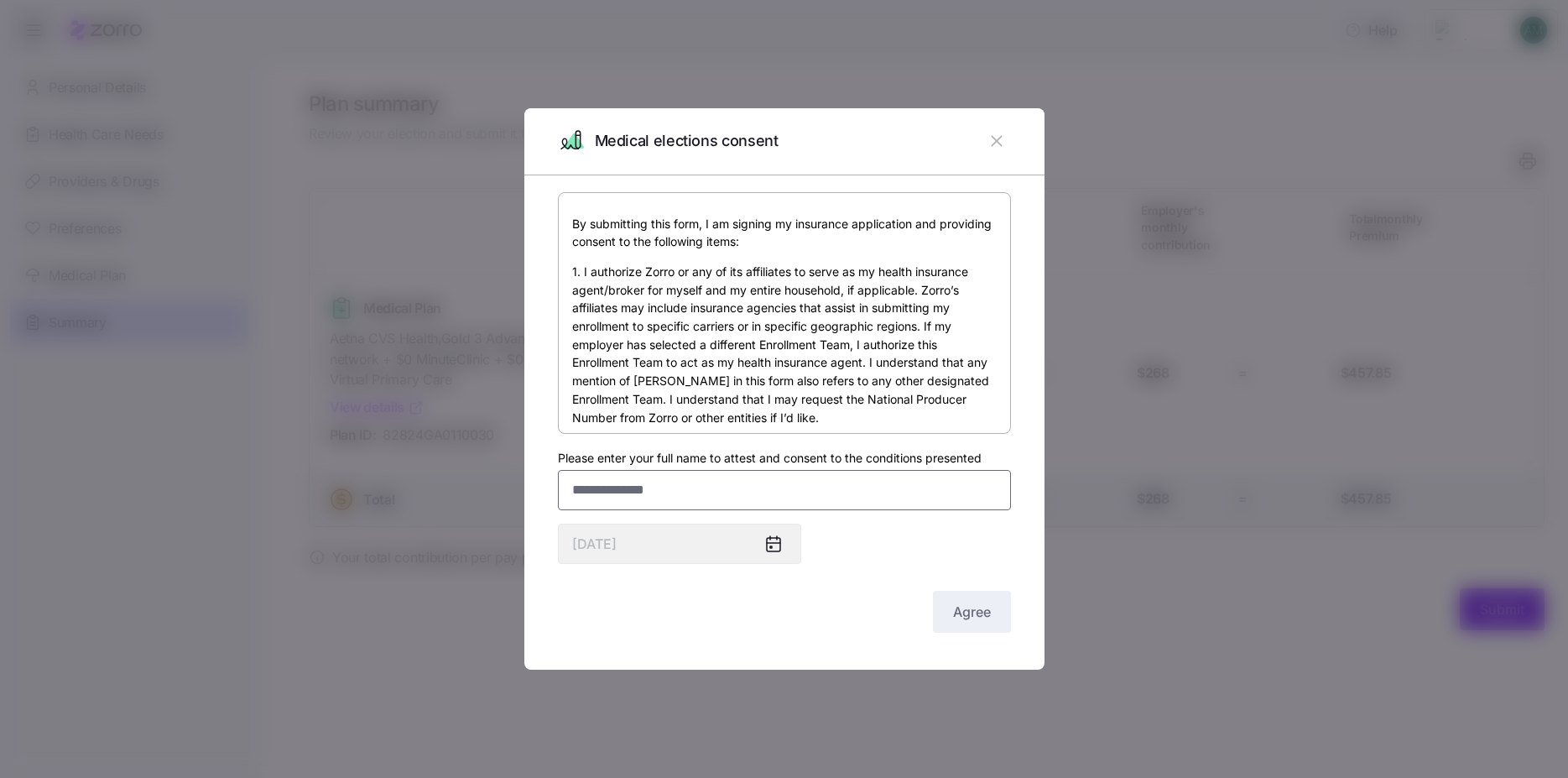
click at [712, 486] on input "Please enter your full name to attest and consent to the conditions presented" at bounding box center [784, 491] width 453 height 40
type input "*"
type input "**********"
click at [776, 550] on icon at bounding box center [774, 545] width 13 height 13
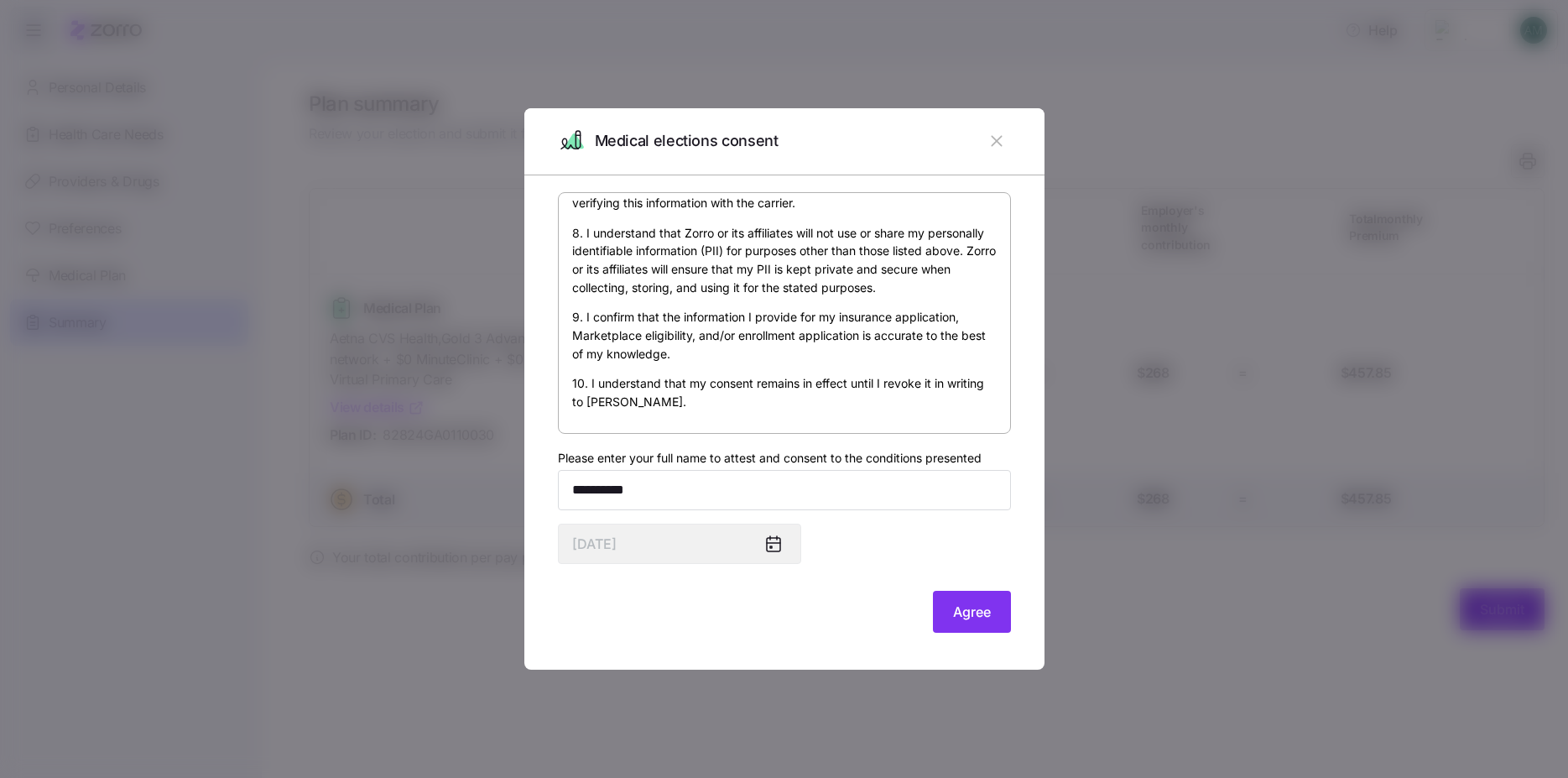
scroll to position [1003, 0]
click at [969, 605] on span "Agree" at bounding box center [971, 611] width 37 height 20
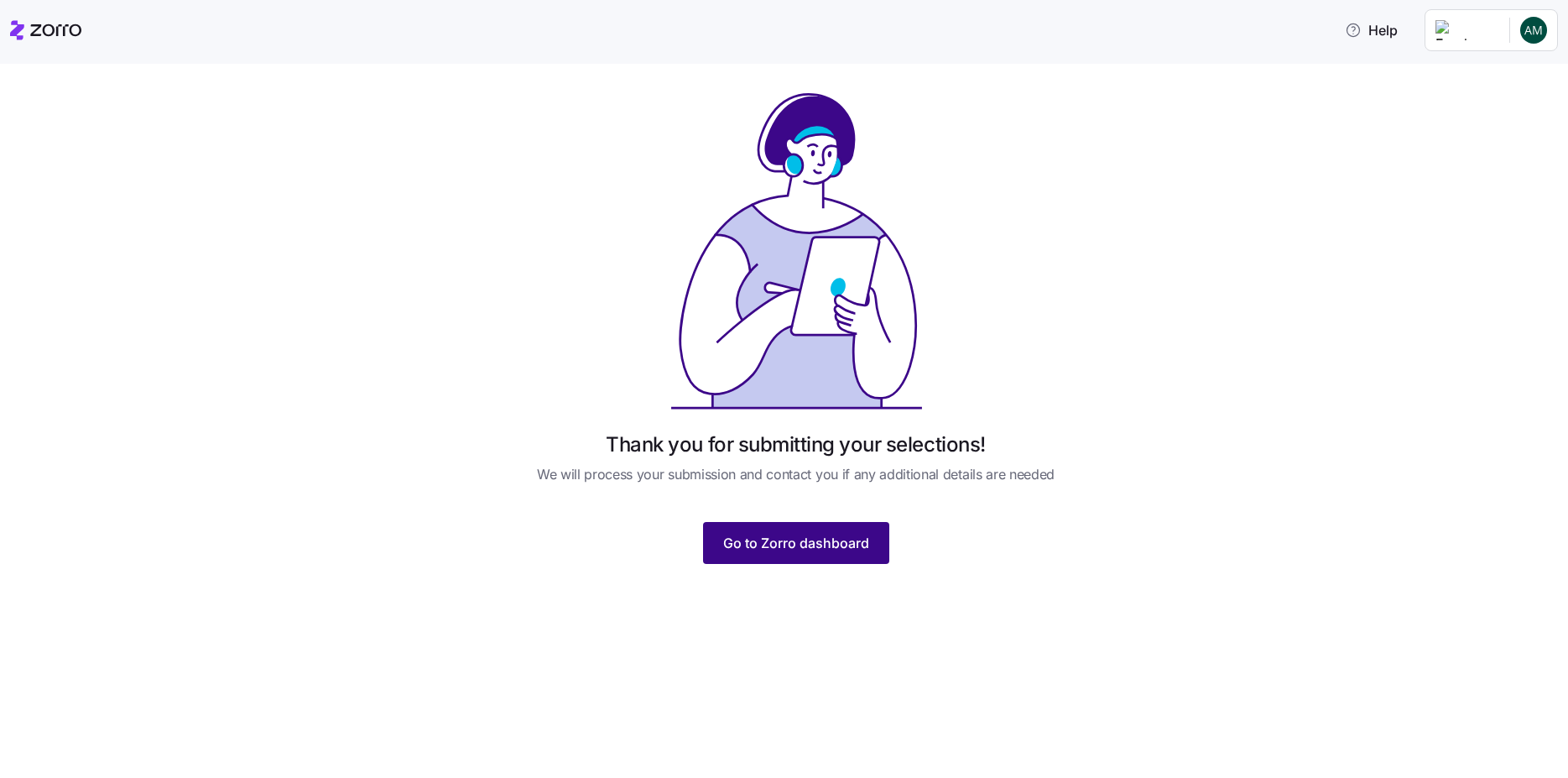
click at [796, 564] on button "Go to Zorro dashboard" at bounding box center [796, 543] width 186 height 42
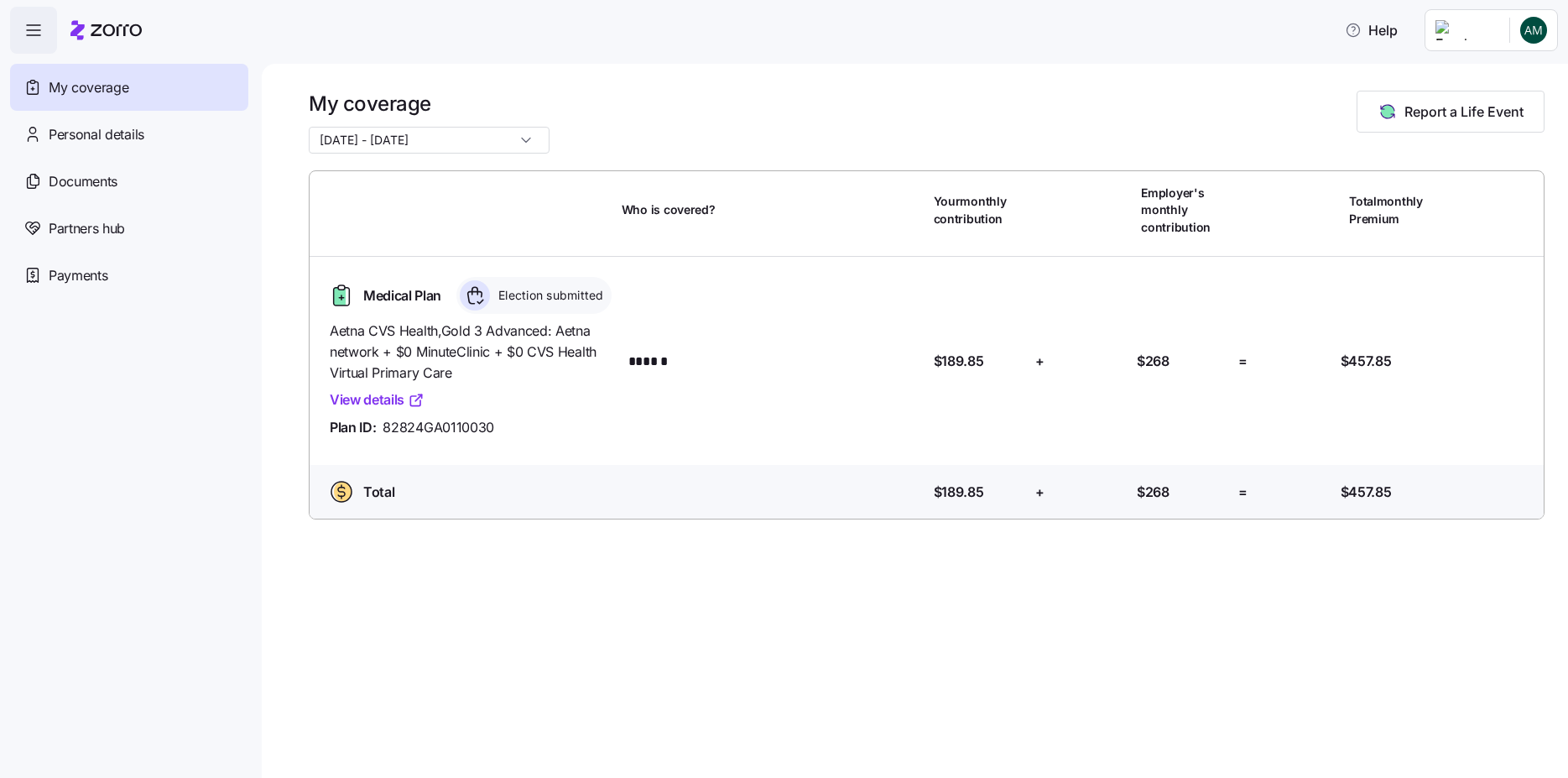
click at [443, 344] on span "Aetna CVS Health , Gold 3 Advanced: Aetna network + $0 MinuteClinic + $0 CVS He…" at bounding box center [468, 352] width 279 height 62
click at [482, 296] on icon at bounding box center [475, 296] width 31 height 31
